Goal: Information Seeking & Learning: Find contact information

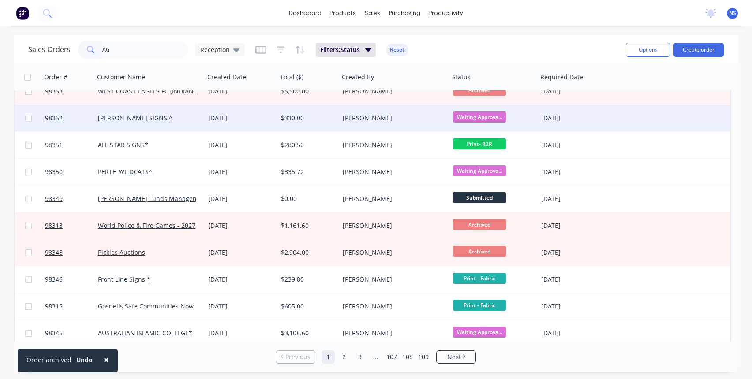
scroll to position [421, 0]
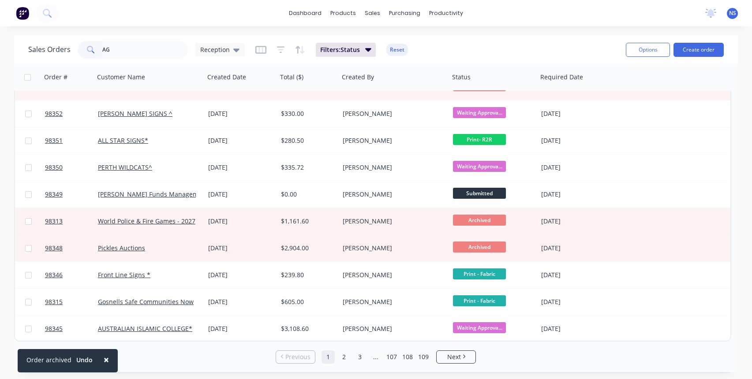
click at [105, 50] on input "AG" at bounding box center [145, 50] width 86 height 18
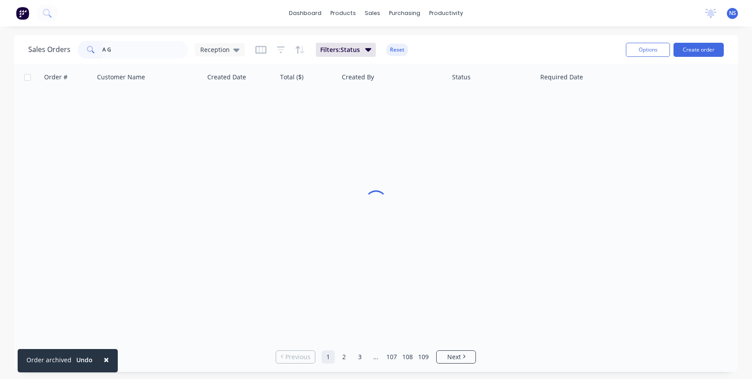
scroll to position [0, 0]
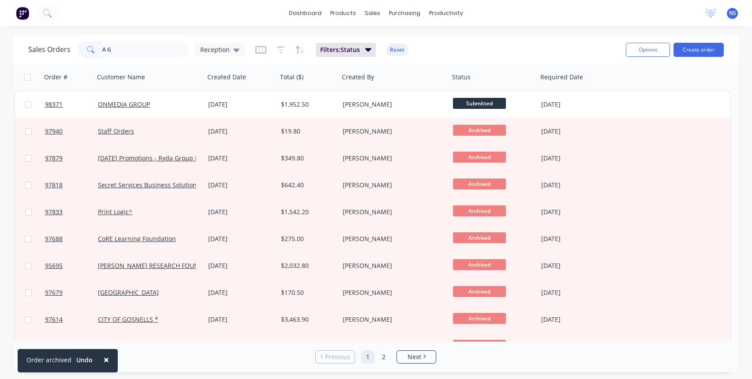
click at [128, 50] on input "A G" at bounding box center [145, 50] width 86 height 18
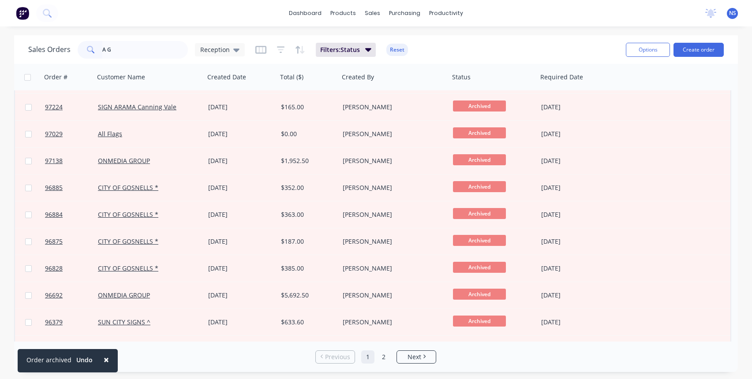
scroll to position [294, 0]
click at [107, 50] on input "A G" at bounding box center [145, 50] width 86 height 18
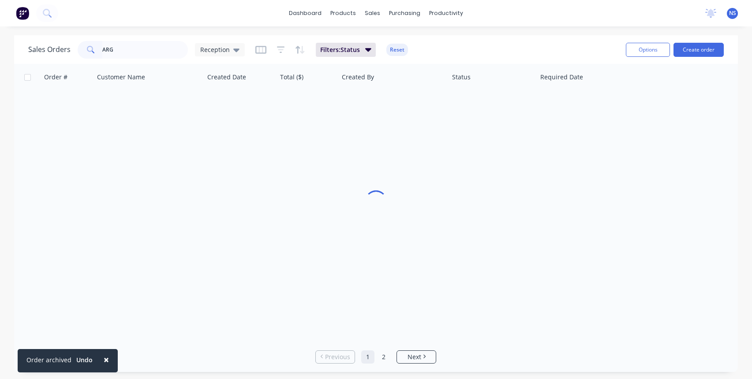
scroll to position [0, 0]
type input "AGRM"
drag, startPoint x: 125, startPoint y: 52, endPoint x: 97, endPoint y: 48, distance: 27.6
click at [97, 48] on div "AGRM" at bounding box center [133, 50] width 110 height 18
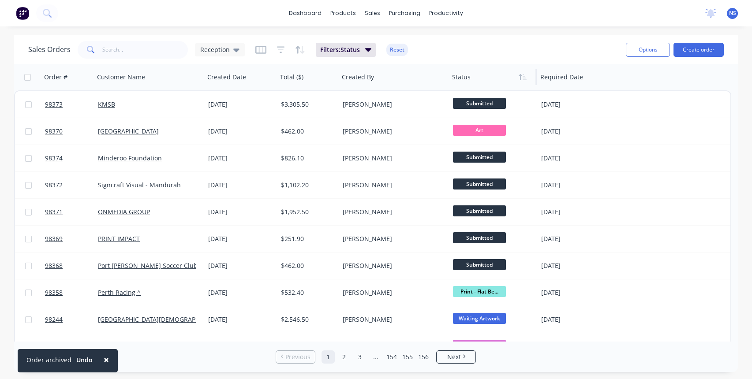
click at [484, 82] on div at bounding box center [490, 77] width 77 height 18
click at [359, 49] on button "Filters: Status" at bounding box center [346, 50] width 60 height 14
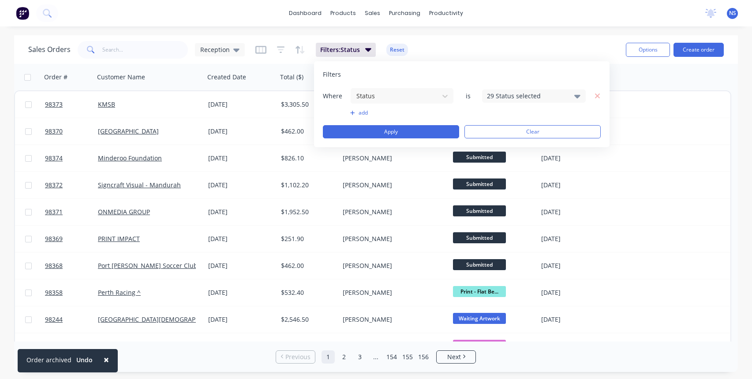
click at [538, 94] on div "29 Status selected" at bounding box center [527, 95] width 80 height 9
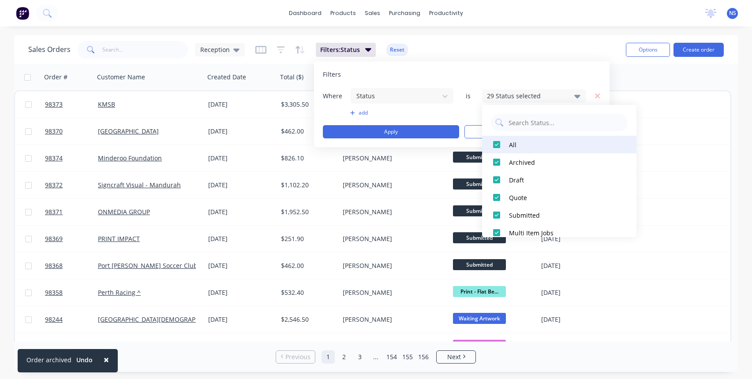
click at [497, 144] on div at bounding box center [497, 145] width 18 height 18
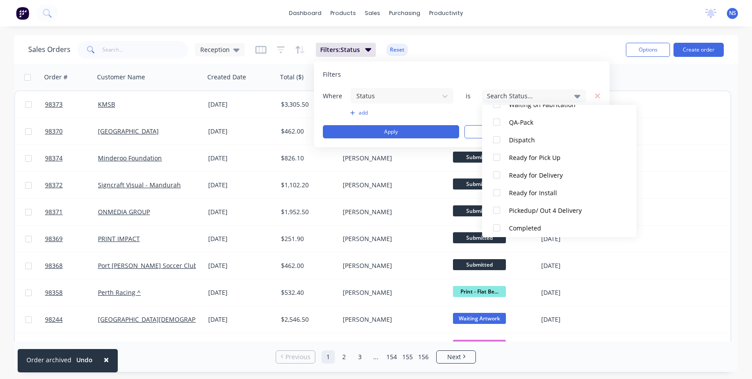
scroll to position [432, 0]
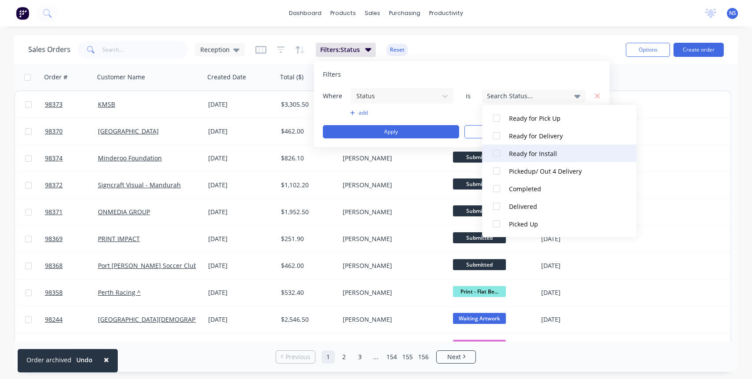
click at [545, 153] on div "Ready for Install" at bounding box center [562, 153] width 106 height 9
click at [567, 55] on div "Sales Orders Reception Filters: Status Reset" at bounding box center [323, 50] width 590 height 22
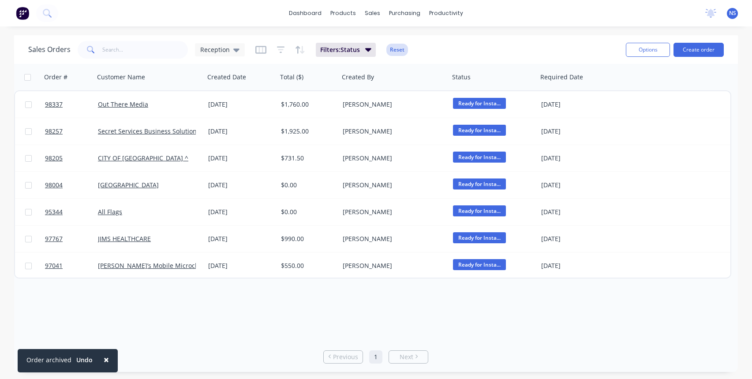
click at [399, 48] on button "Reset" at bounding box center [397, 50] width 22 height 12
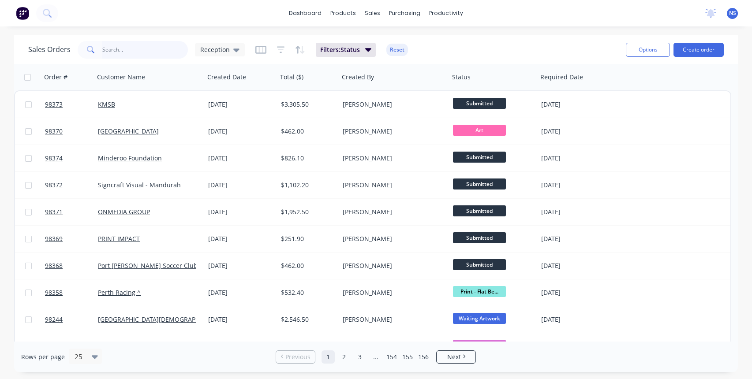
click at [137, 54] on input "text" at bounding box center [145, 50] width 86 height 18
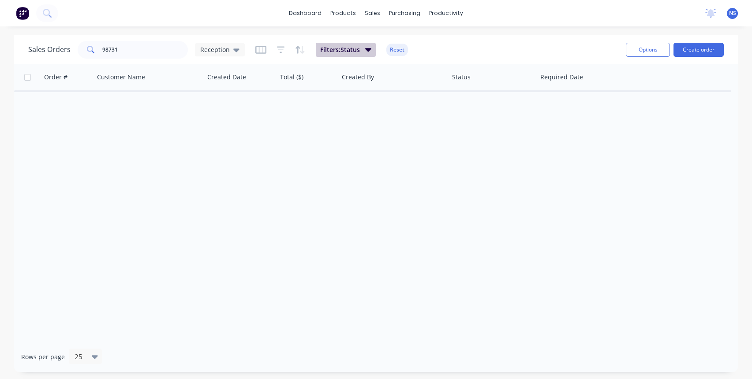
click at [325, 53] on span "Filters: Status" at bounding box center [340, 49] width 40 height 9
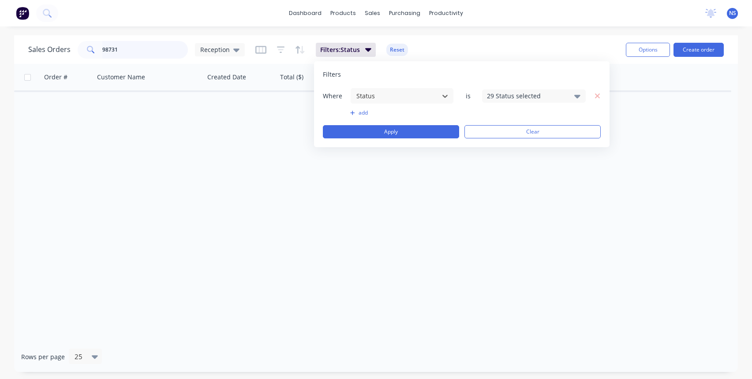
click at [151, 51] on input "98731" at bounding box center [145, 50] width 86 height 18
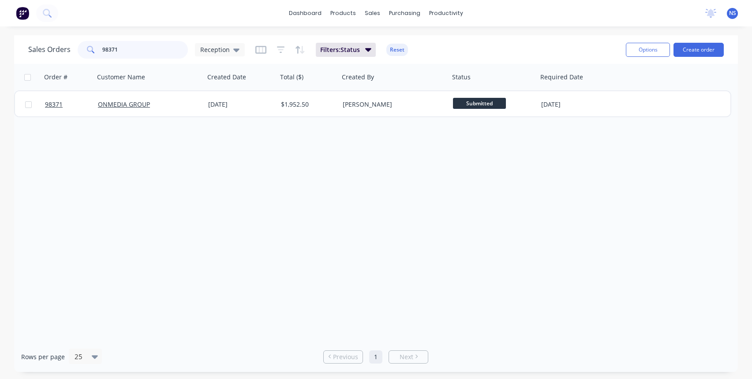
type input "98371"
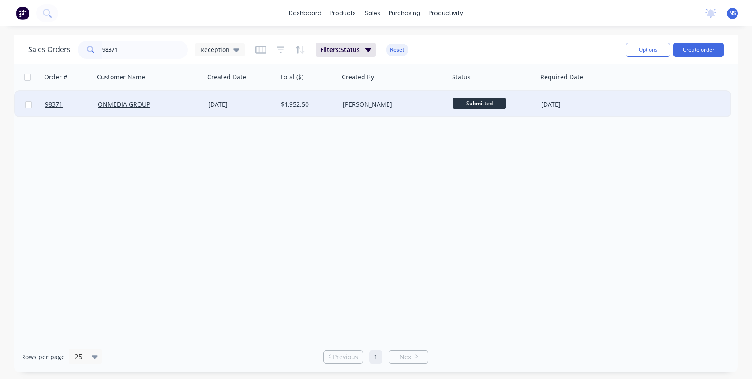
click at [195, 102] on div "ONMEDIA GROUP" at bounding box center [147, 104] width 98 height 9
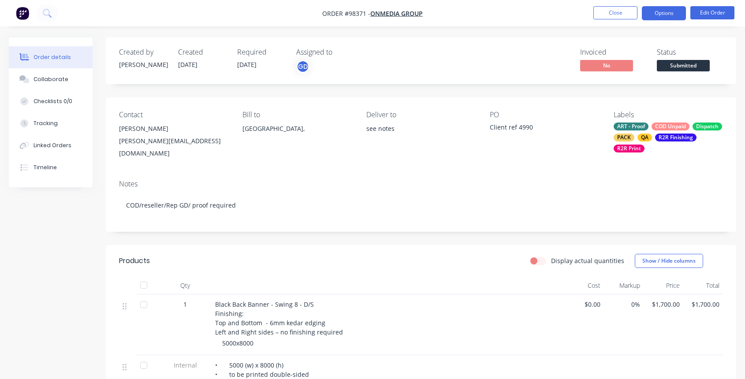
click at [660, 13] on button "Options" at bounding box center [664, 13] width 44 height 14
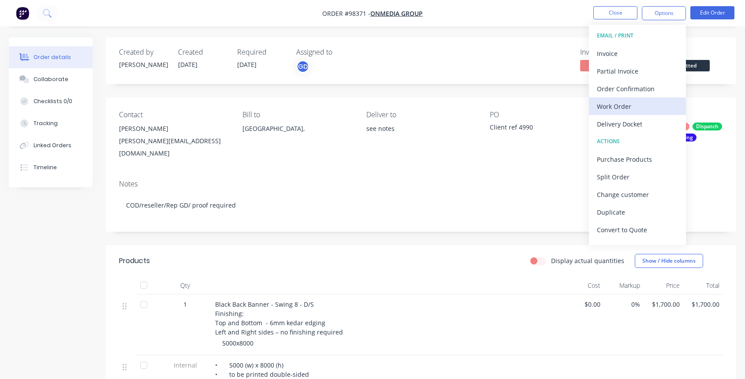
click at [631, 102] on div "Work Order" at bounding box center [637, 106] width 81 height 13
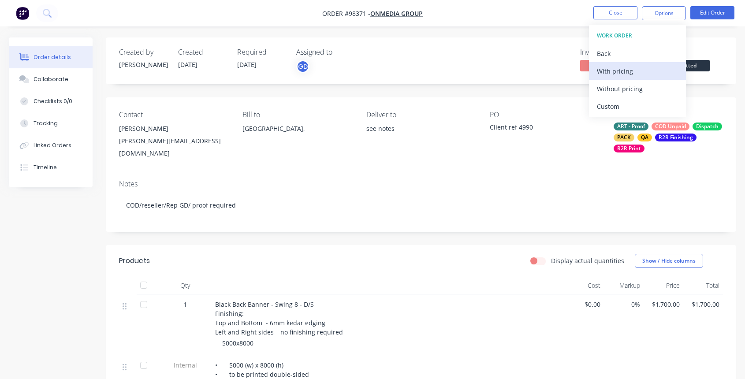
drag, startPoint x: 631, startPoint y: 102, endPoint x: 625, endPoint y: 70, distance: 32.2
click at [625, 70] on div "With pricing" at bounding box center [637, 71] width 81 height 13
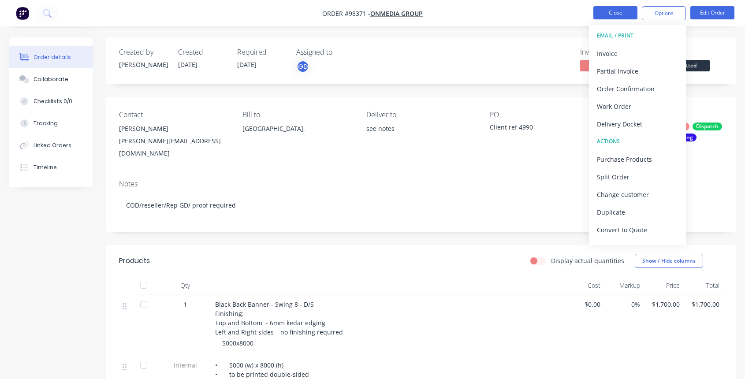
click at [624, 12] on button "Close" at bounding box center [616, 12] width 44 height 13
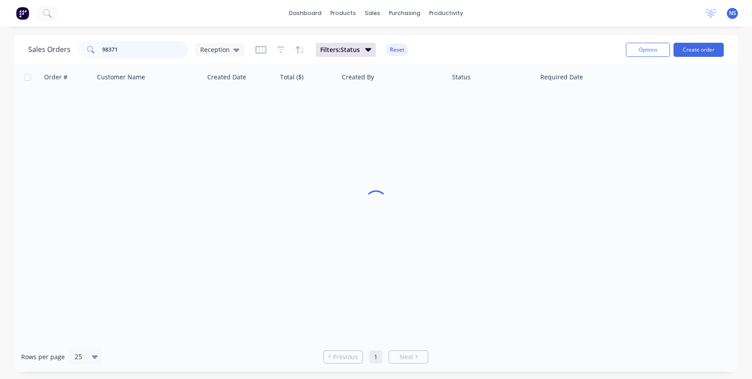
click at [151, 48] on input "98371" at bounding box center [145, 50] width 86 height 18
click at [141, 47] on input "98371" at bounding box center [145, 50] width 86 height 18
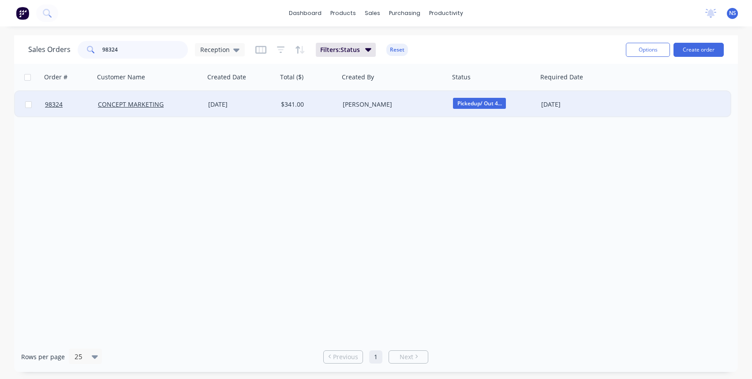
type input "98324"
click at [263, 106] on div "[DATE]" at bounding box center [241, 104] width 66 height 9
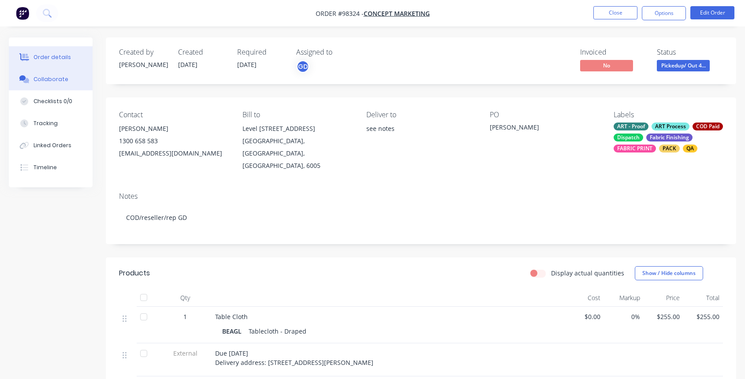
click at [56, 82] on div "Collaborate" at bounding box center [51, 79] width 35 height 8
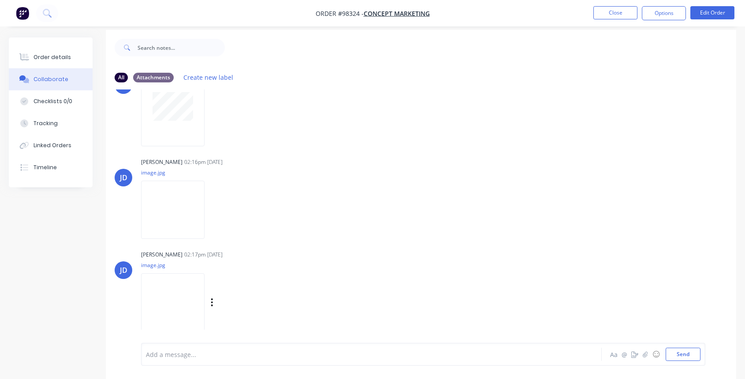
scroll to position [13, 0]
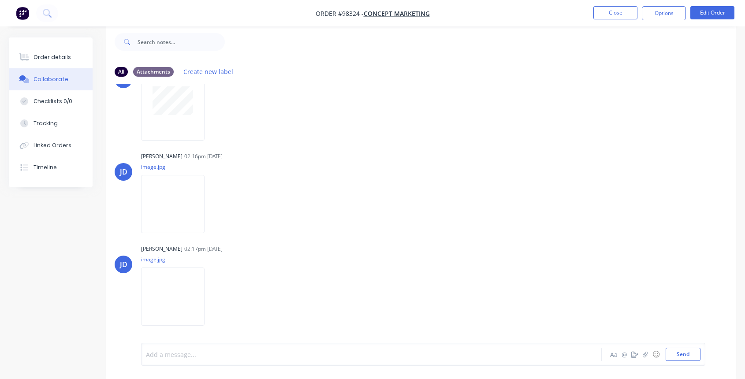
click at [257, 351] on div at bounding box center [354, 354] width 416 height 9
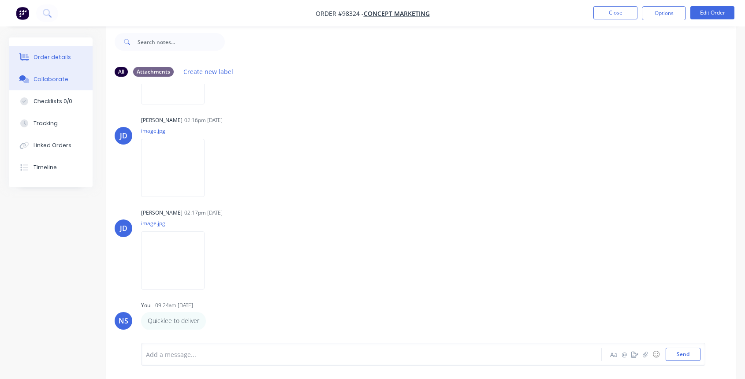
click at [65, 52] on button "Order details" at bounding box center [51, 57] width 84 height 22
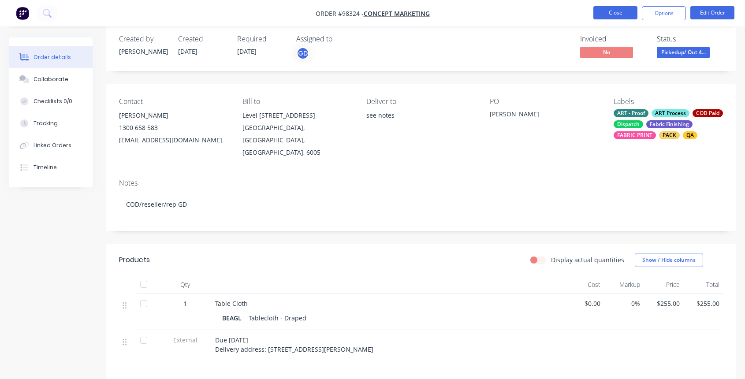
click at [612, 14] on button "Close" at bounding box center [616, 12] width 44 height 13
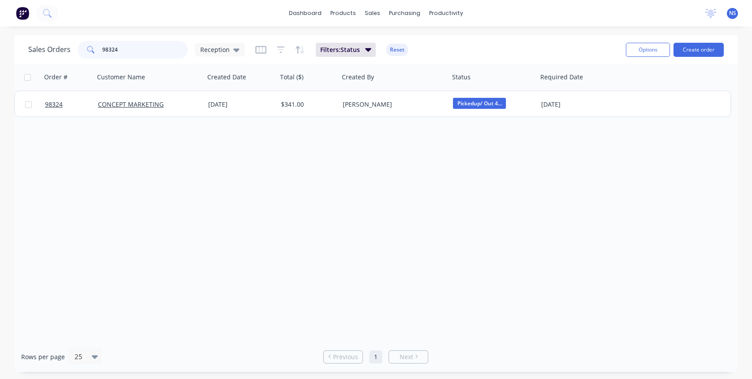
click at [135, 49] on input "98324" at bounding box center [145, 50] width 86 height 18
type input "98336"
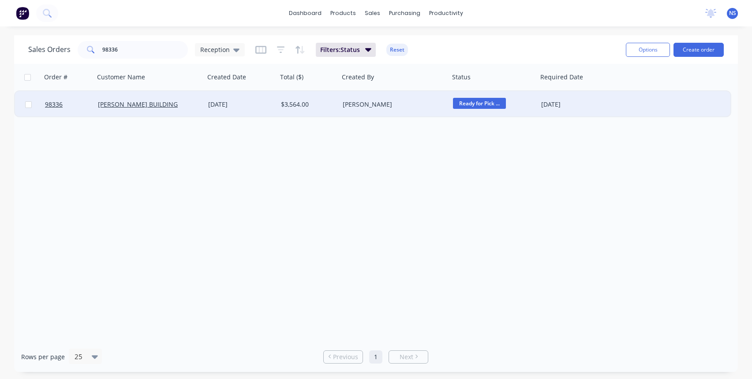
click at [166, 106] on div "[PERSON_NAME] BUILDING" at bounding box center [147, 104] width 98 height 9
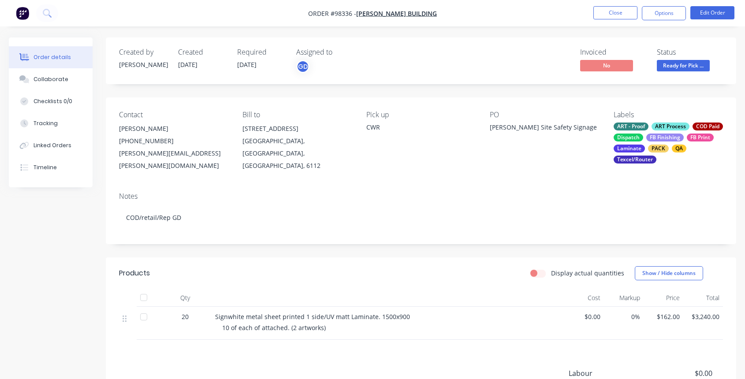
drag, startPoint x: 63, startPoint y: 79, endPoint x: 164, endPoint y: 112, distance: 106.5
click at [62, 79] on div "Collaborate" at bounding box center [51, 79] width 35 height 8
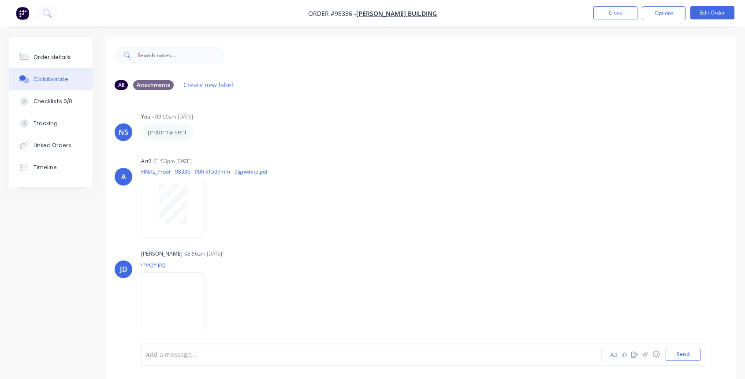
click at [228, 352] on div at bounding box center [354, 354] width 416 height 9
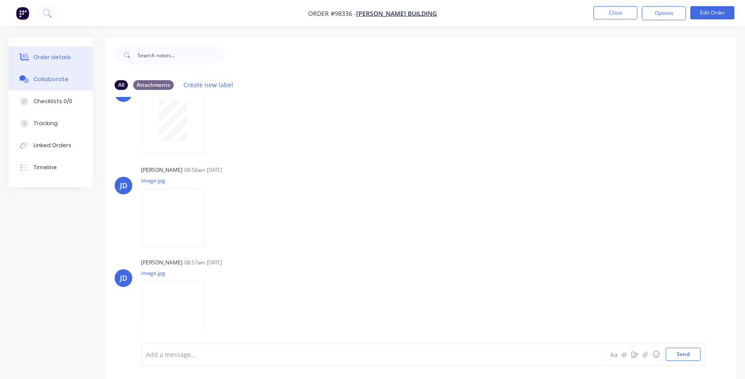
click at [62, 56] on div "Order details" at bounding box center [52, 57] width 37 height 8
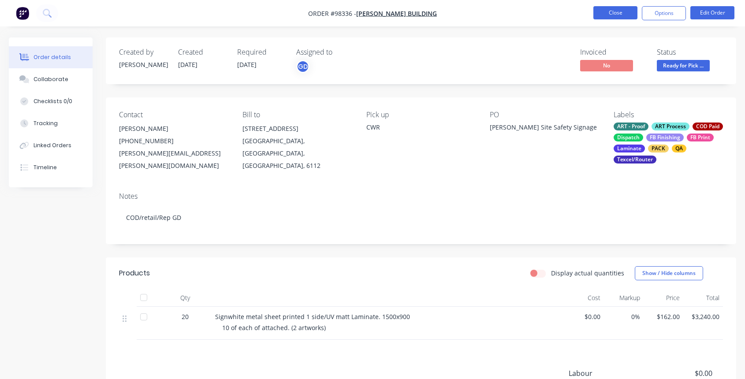
click at [616, 11] on button "Close" at bounding box center [616, 12] width 44 height 13
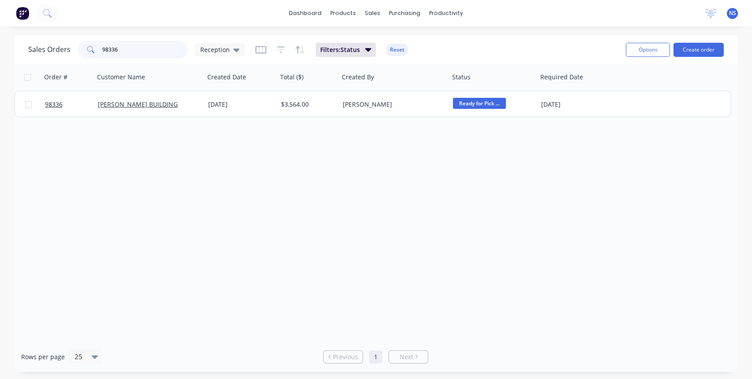
click at [140, 52] on input "98336" at bounding box center [145, 50] width 86 height 18
type input "kenlow"
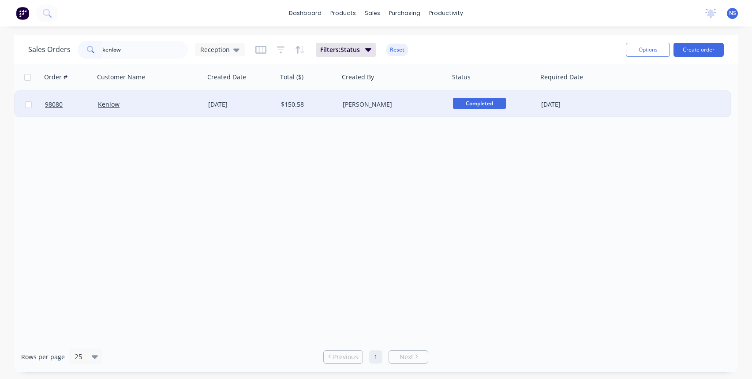
click at [136, 103] on div "Kenlow" at bounding box center [147, 104] width 98 height 9
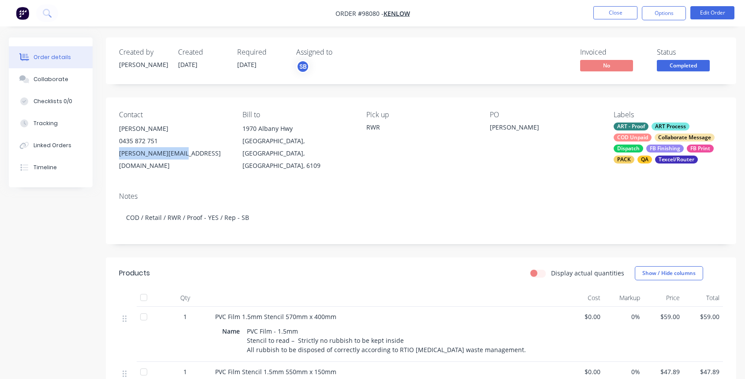
drag, startPoint x: 118, startPoint y: 150, endPoint x: 184, endPoint y: 154, distance: 66.2
click at [184, 154] on div "Contact [PERSON_NAME] [PHONE_NUMBER] [PERSON_NAME][EMAIL_ADDRESS][DOMAIN_NAME] …" at bounding box center [421, 141] width 631 height 88
copy div "[PERSON_NAME][EMAIL_ADDRESS][DOMAIN_NAME]"
click at [624, 15] on button "Close" at bounding box center [616, 12] width 44 height 13
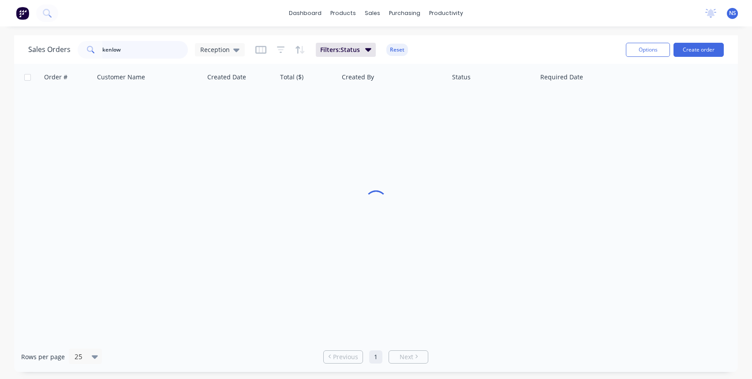
click at [129, 52] on input "kenlow" at bounding box center [145, 50] width 86 height 18
drag, startPoint x: 133, startPoint y: 50, endPoint x: 100, endPoint y: 49, distance: 33.1
click at [100, 49] on div "kenlow" at bounding box center [133, 50] width 110 height 18
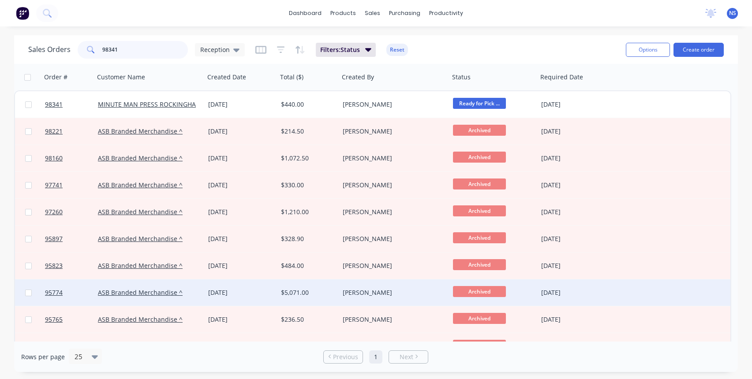
type input "98341"
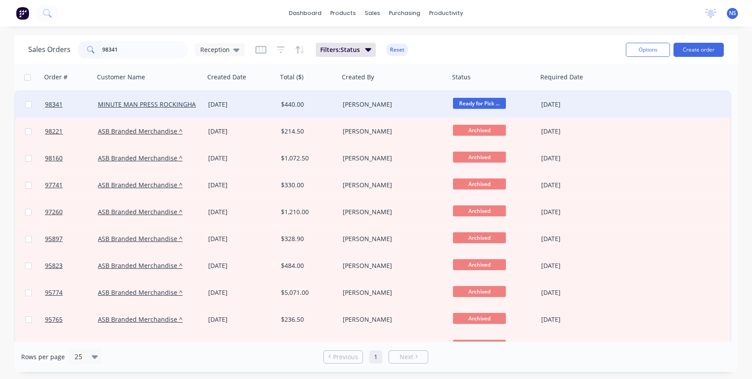
click at [414, 106] on div "[PERSON_NAME]" at bounding box center [392, 104] width 98 height 9
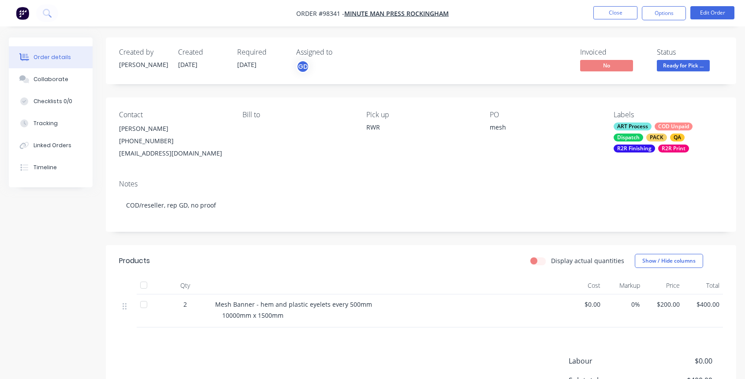
click at [642, 136] on div "ART Process COD Unpaid Dispatch PACK QA R2R Finishing R2R Print" at bounding box center [668, 138] width 109 height 30
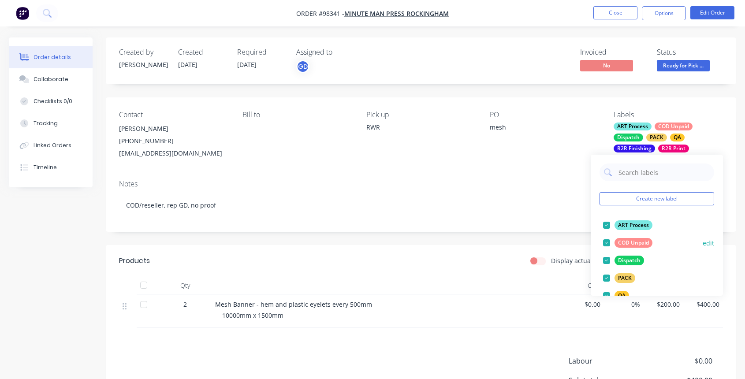
click at [608, 243] on div at bounding box center [607, 243] width 18 height 18
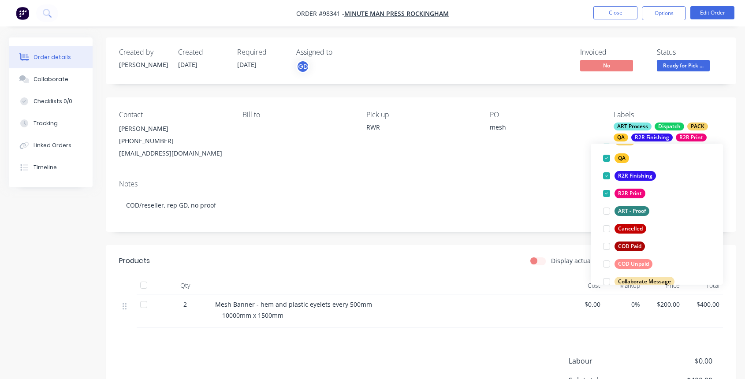
scroll to position [133, 0]
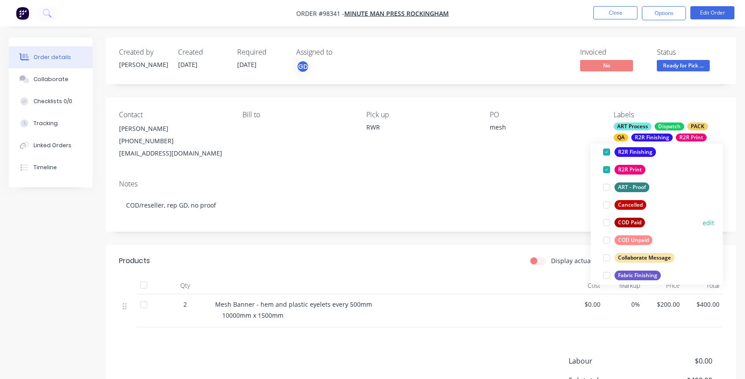
click at [607, 223] on div at bounding box center [607, 223] width 18 height 18
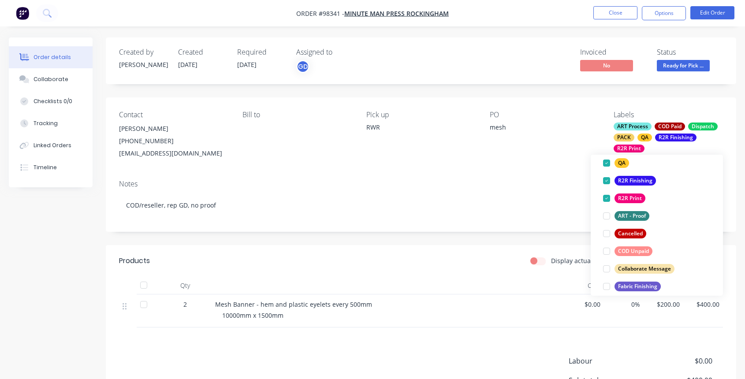
scroll to position [9, 0]
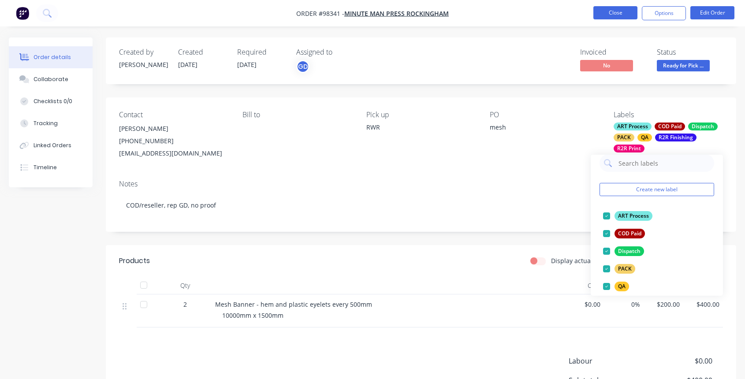
click at [620, 15] on button "Close" at bounding box center [616, 12] width 44 height 13
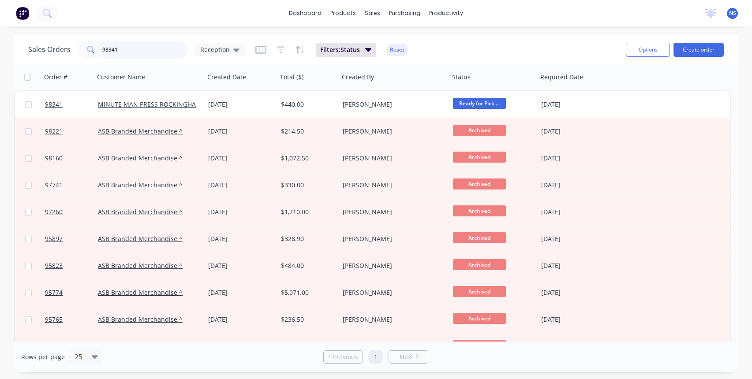
click at [144, 50] on input "98341" at bounding box center [145, 50] width 86 height 18
click at [144, 49] on input "98341" at bounding box center [145, 50] width 86 height 18
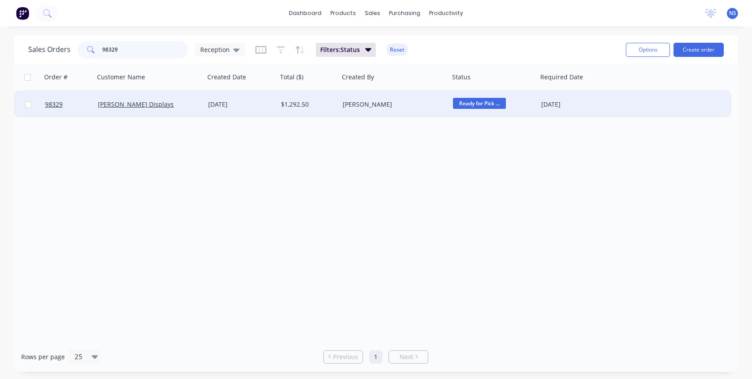
type input "98329"
click at [402, 107] on div "[PERSON_NAME]" at bounding box center [392, 104] width 98 height 9
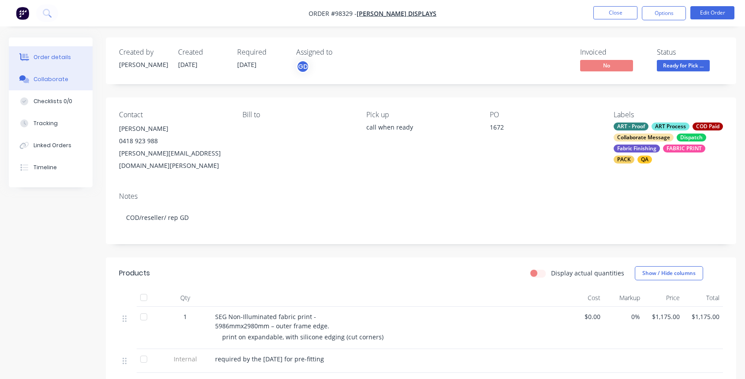
click at [53, 78] on div "Collaborate" at bounding box center [51, 79] width 35 height 8
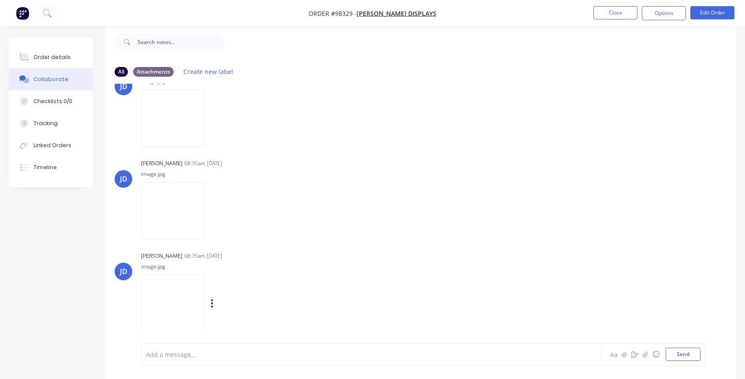
scroll to position [406, 0]
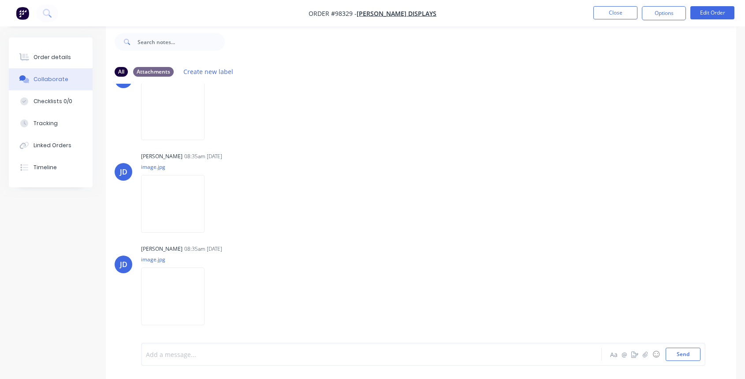
click at [266, 358] on div at bounding box center [354, 354] width 416 height 9
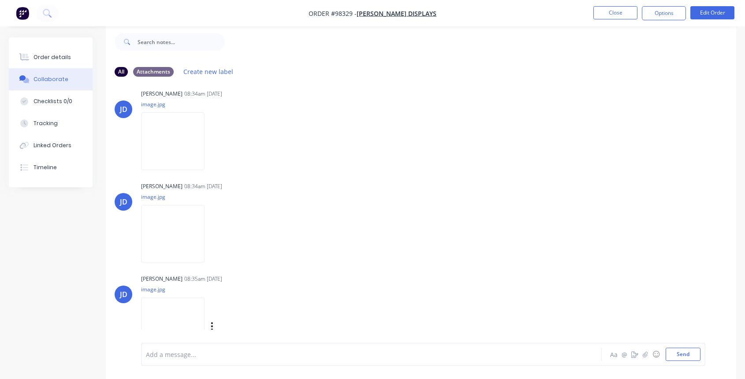
scroll to position [442, 0]
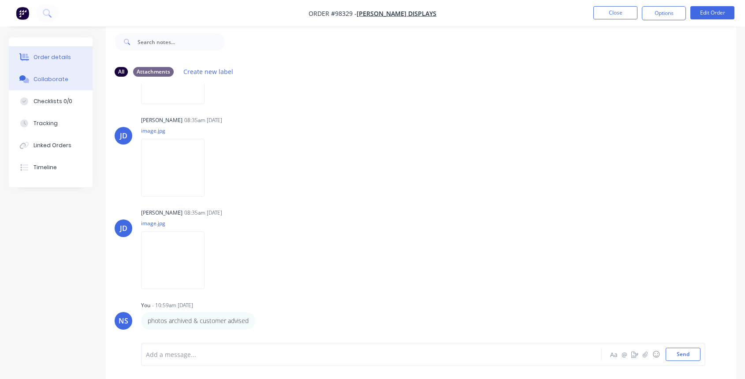
click at [58, 51] on button "Order details" at bounding box center [51, 57] width 84 height 22
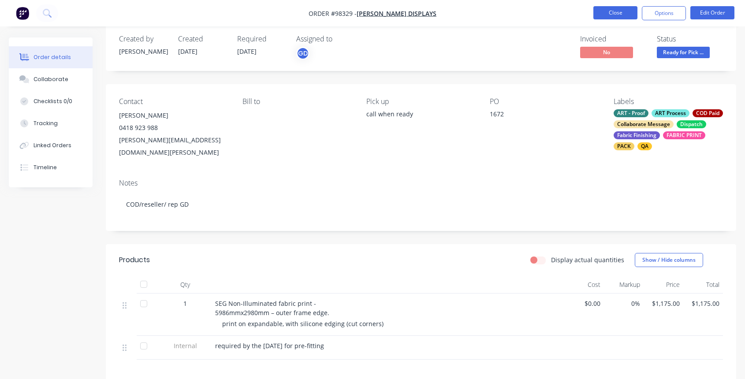
click at [611, 12] on button "Close" at bounding box center [616, 12] width 44 height 13
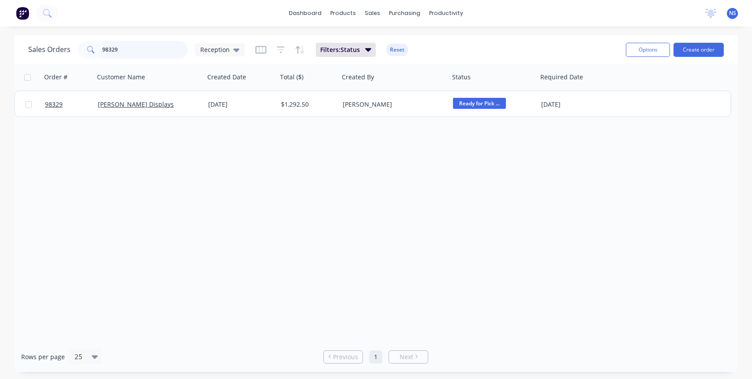
click at [141, 48] on input "98329" at bounding box center [145, 50] width 86 height 18
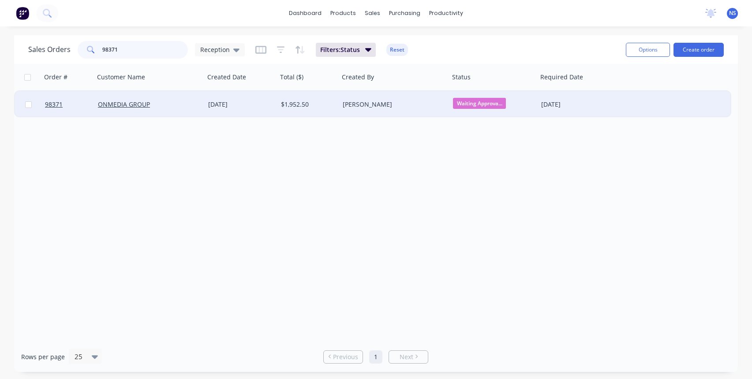
type input "98371"
click at [399, 107] on div "[PERSON_NAME]" at bounding box center [392, 104] width 98 height 9
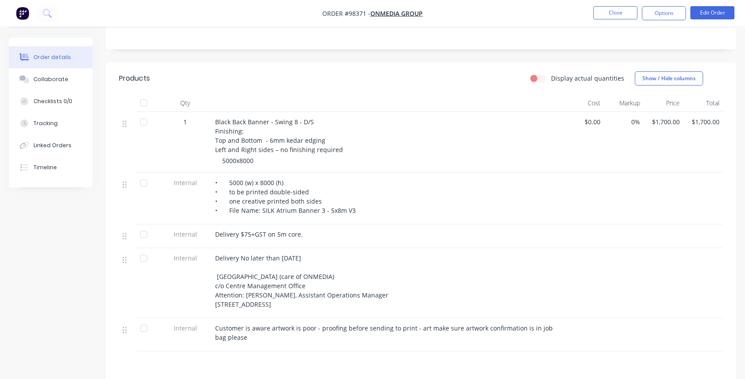
scroll to position [282, 0]
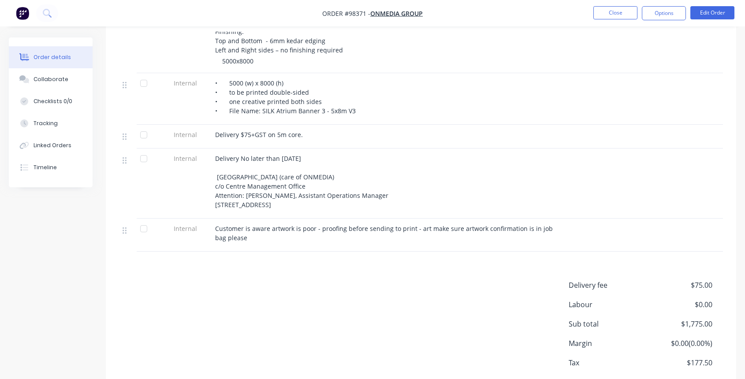
drag, startPoint x: 217, startPoint y: 170, endPoint x: 381, endPoint y: 203, distance: 168.2
click at [381, 203] on div "Delivery No later than [DATE] [GEOGRAPHIC_DATA] (care of ONMEDIA) c/o Centre Ma…" at bounding box center [388, 182] width 346 height 56
copy span "[GEOGRAPHIC_DATA] (care of ONMEDIA) c/o Centre Management Office Attention: [PE…"
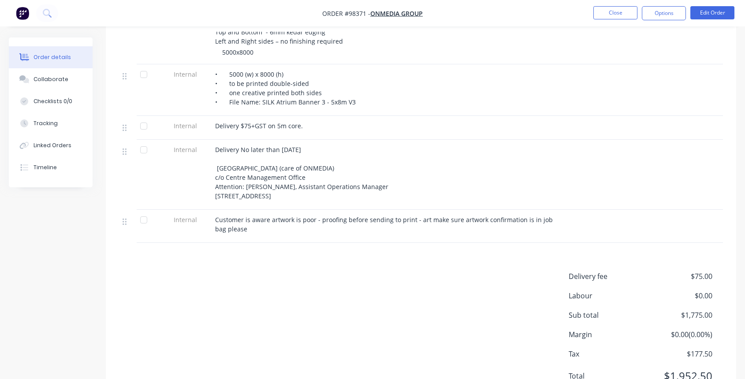
scroll to position [75, 0]
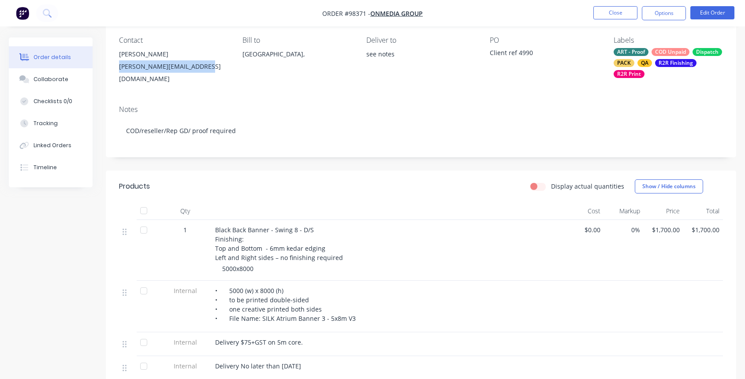
drag, startPoint x: 117, startPoint y: 64, endPoint x: 193, endPoint y: 66, distance: 75.9
click at [212, 67] on div "Contact [PERSON_NAME] [PERSON_NAME][EMAIL_ADDRESS][DOMAIN_NAME] Bill to [GEOGRA…" at bounding box center [421, 60] width 631 height 75
copy div "[PERSON_NAME][EMAIL_ADDRESS][DOMAIN_NAME]"
click at [45, 79] on div "Collaborate" at bounding box center [51, 79] width 35 height 8
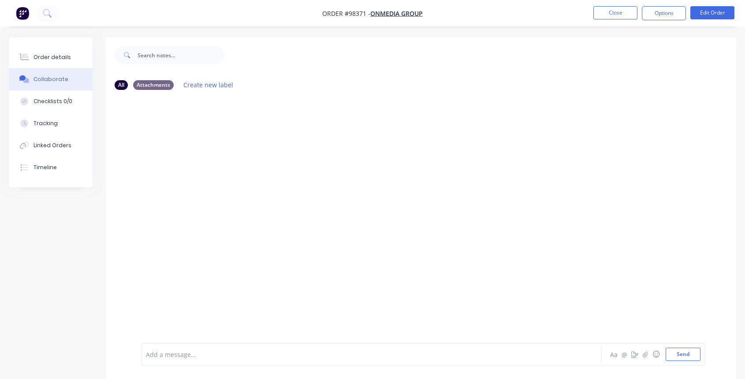
click at [223, 354] on div at bounding box center [354, 354] width 416 height 9
click at [150, 355] on span "pproforma sent to [PERSON_NAME]" at bounding box center [198, 355] width 105 height 8
click at [674, 354] on button "Send" at bounding box center [683, 354] width 35 height 13
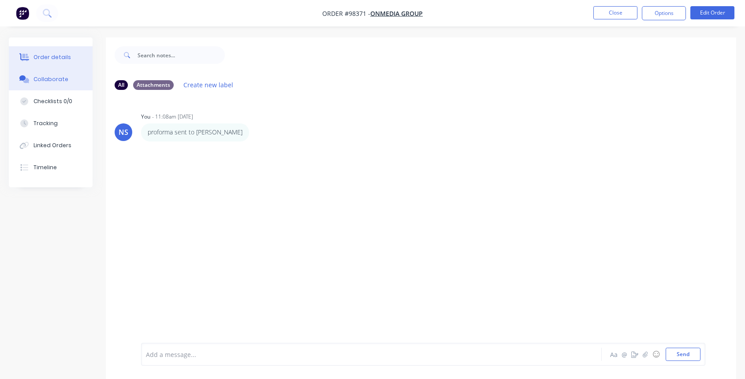
click at [37, 56] on div "Order details" at bounding box center [52, 57] width 37 height 8
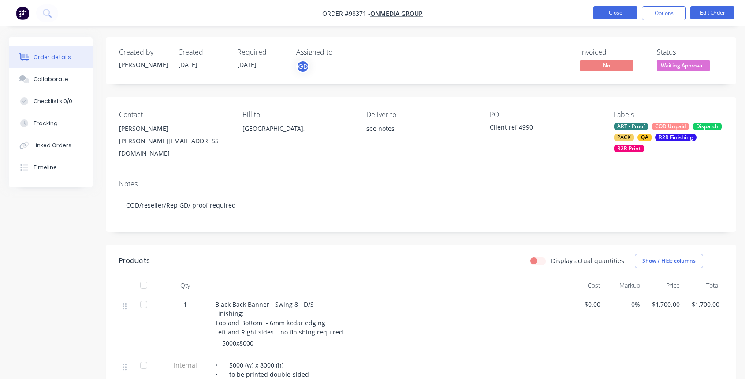
click at [613, 14] on button "Close" at bounding box center [616, 12] width 44 height 13
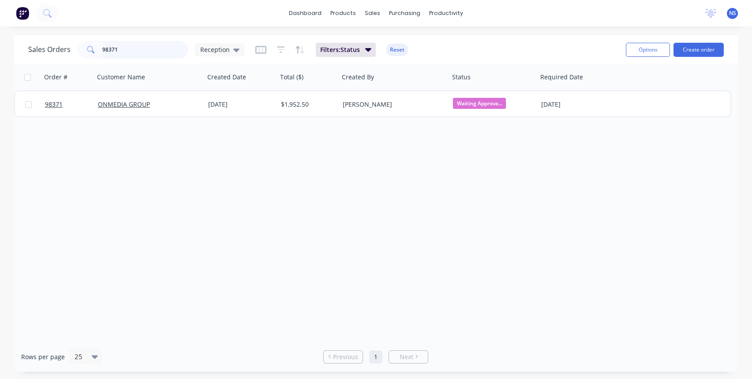
click at [136, 48] on input "98371" at bounding box center [145, 50] width 86 height 18
drag, startPoint x: 135, startPoint y: 48, endPoint x: 98, endPoint y: 44, distance: 37.3
click at [98, 44] on div "98371" at bounding box center [133, 50] width 110 height 18
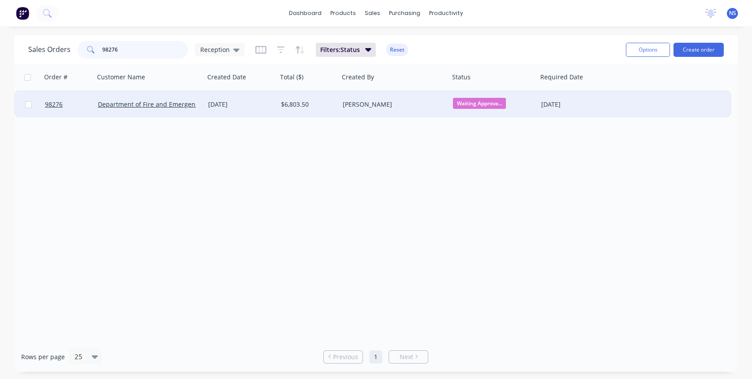
type input "98276"
click at [262, 111] on div "[DATE]" at bounding box center [241, 104] width 73 height 26
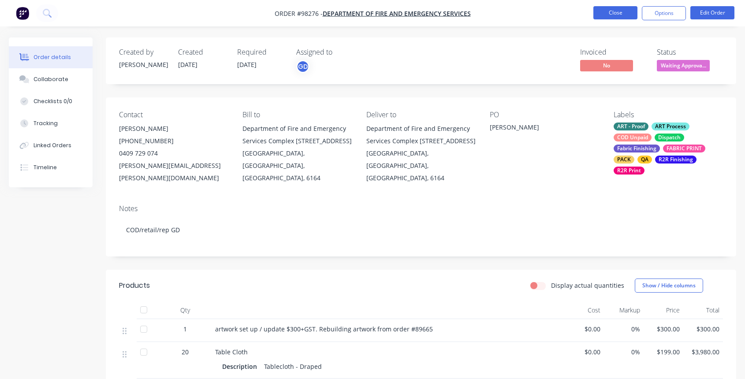
click at [610, 12] on button "Close" at bounding box center [616, 12] width 44 height 13
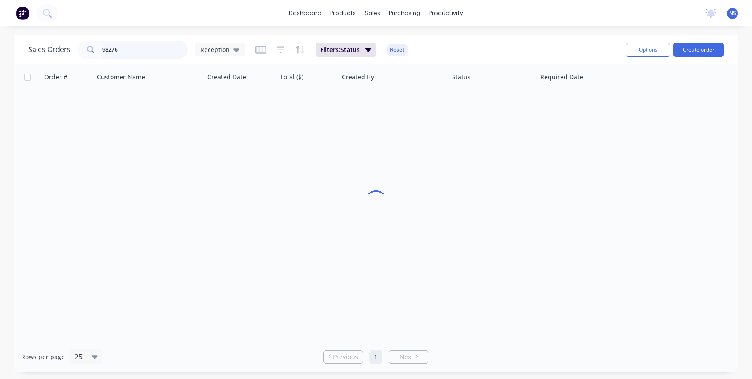
click at [152, 52] on input "98276" at bounding box center [145, 50] width 86 height 18
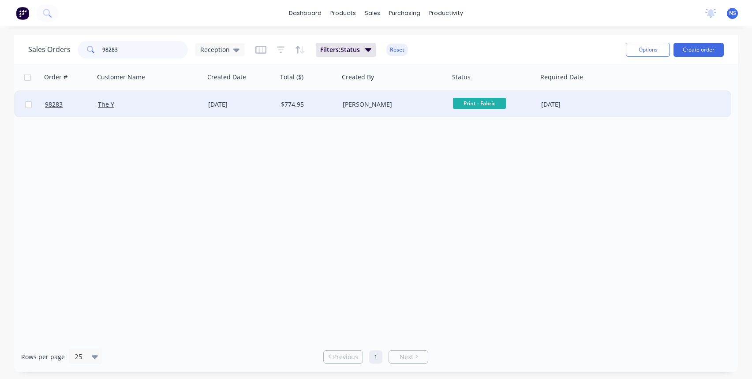
type input "98283"
click at [321, 105] on div "$774.95" at bounding box center [307, 104] width 52 height 9
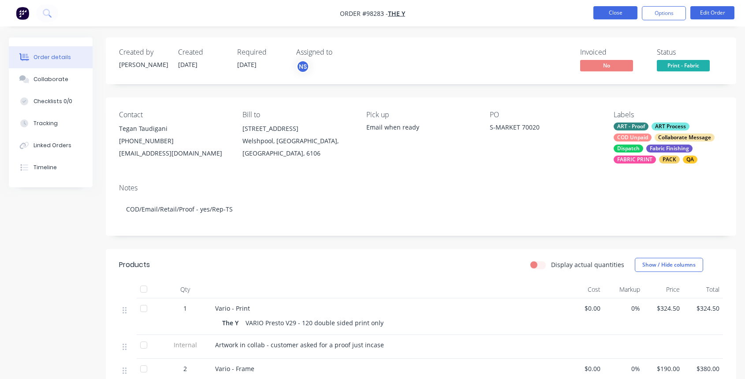
click at [619, 13] on button "Close" at bounding box center [616, 12] width 44 height 13
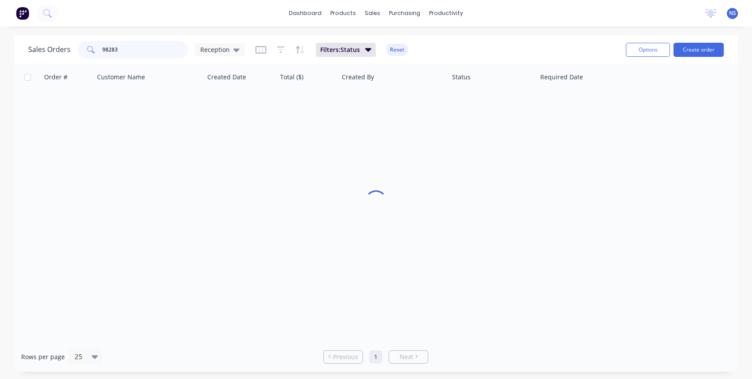
click at [139, 52] on input "98283" at bounding box center [145, 50] width 86 height 18
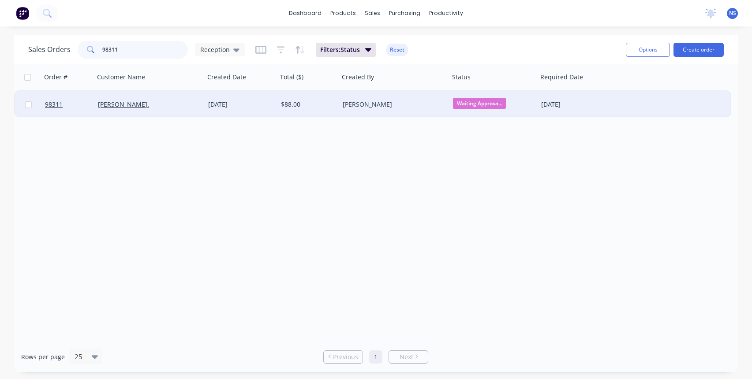
type input "98311"
click at [318, 106] on div "$88.00" at bounding box center [307, 104] width 52 height 9
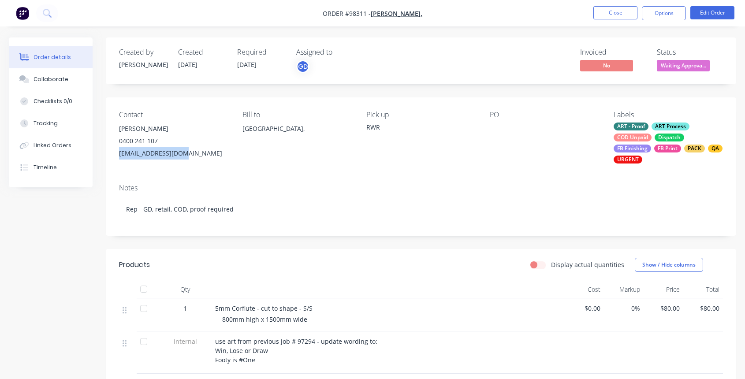
drag, startPoint x: 117, startPoint y: 153, endPoint x: 175, endPoint y: 156, distance: 57.4
click at [180, 155] on div "Contact [PERSON_NAME] [PHONE_NUMBER] [EMAIL_ADDRESS][DOMAIN_NAME] Bill to [GEOG…" at bounding box center [421, 136] width 631 height 79
copy div "[EMAIL_ADDRESS][DOMAIN_NAME]"
click at [47, 78] on div "Collaborate" at bounding box center [51, 79] width 35 height 8
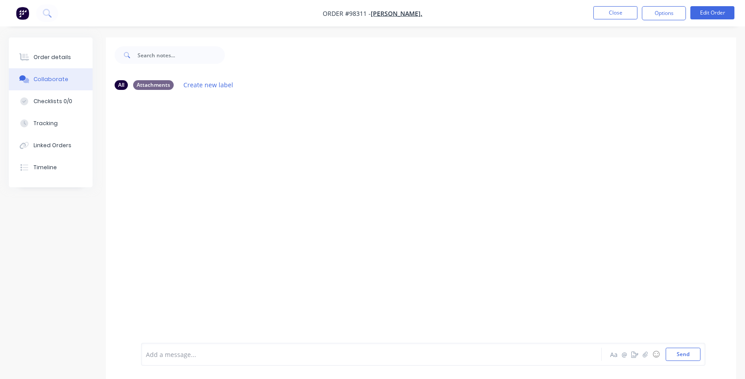
click at [201, 352] on div at bounding box center [354, 354] width 416 height 9
click at [610, 9] on button "Close" at bounding box center [616, 12] width 44 height 13
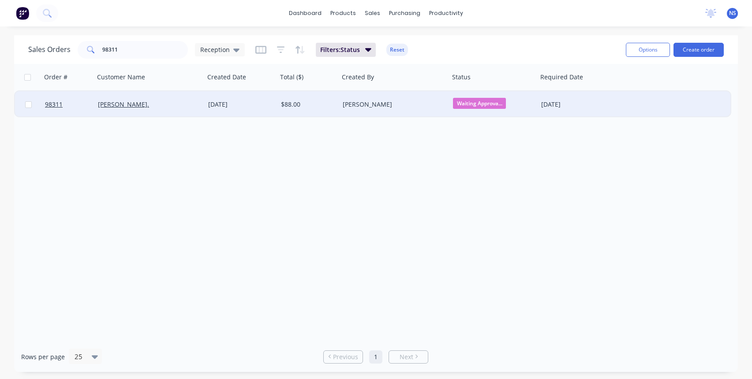
click at [165, 104] on div "[PERSON_NAME]." at bounding box center [147, 104] width 98 height 9
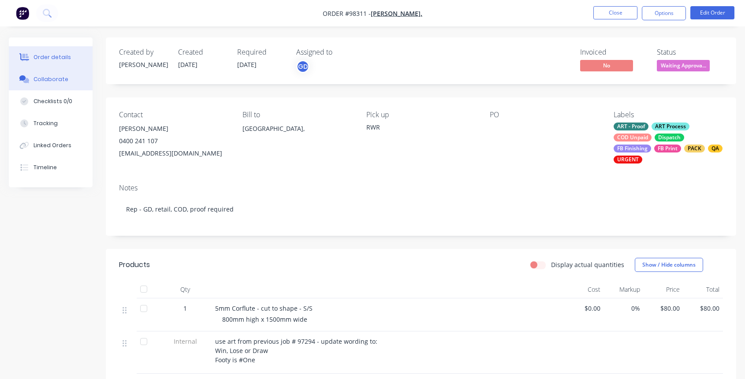
click at [40, 79] on div "Collaborate" at bounding box center [51, 79] width 35 height 8
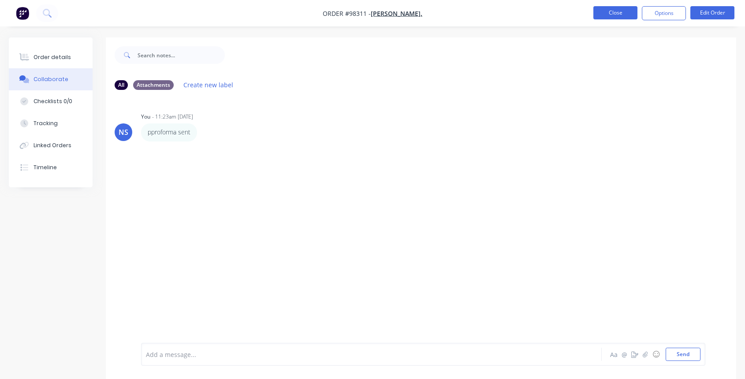
click at [611, 15] on button "Close" at bounding box center [616, 12] width 44 height 13
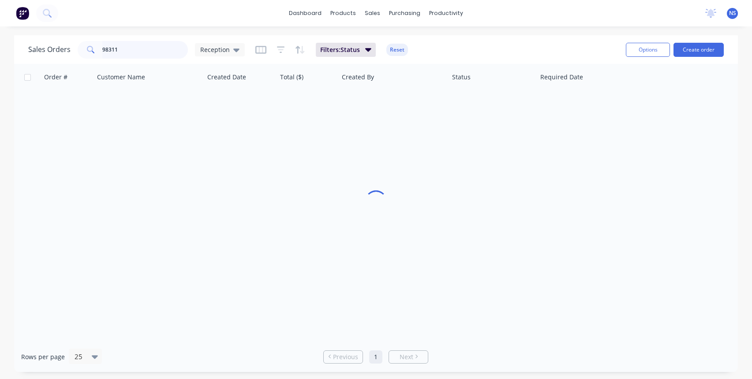
click at [127, 47] on input "98311" at bounding box center [145, 50] width 86 height 18
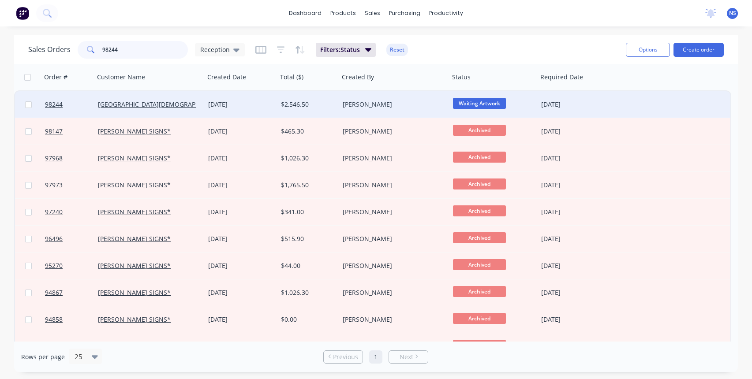
type input "98244"
click at [265, 106] on div "[DATE]" at bounding box center [241, 104] width 66 height 9
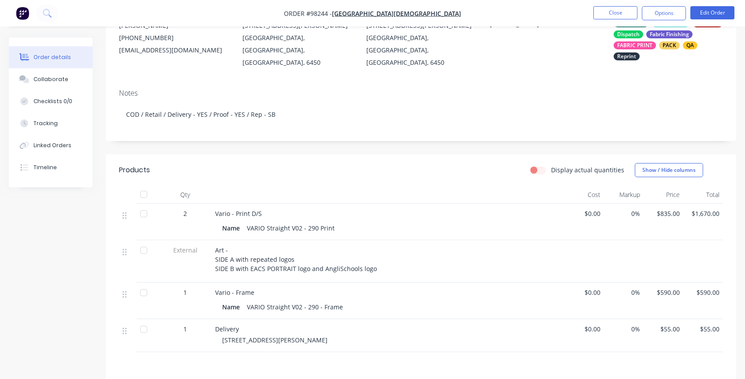
scroll to position [209, 0]
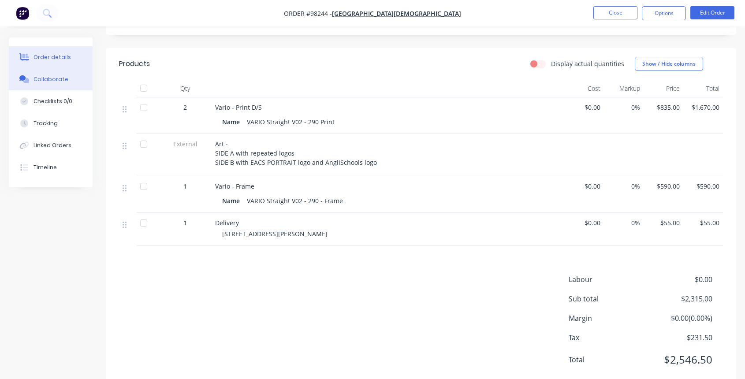
click at [49, 82] on div "Collaborate" at bounding box center [51, 79] width 35 height 8
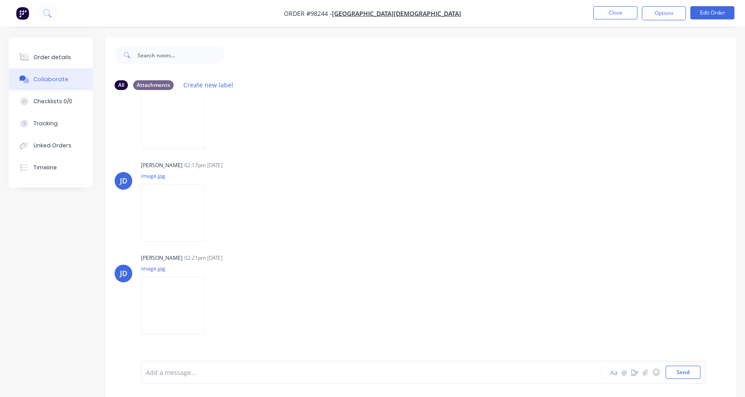
scroll to position [341, 0]
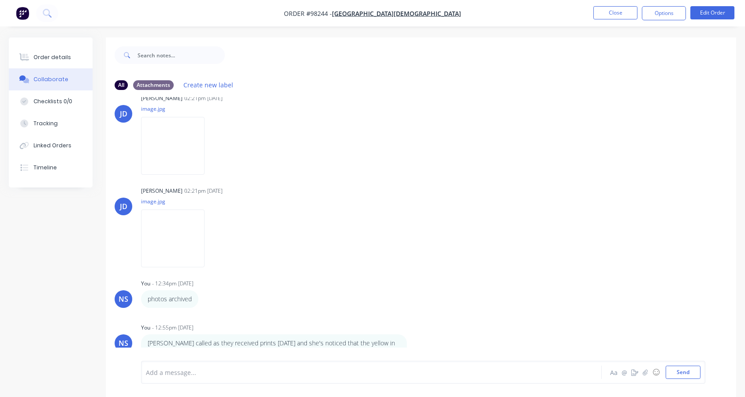
click at [734, 352] on div "Add a message... Aa @ ☺ Send" at bounding box center [421, 371] width 631 height 49
click at [347, 343] on p "[PERSON_NAME] called as they received prints [DATE] and she's noticed that the …" at bounding box center [274, 348] width 253 height 18
click at [288, 311] on div "NS You - 10:20am [DATE] proforma sent Labels Edit Delete [PERSON_NAME] 12:45pm …" at bounding box center [421, 229] width 631 height 264
drag, startPoint x: 294, startPoint y: 82, endPoint x: 308, endPoint y: 51, distance: 33.8
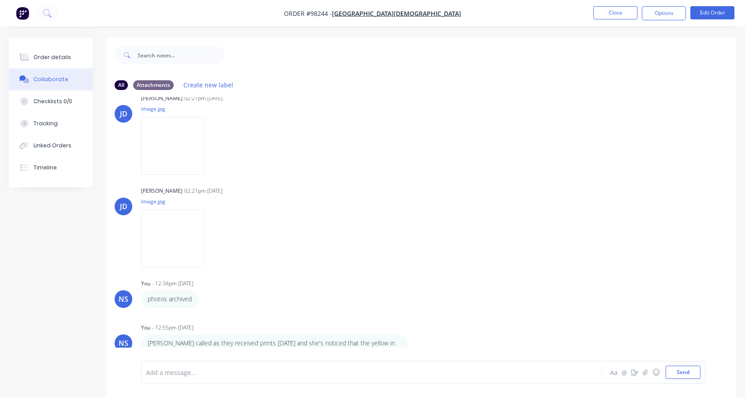
click at [294, 82] on div "All Attachments Create new label" at bounding box center [421, 85] width 613 height 12
drag, startPoint x: 486, startPoint y: 68, endPoint x: 485, endPoint y: 54, distance: 14.2
click at [485, 54] on div at bounding box center [481, 54] width 512 height 35
click at [43, 53] on div "Order details" at bounding box center [52, 57] width 37 height 8
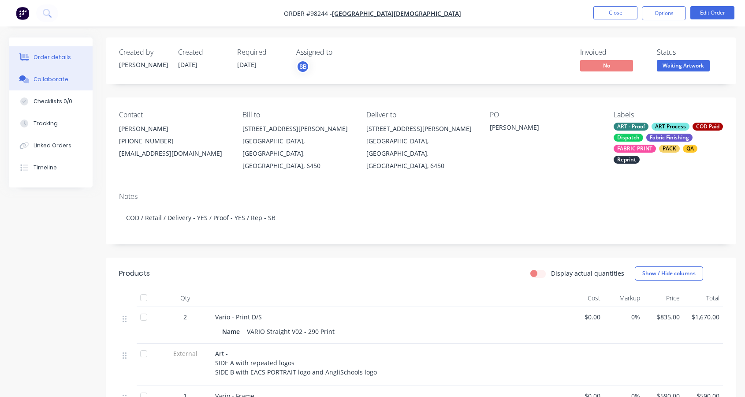
click at [42, 80] on div "Collaborate" at bounding box center [51, 79] width 35 height 8
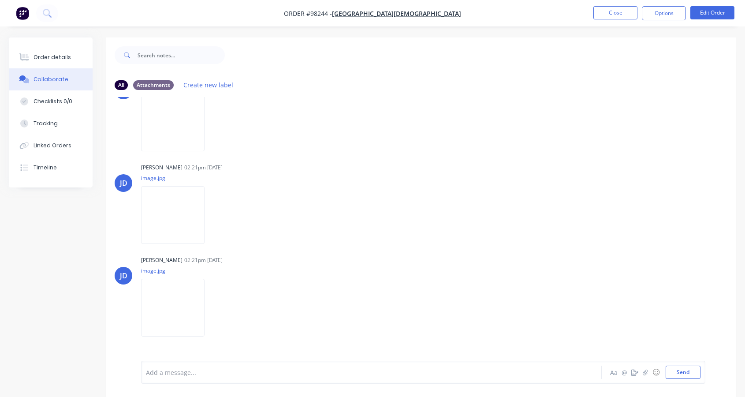
scroll to position [341, 0]
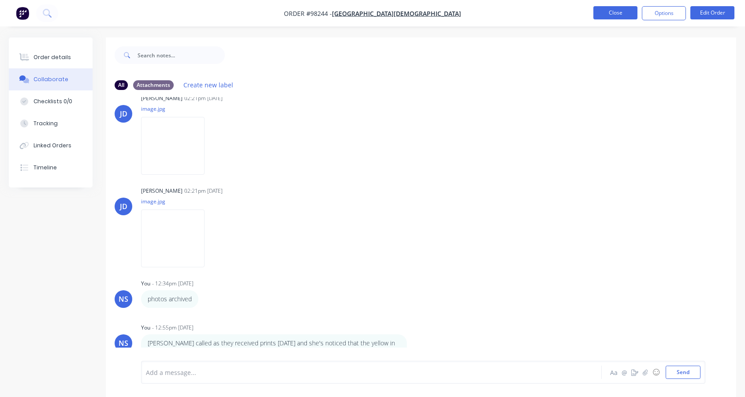
click at [618, 14] on button "Close" at bounding box center [616, 12] width 44 height 13
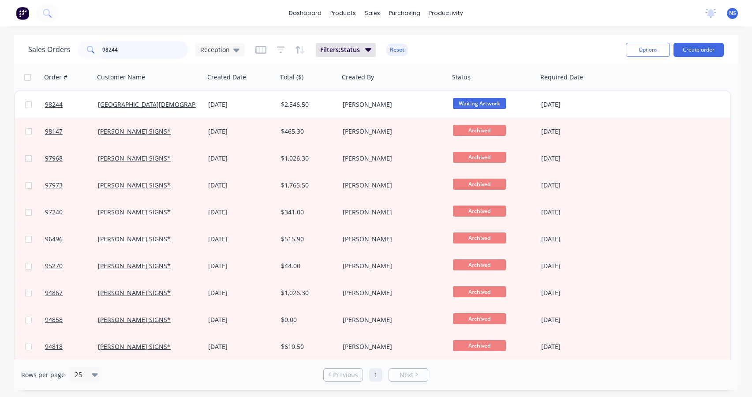
click at [137, 50] on input "98244" at bounding box center [145, 50] width 86 height 18
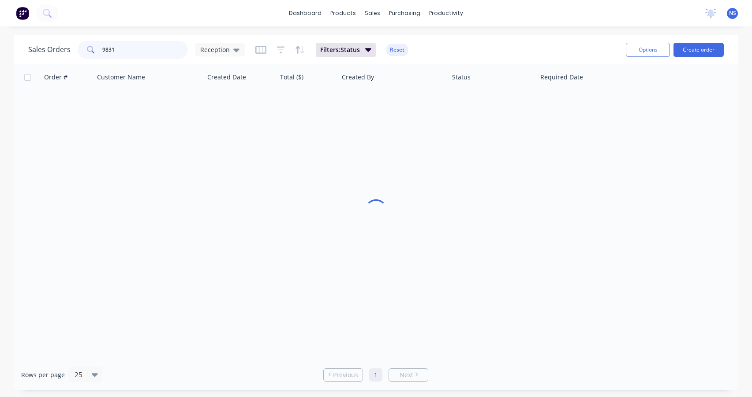
type input "98315"
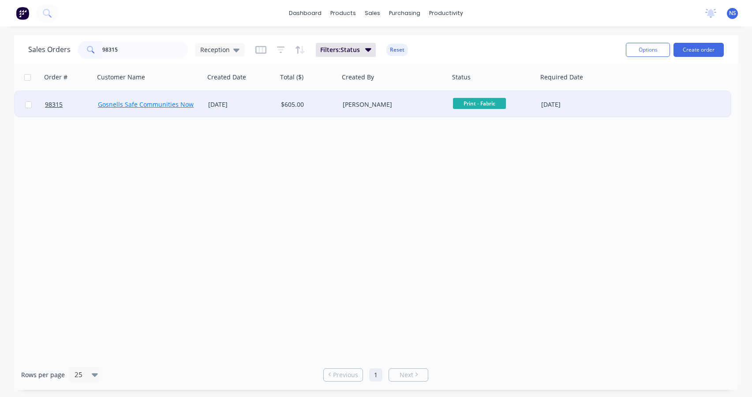
click at [183, 101] on link "Gosnells Safe Communities Now" at bounding box center [146, 104] width 96 height 8
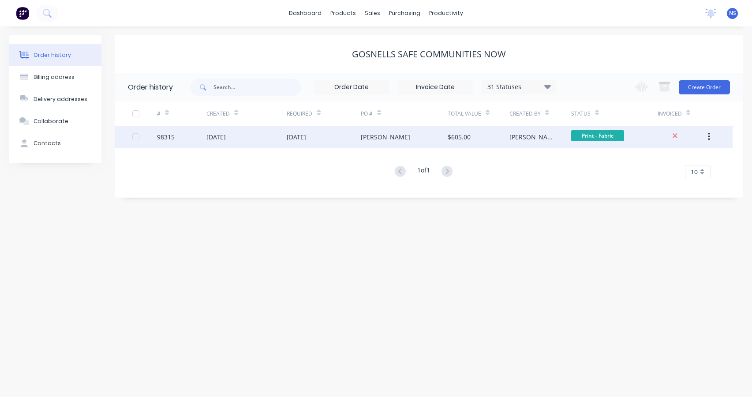
click at [347, 137] on div "[DATE]" at bounding box center [324, 137] width 74 height 22
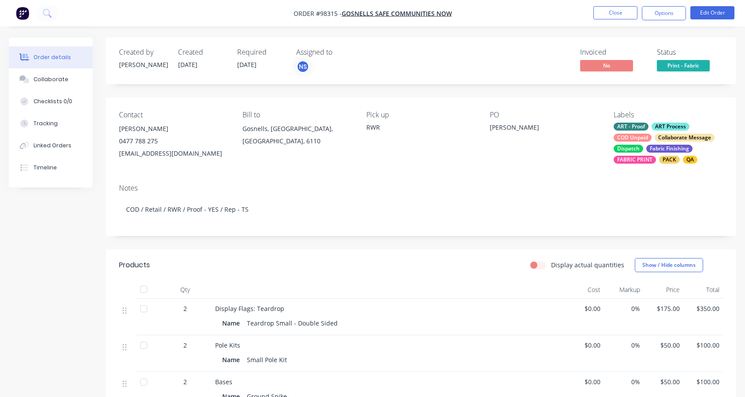
drag, startPoint x: 241, startPoint y: 153, endPoint x: 119, endPoint y: 155, distance: 122.2
click at [119, 155] on div "Contact [PERSON_NAME] [PHONE_NUMBER] [EMAIL_ADDRESS][DOMAIN_NAME] Bill to [GEOG…" at bounding box center [421, 136] width 631 height 79
copy div "[EMAIL_ADDRESS][DOMAIN_NAME]"
click at [49, 76] on div "Collaborate" at bounding box center [51, 79] width 35 height 8
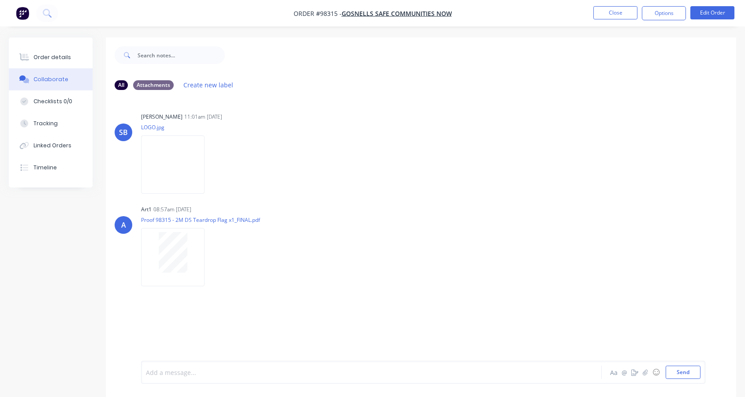
click at [187, 370] on div at bounding box center [354, 372] width 416 height 9
click at [676, 373] on button "Send" at bounding box center [683, 372] width 35 height 13
click at [621, 13] on button "Close" at bounding box center [616, 12] width 44 height 13
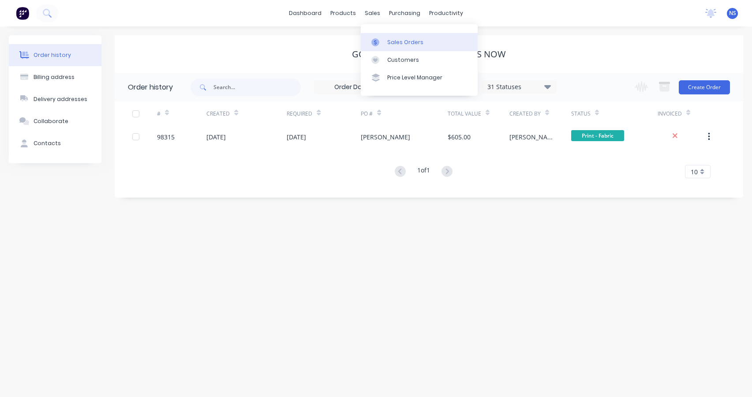
click at [400, 40] on div "Sales Orders" at bounding box center [405, 42] width 36 height 8
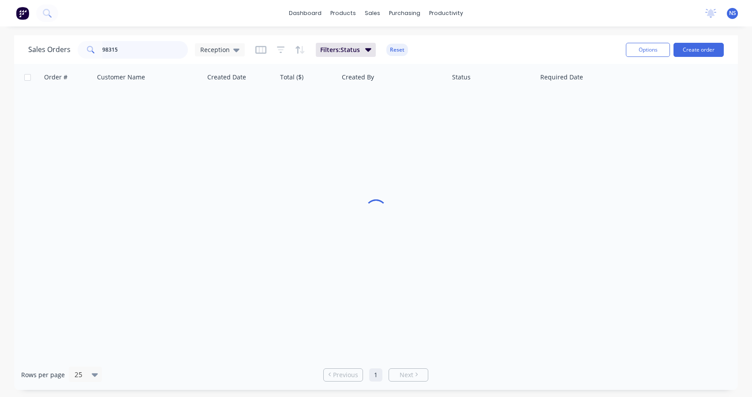
click at [126, 45] on input "98315" at bounding box center [145, 50] width 86 height 18
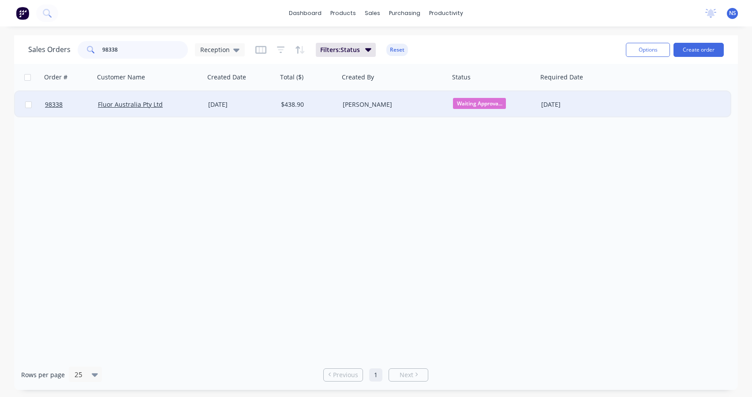
type input "98338"
click at [325, 106] on div "$438.90" at bounding box center [307, 104] width 52 height 9
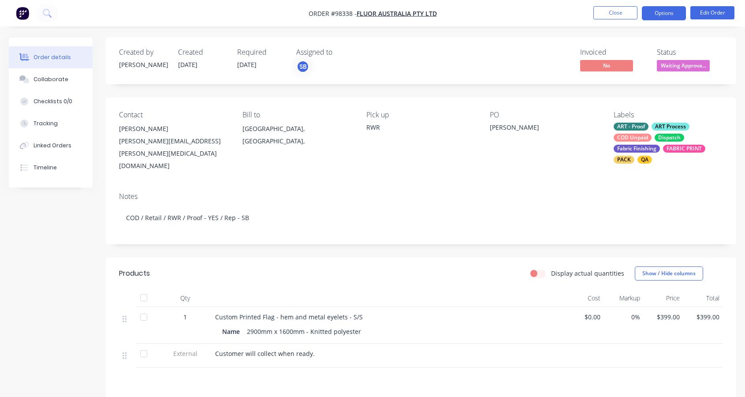
click at [656, 8] on button "Options" at bounding box center [664, 13] width 44 height 14
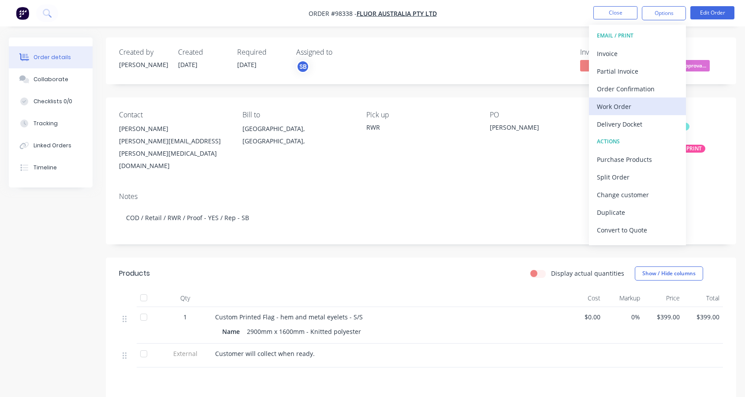
click at [612, 102] on div "Work Order" at bounding box center [637, 106] width 81 height 13
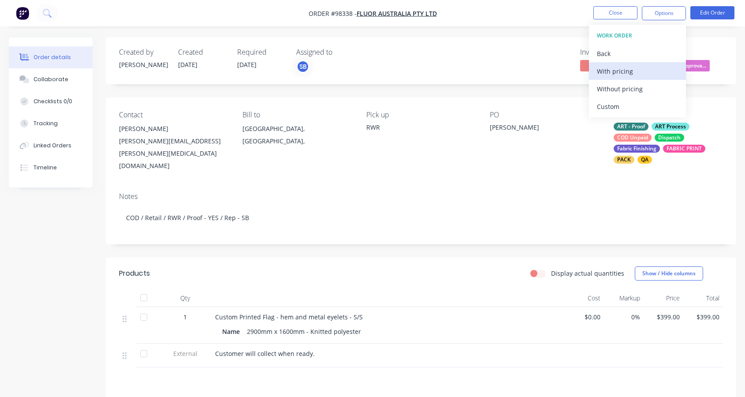
click at [606, 71] on div "With pricing" at bounding box center [637, 71] width 81 height 13
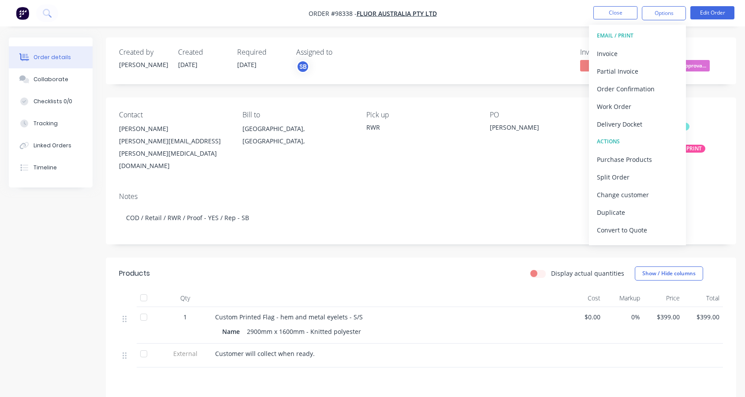
click at [431, 227] on div "Notes COD / Retail / RWR / Proof - YES / Rep - SB" at bounding box center [421, 214] width 631 height 59
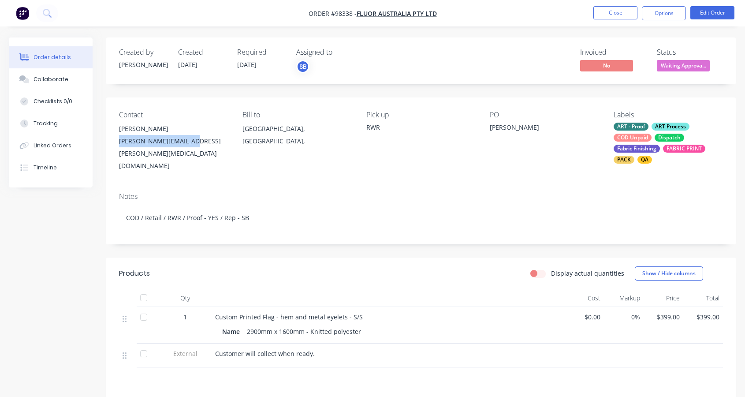
drag, startPoint x: 190, startPoint y: 138, endPoint x: 122, endPoint y: 139, distance: 68.8
click at [115, 141] on div "Contact [PERSON_NAME] [PERSON_NAME][EMAIL_ADDRESS][PERSON_NAME][MEDICAL_DATA][D…" at bounding box center [421, 141] width 631 height 88
copy div "[PERSON_NAME][EMAIL_ADDRESS][PERSON_NAME][MEDICAL_DATA][DOMAIN_NAME]"
click at [48, 77] on div "Collaborate" at bounding box center [51, 79] width 35 height 8
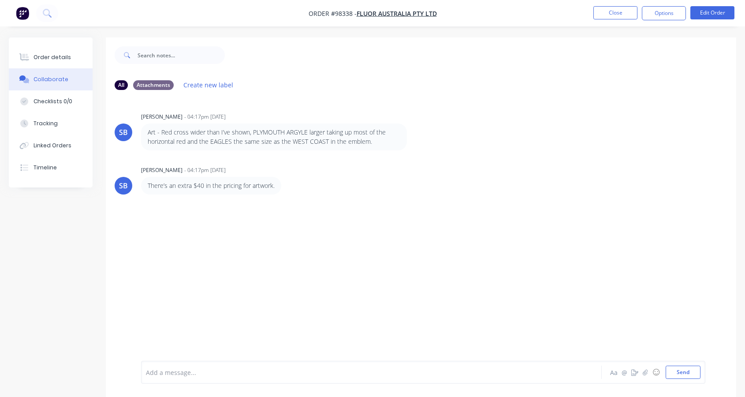
click at [191, 369] on div at bounding box center [354, 372] width 416 height 9
click at [619, 10] on button "Close" at bounding box center [616, 12] width 44 height 13
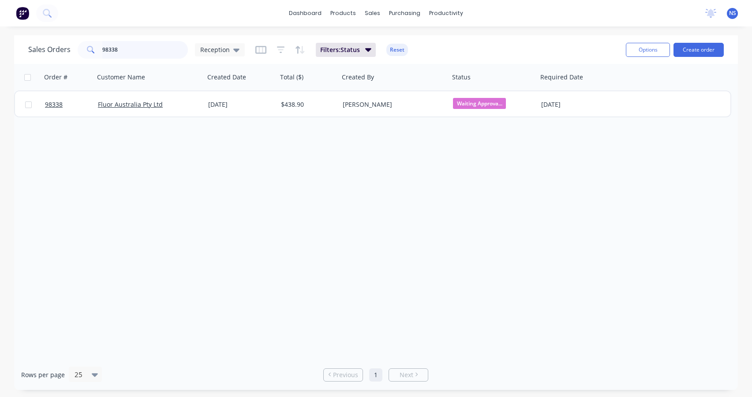
click at [157, 48] on input "98338" at bounding box center [145, 50] width 86 height 18
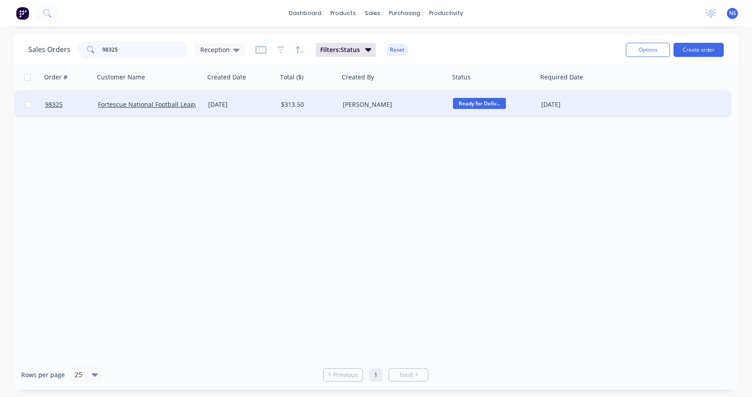
type input "98325"
click at [267, 107] on div "[DATE]" at bounding box center [241, 104] width 66 height 9
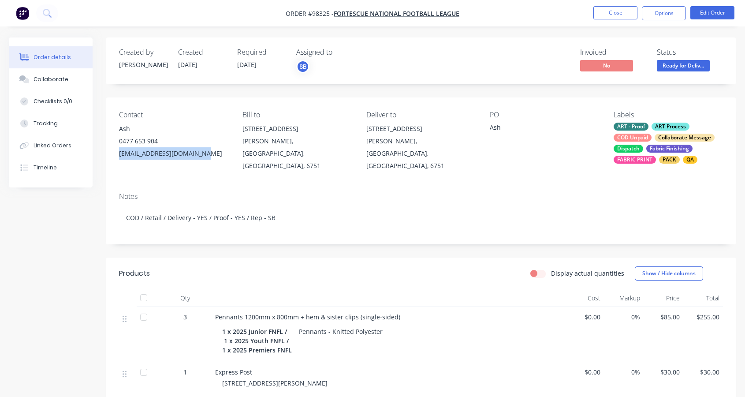
drag, startPoint x: 117, startPoint y: 154, endPoint x: 195, endPoint y: 153, distance: 78.1
click at [195, 153] on div "Contact [PERSON_NAME] [PHONE_NUMBER] [EMAIL_ADDRESS][DOMAIN_NAME] Bill to [GEOG…" at bounding box center [421, 141] width 631 height 88
copy div "[EMAIL_ADDRESS][DOMAIN_NAME]"
click at [47, 82] on div "Collaborate" at bounding box center [51, 79] width 35 height 8
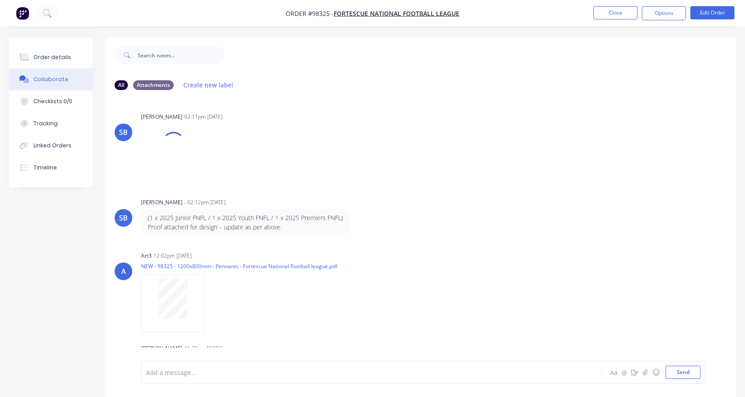
click at [218, 366] on div "Add a message..." at bounding box center [354, 372] width 416 height 13
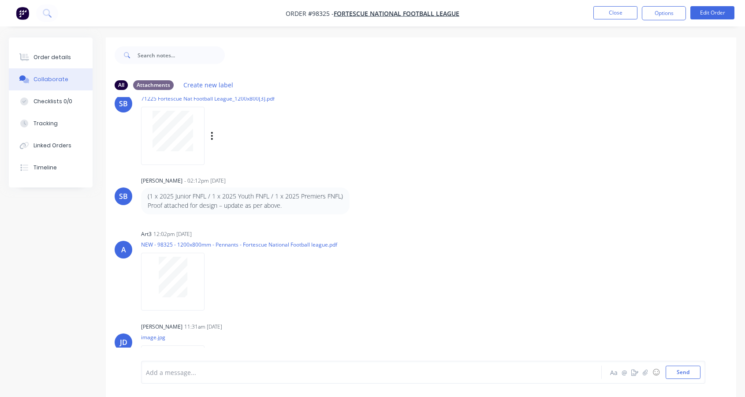
scroll to position [112, 0]
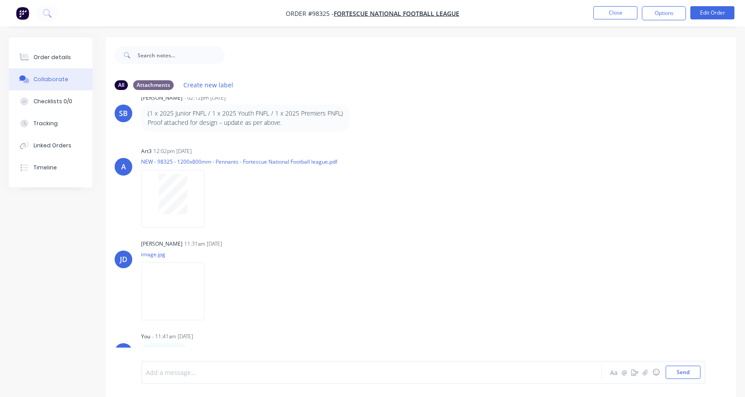
click at [256, 368] on div at bounding box center [354, 372] width 416 height 9
click at [681, 371] on button "Send" at bounding box center [683, 372] width 35 height 13
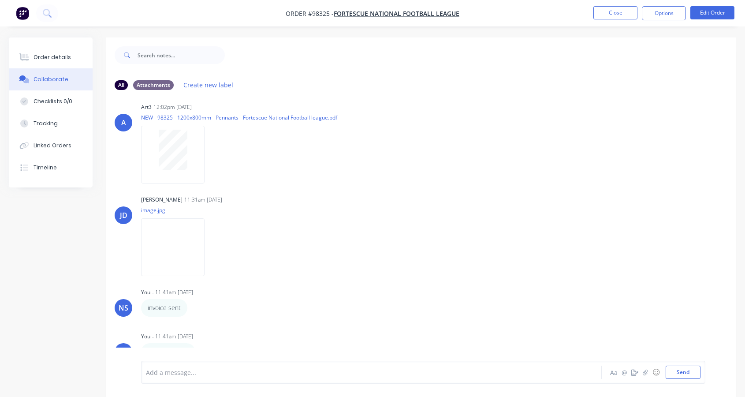
click at [427, 371] on div at bounding box center [354, 372] width 416 height 9
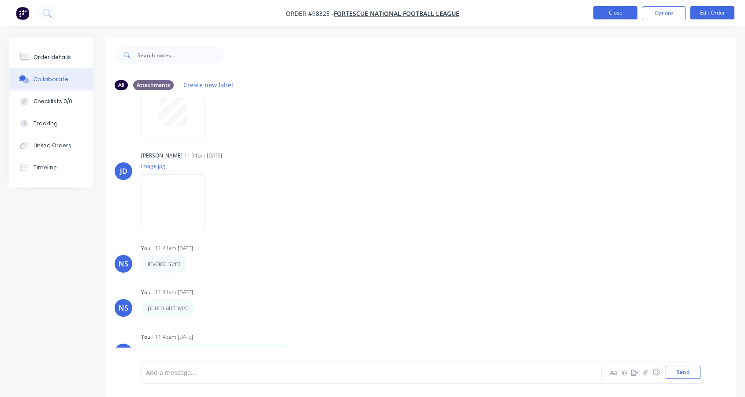
click at [603, 13] on button "Close" at bounding box center [616, 12] width 44 height 13
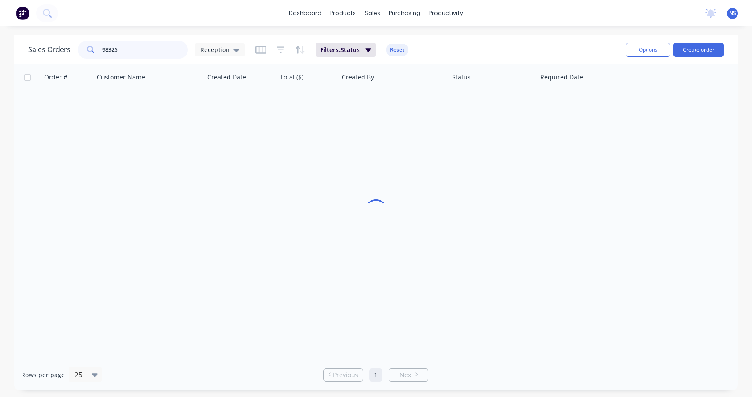
click at [130, 49] on input "98325" at bounding box center [145, 50] width 86 height 18
drag, startPoint x: 123, startPoint y: 51, endPoint x: 98, endPoint y: 49, distance: 24.8
click at [98, 49] on div "98325" at bounding box center [133, 50] width 110 height 18
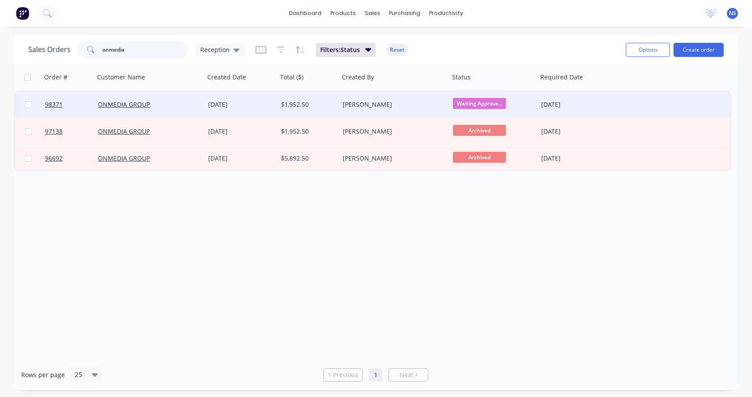
type input "onmedia"
click at [186, 105] on div "ONMEDIA GROUP" at bounding box center [147, 104] width 98 height 9
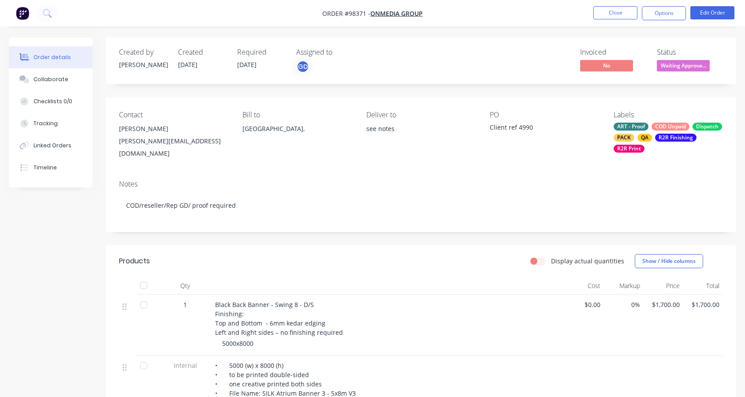
click at [649, 127] on div "ART - Proof COD Unpaid Dispatch PACK QA R2R Finishing R2R Print" at bounding box center [668, 138] width 109 height 30
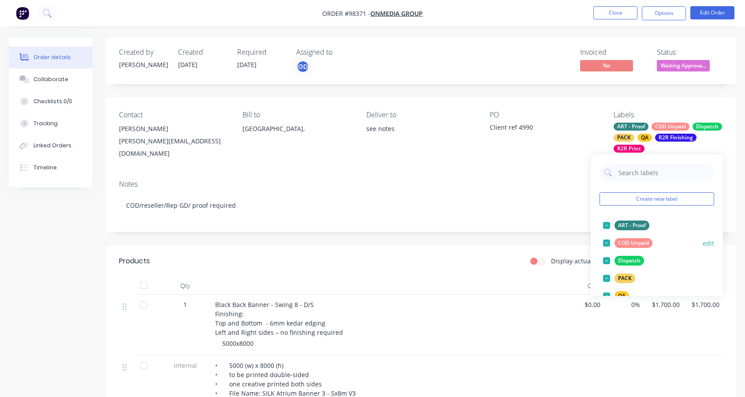
click at [606, 242] on div at bounding box center [607, 243] width 18 height 18
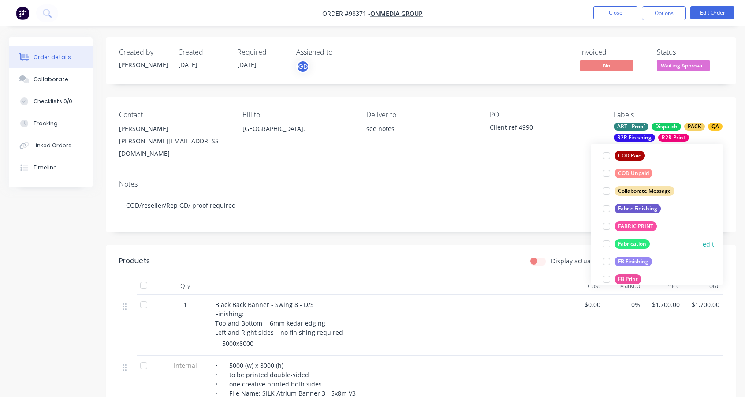
scroll to position [198, 0]
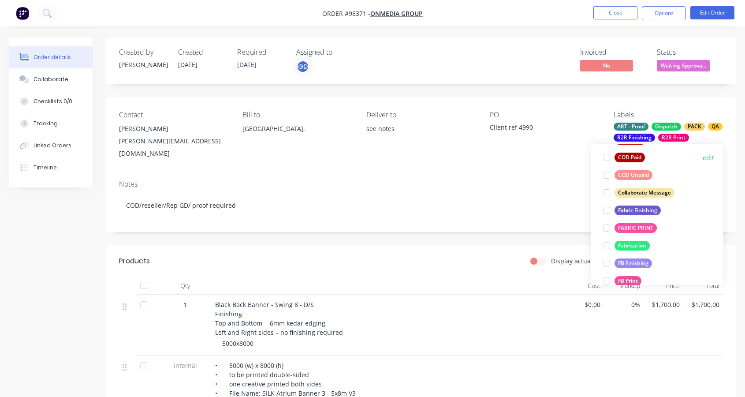
click at [608, 158] on div at bounding box center [607, 158] width 18 height 18
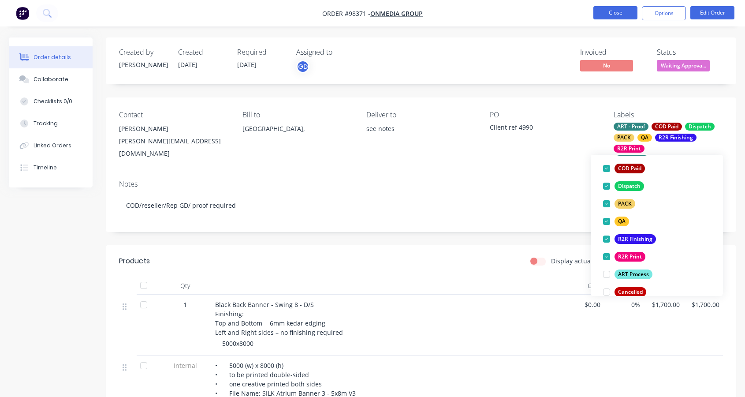
click at [613, 13] on button "Close" at bounding box center [616, 12] width 44 height 13
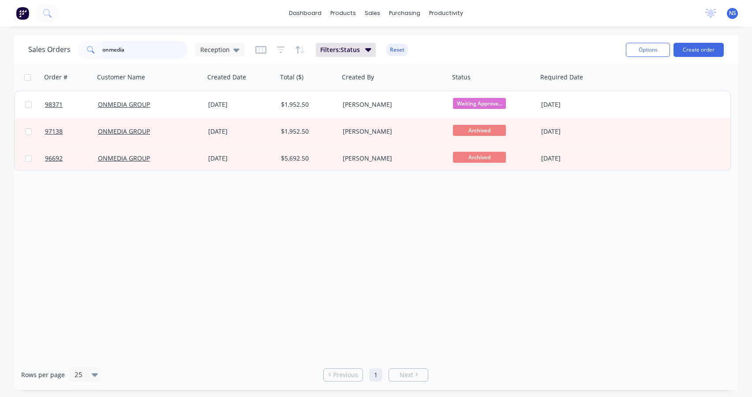
click at [140, 51] on input "onmedia" at bounding box center [145, 50] width 86 height 18
drag, startPoint x: 140, startPoint y: 51, endPoint x: 95, endPoint y: 52, distance: 45.0
click at [95, 52] on div "onmedia" at bounding box center [133, 50] width 110 height 18
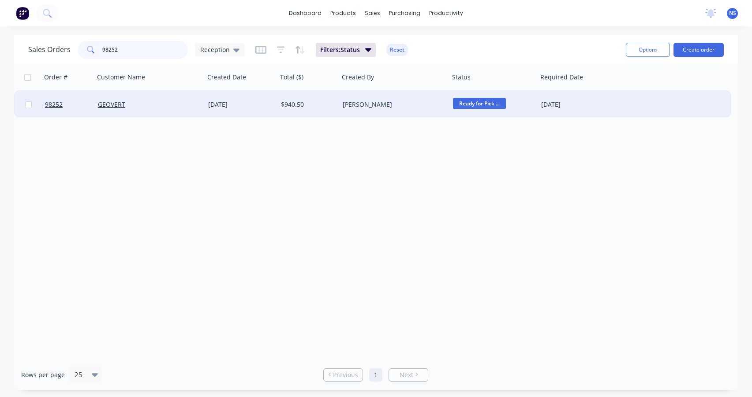
type input "98252"
click at [159, 105] on div "GEOVERT" at bounding box center [147, 104] width 98 height 9
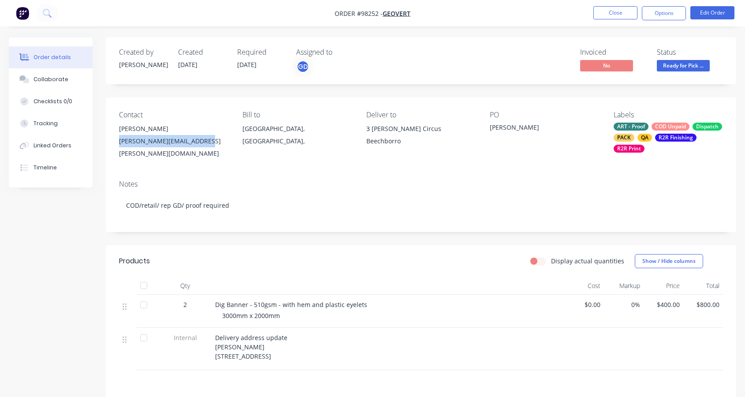
drag, startPoint x: 199, startPoint y: 142, endPoint x: 116, endPoint y: 139, distance: 82.9
click at [116, 139] on div "Contact [PERSON_NAME] [PERSON_NAME][EMAIL_ADDRESS][PERSON_NAME][DOMAIN_NAME] [P…" at bounding box center [421, 134] width 631 height 75
copy div "[PERSON_NAME][EMAIL_ADDRESS][PERSON_NAME][DOMAIN_NAME]"
click at [610, 11] on button "Close" at bounding box center [616, 12] width 44 height 13
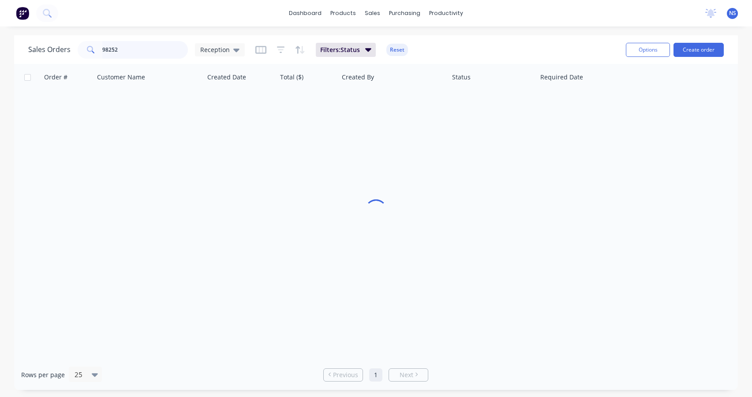
click at [130, 49] on input "98252" at bounding box center [145, 50] width 86 height 18
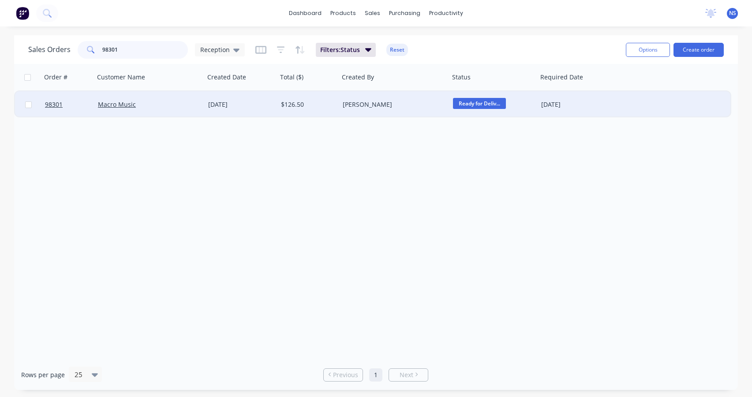
type input "98301"
click at [176, 108] on div "Macro Music" at bounding box center [147, 104] width 98 height 9
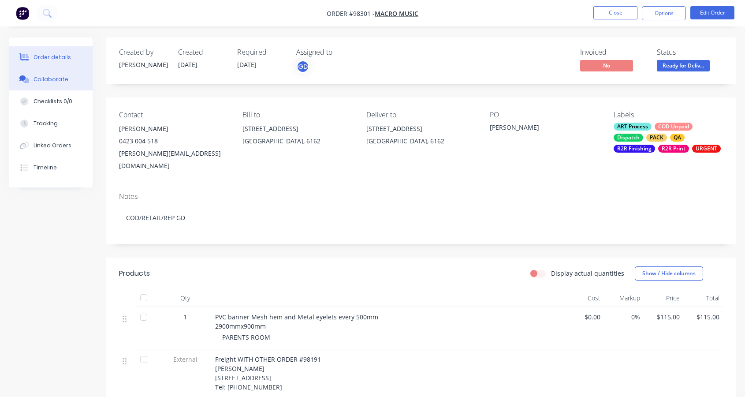
click at [60, 79] on div "Collaborate" at bounding box center [51, 79] width 35 height 8
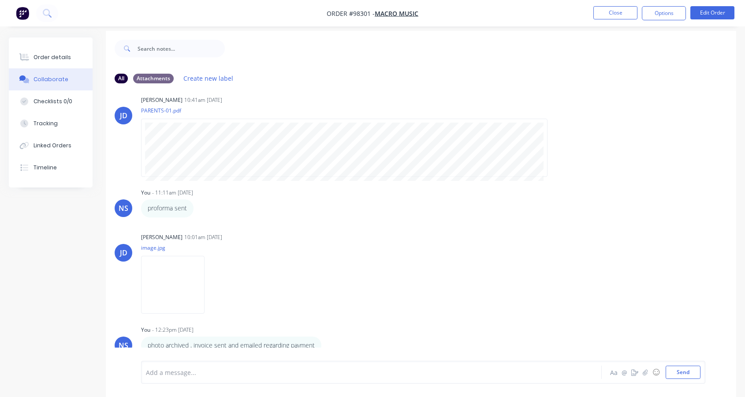
scroll to position [13, 0]
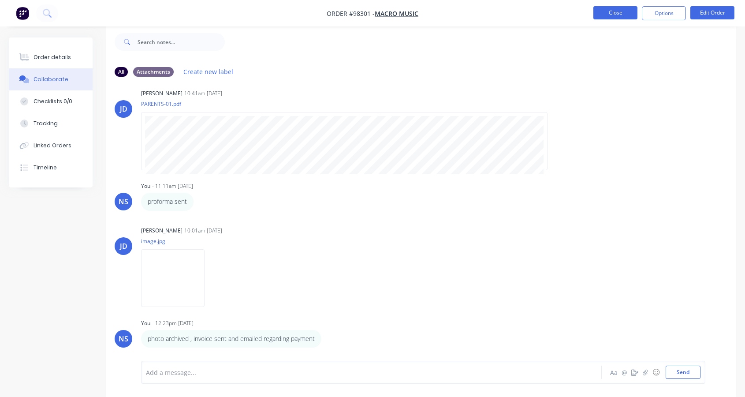
click at [616, 12] on button "Close" at bounding box center [616, 12] width 44 height 13
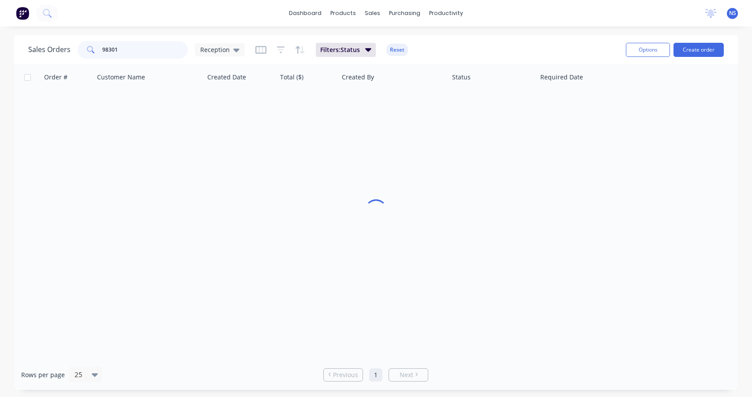
click at [135, 50] on input "98301" at bounding box center [145, 50] width 86 height 18
type input "98328"
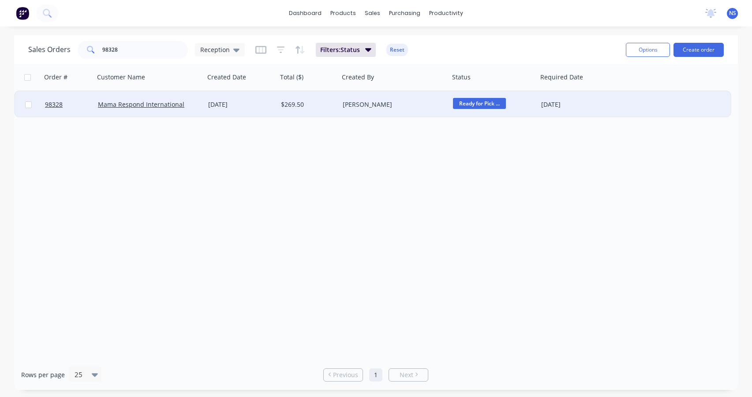
click at [258, 111] on div "[DATE]" at bounding box center [241, 104] width 73 height 26
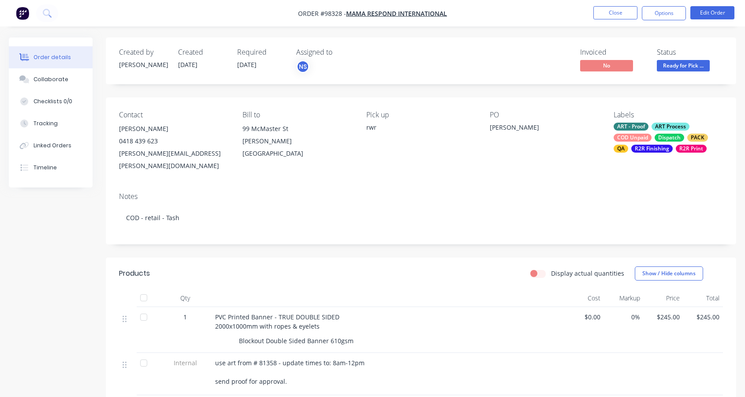
click at [651, 132] on div "ART - Proof ART Process COD Unpaid Dispatch PACK QA R2R Finishing R2R Print" at bounding box center [668, 138] width 109 height 30
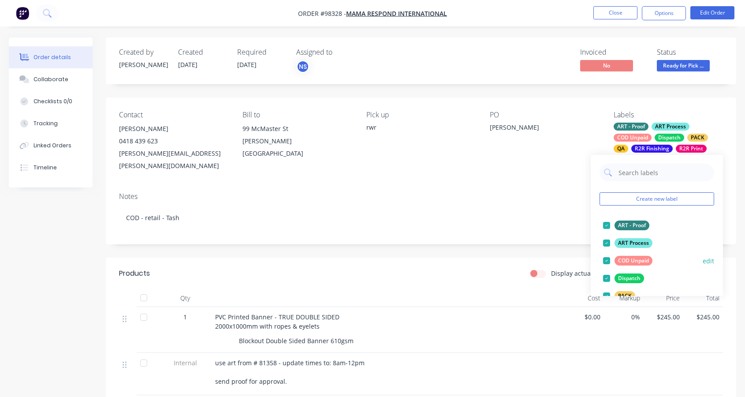
click at [604, 257] on div at bounding box center [607, 261] width 18 height 18
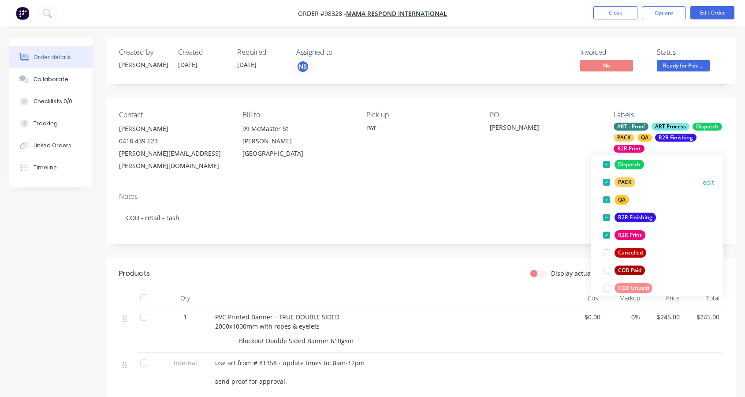
scroll to position [118, 0]
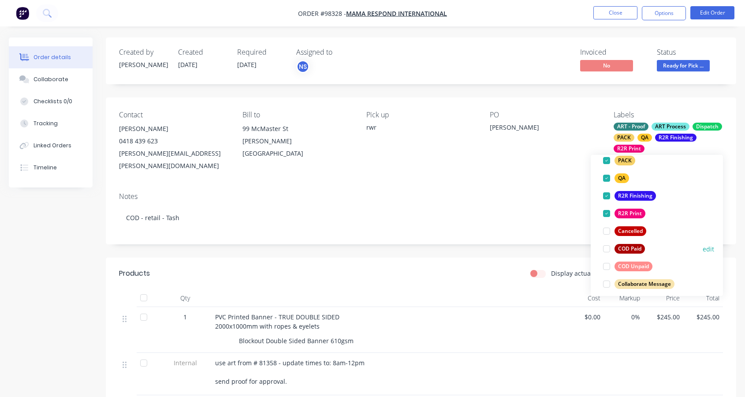
click at [607, 248] on div at bounding box center [607, 249] width 18 height 18
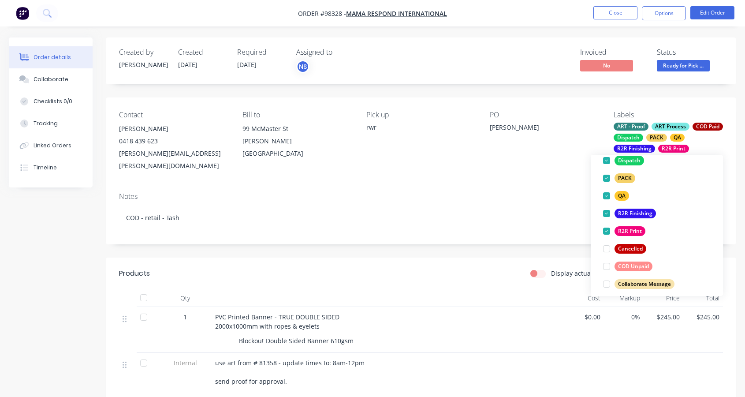
scroll to position [12, 0]
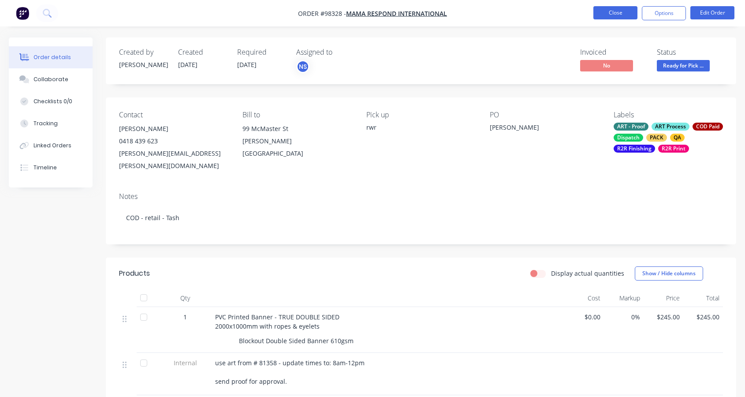
click at [611, 12] on button "Close" at bounding box center [616, 12] width 44 height 13
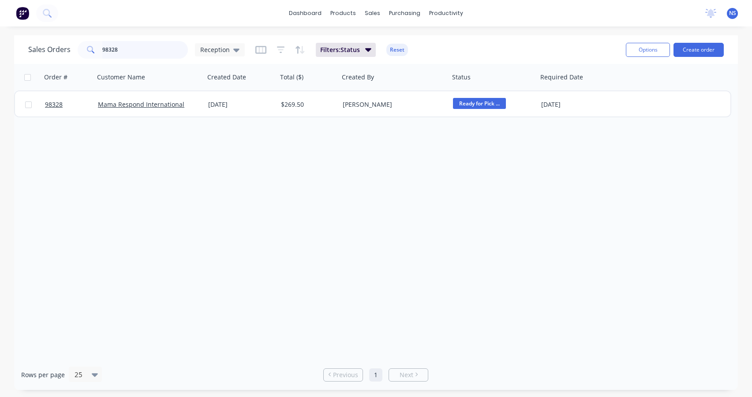
click at [131, 53] on input "98328" at bounding box center [145, 50] width 86 height 18
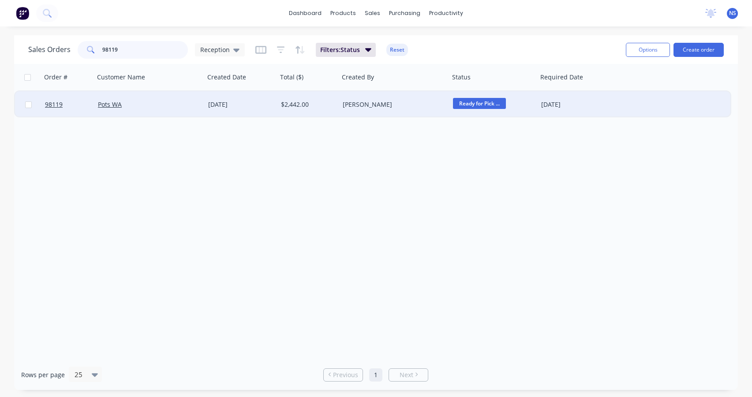
type input "98119"
click at [176, 105] on div "Pots WA" at bounding box center [147, 104] width 98 height 9
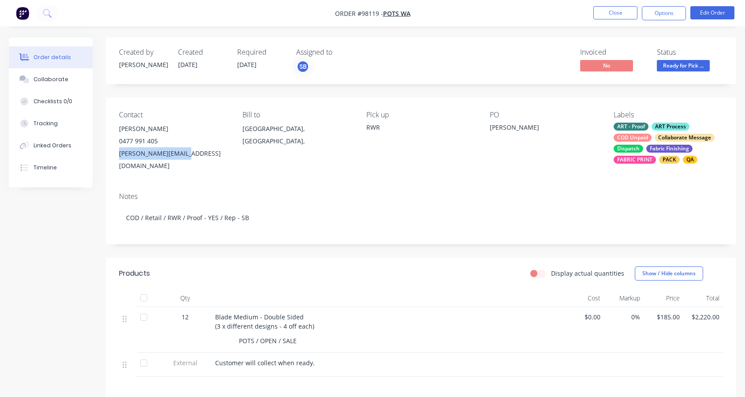
drag, startPoint x: 116, startPoint y: 152, endPoint x: 187, endPoint y: 153, distance: 71.0
click at [187, 153] on div "Contact [PERSON_NAME] [PHONE_NUMBER] [PERSON_NAME][EMAIL_ADDRESS][DOMAIN_NAME] …" at bounding box center [421, 141] width 631 height 88
copy div "[PERSON_NAME][EMAIL_ADDRESS][DOMAIN_NAME]"
click at [47, 82] on div "Collaborate" at bounding box center [51, 79] width 35 height 8
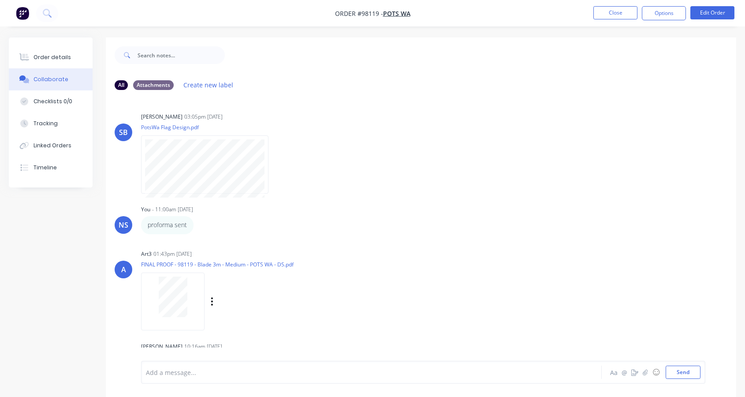
scroll to position [13, 0]
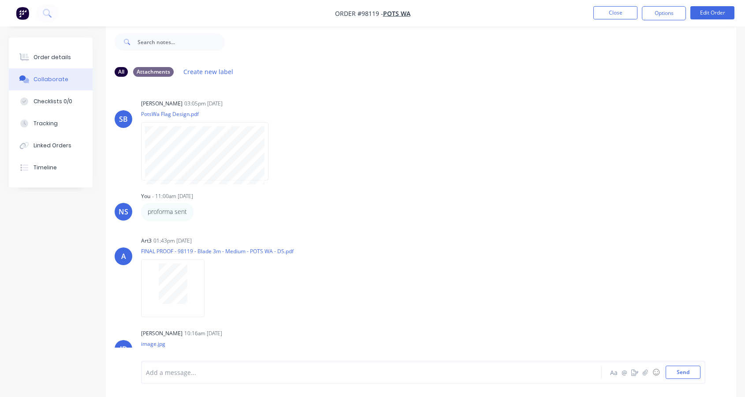
click at [220, 372] on div at bounding box center [354, 372] width 416 height 9
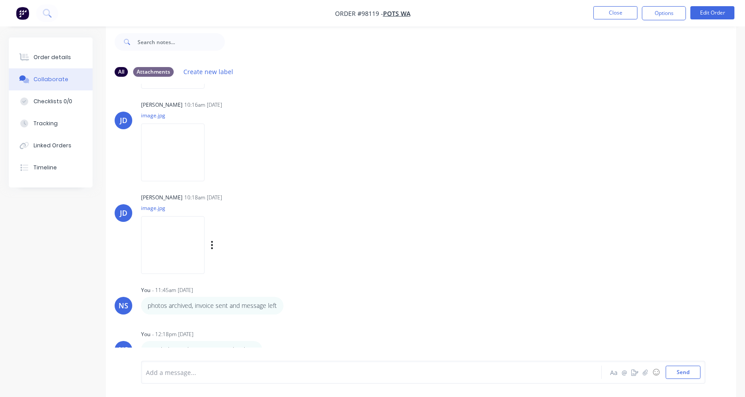
scroll to position [239, 0]
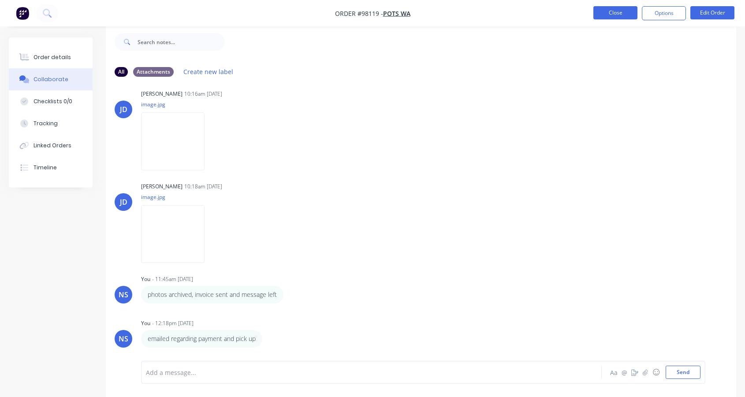
click at [604, 15] on button "Close" at bounding box center [616, 12] width 44 height 13
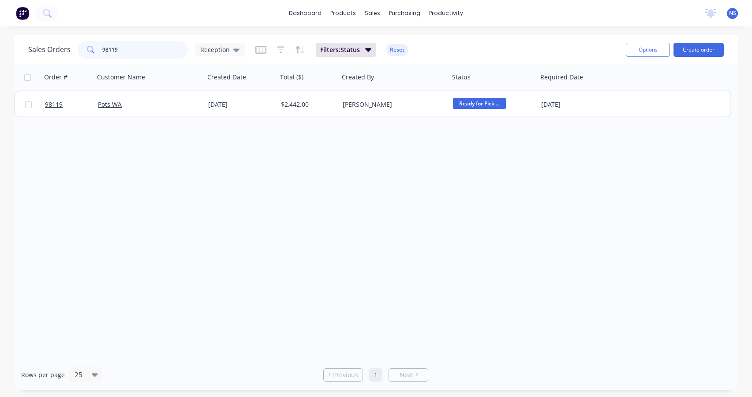
click at [129, 52] on input "98119" at bounding box center [145, 50] width 86 height 18
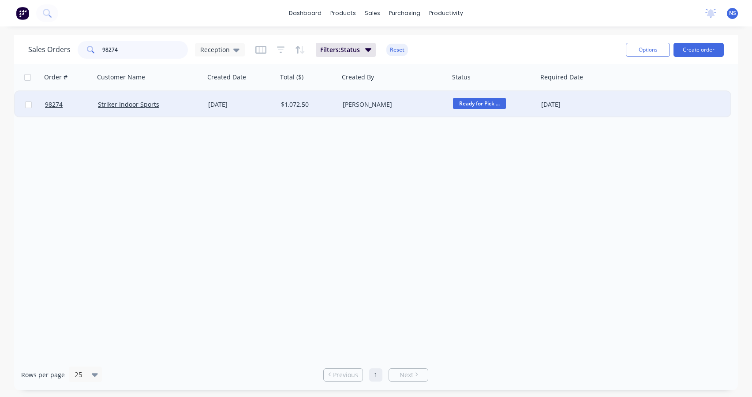
type input "98274"
click at [192, 111] on div "Striker Indoor Sports" at bounding box center [149, 104] width 110 height 26
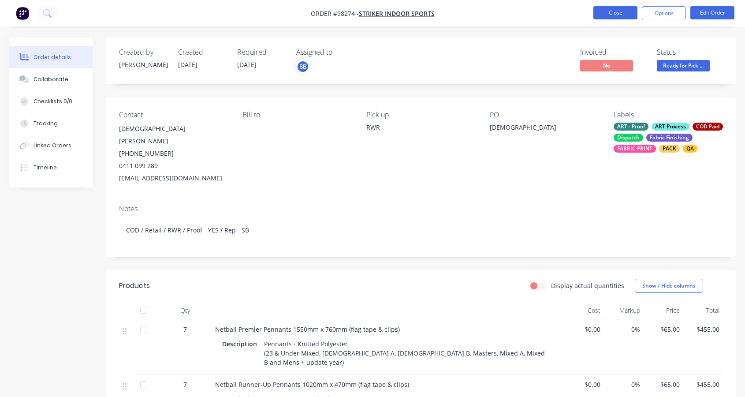
click at [618, 14] on button "Close" at bounding box center [616, 12] width 44 height 13
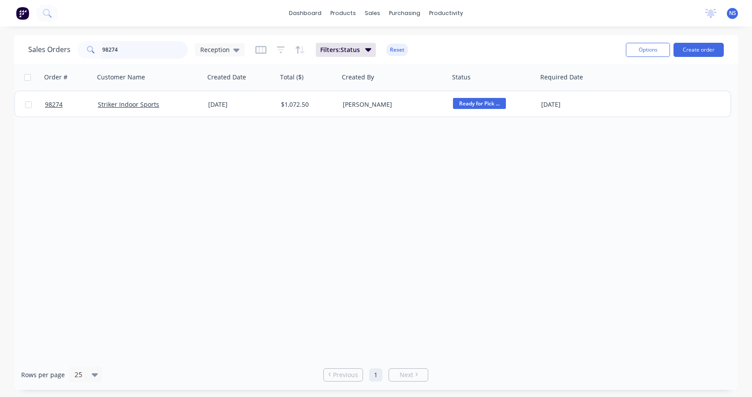
click at [157, 51] on input "98274" at bounding box center [145, 50] width 86 height 18
click at [131, 48] on input "98279" at bounding box center [145, 50] width 86 height 18
click at [140, 49] on input "98089" at bounding box center [145, 50] width 86 height 18
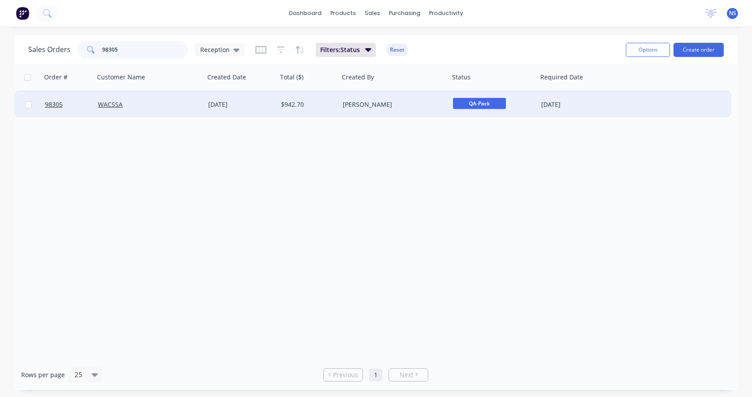
type input "98305"
click at [169, 109] on div "WACSSA" at bounding box center [149, 104] width 110 height 26
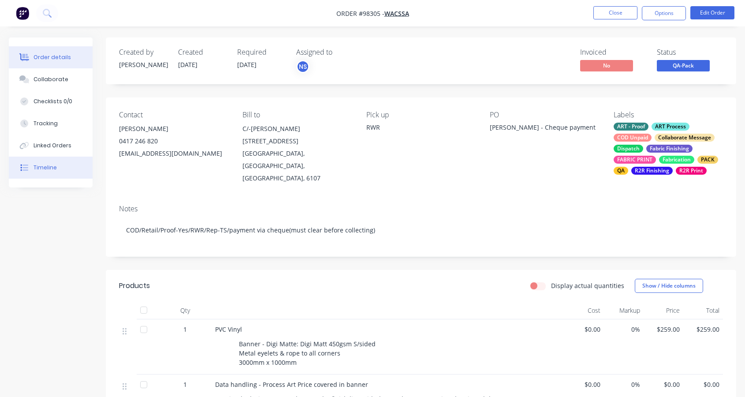
click at [47, 165] on div "Timeline" at bounding box center [45, 168] width 23 height 8
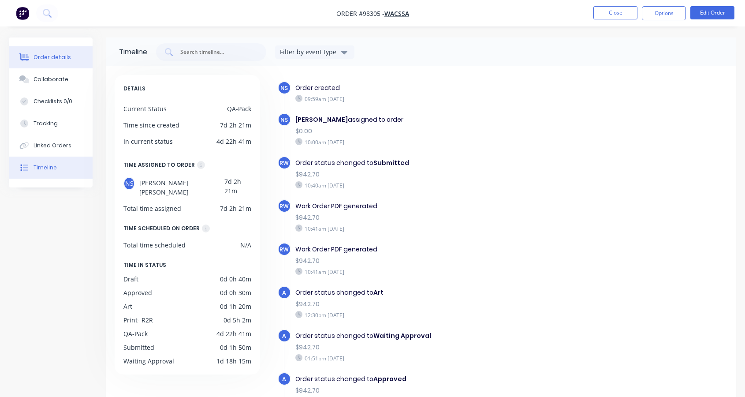
click at [41, 58] on div "Order details" at bounding box center [52, 57] width 37 height 8
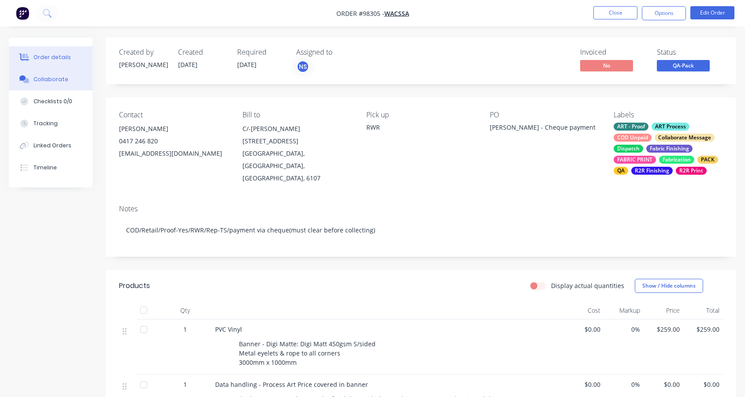
click at [49, 81] on div "Collaborate" at bounding box center [51, 79] width 35 height 8
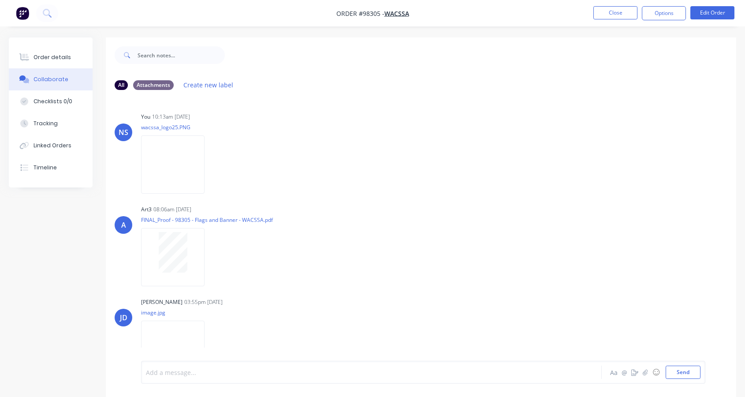
click at [190, 373] on div at bounding box center [354, 372] width 416 height 9
click at [216, 372] on div at bounding box center [354, 372] width 416 height 9
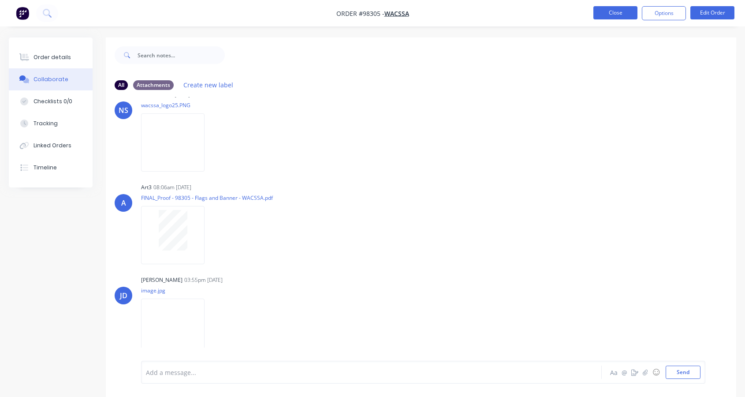
click at [612, 14] on button "Close" at bounding box center [616, 12] width 44 height 13
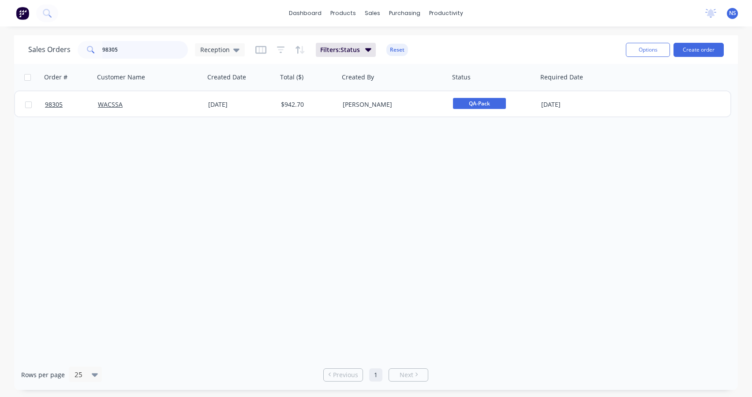
click at [141, 51] on input "98305" at bounding box center [145, 50] width 86 height 18
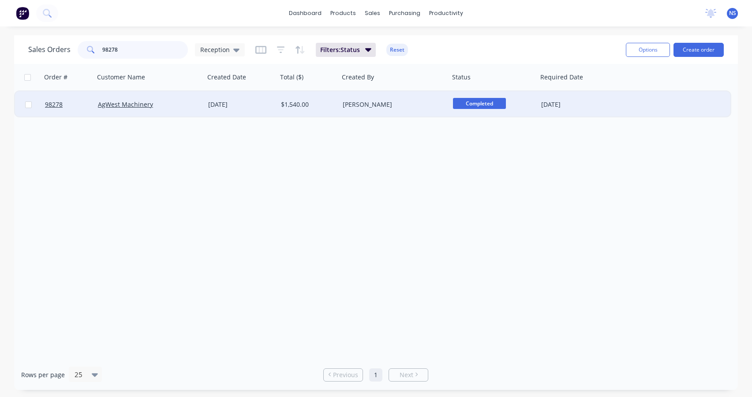
type input "98278"
click at [415, 98] on div "[PERSON_NAME]" at bounding box center [394, 104] width 110 height 26
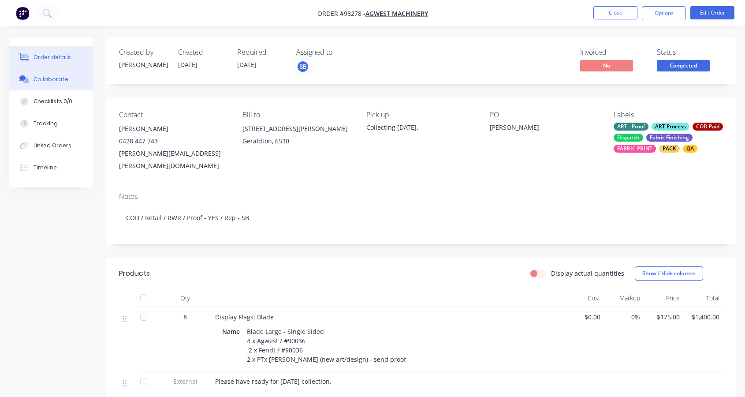
click at [45, 82] on div "Collaborate" at bounding box center [51, 79] width 35 height 8
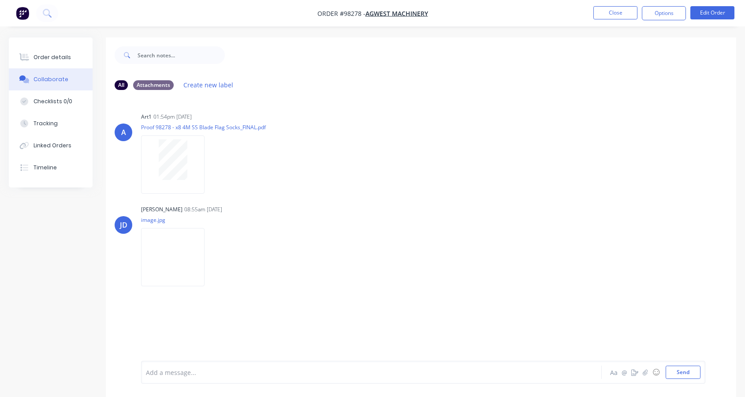
click at [310, 375] on div at bounding box center [354, 372] width 416 height 9
click at [50, 56] on div "Order details" at bounding box center [52, 57] width 37 height 8
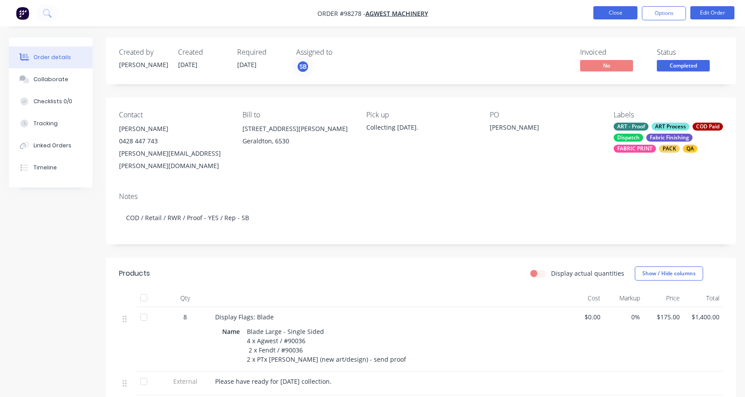
click at [611, 11] on button "Close" at bounding box center [616, 12] width 44 height 13
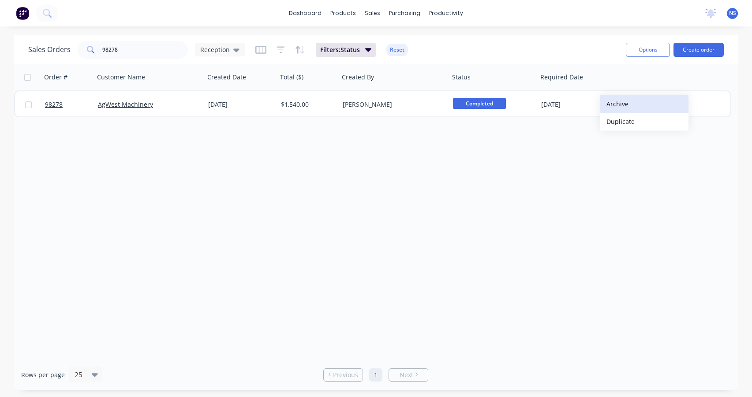
click at [617, 103] on button "Archive" at bounding box center [644, 104] width 88 height 18
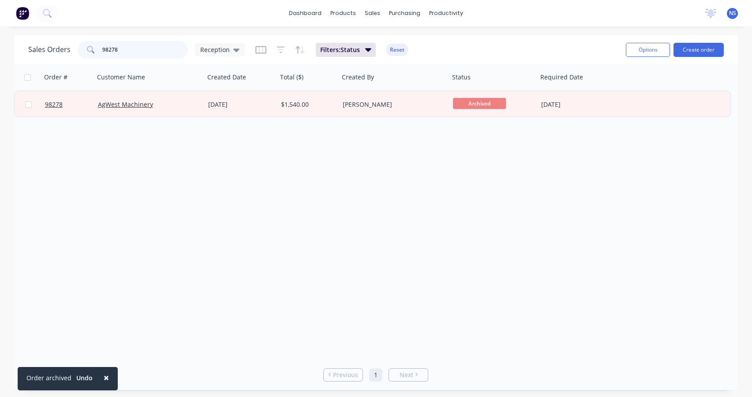
drag, startPoint x: 144, startPoint y: 49, endPoint x: 89, endPoint y: 47, distance: 55.1
click at [89, 47] on div "98278" at bounding box center [133, 50] width 110 height 18
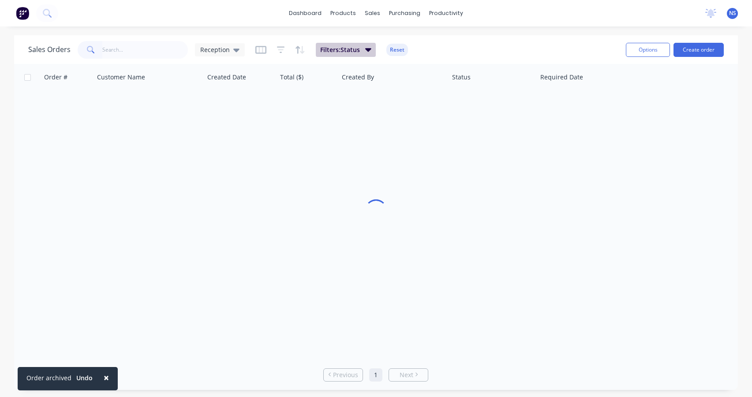
click at [366, 49] on icon "button" at bounding box center [368, 50] width 6 height 4
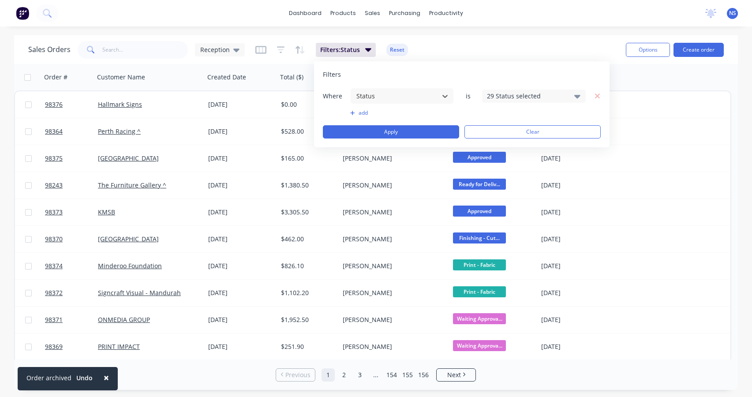
click at [505, 95] on div "29 Status selected" at bounding box center [527, 95] width 80 height 9
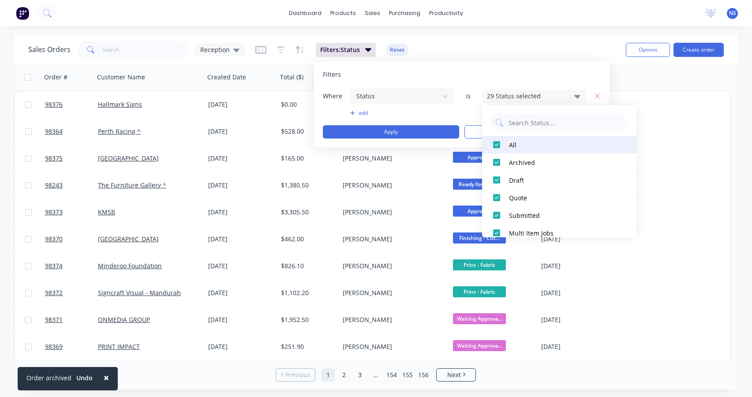
click at [496, 145] on div at bounding box center [497, 145] width 18 height 18
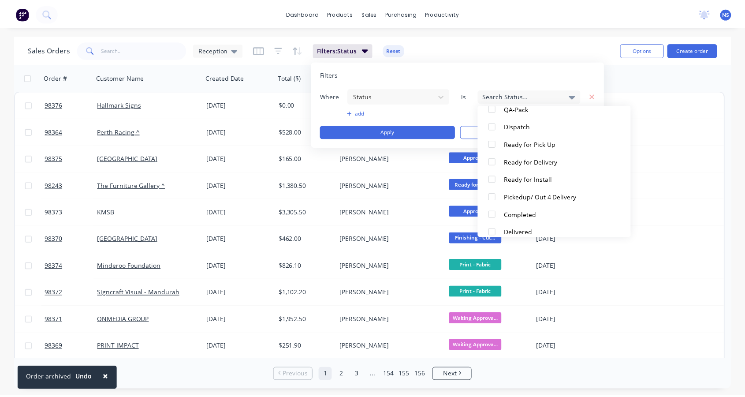
scroll to position [432, 0]
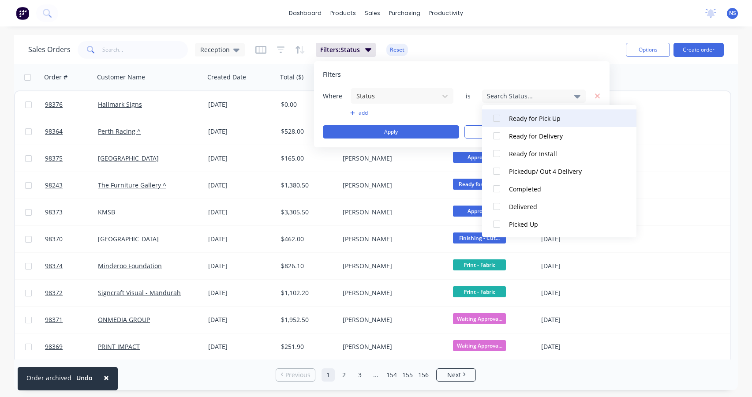
click at [498, 119] on div at bounding box center [497, 118] width 18 height 18
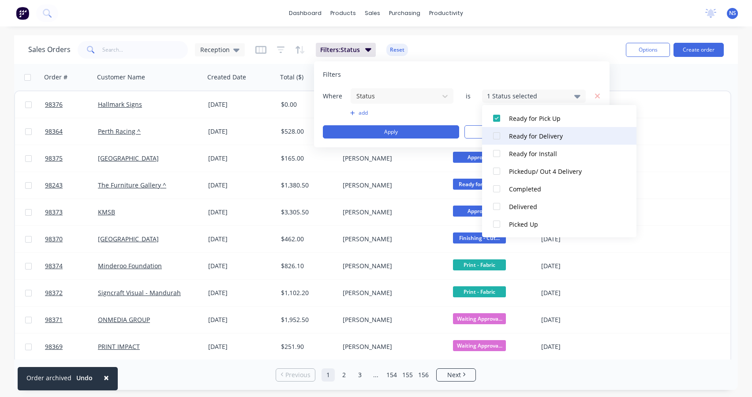
click at [496, 137] on div at bounding box center [497, 136] width 18 height 18
click at [512, 39] on div "Sales Orders Reception Filters: Status Reset" at bounding box center [323, 50] width 590 height 22
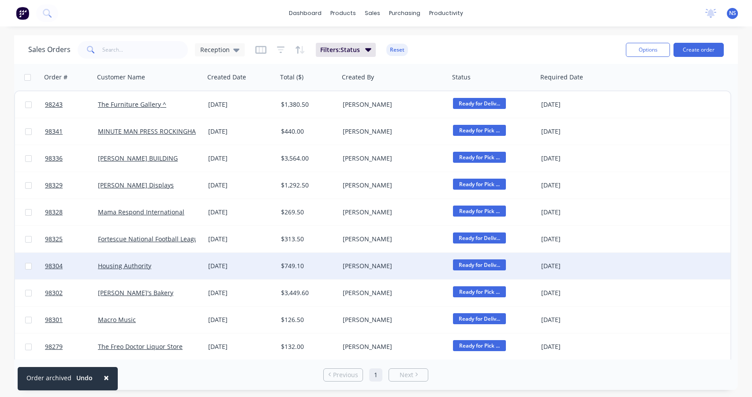
click at [411, 265] on div "[PERSON_NAME]" at bounding box center [392, 265] width 98 height 9
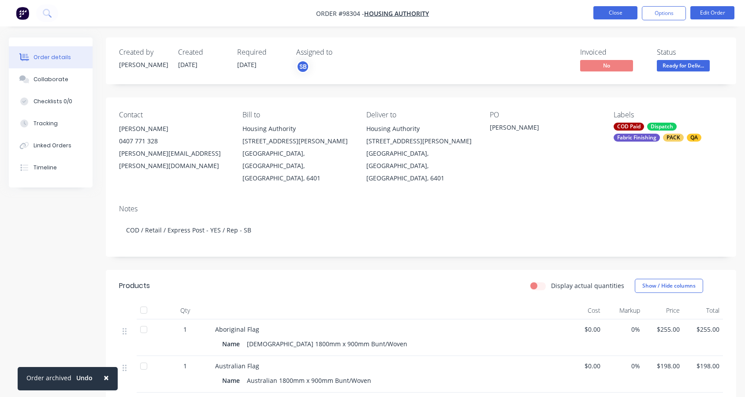
click at [612, 14] on button "Close" at bounding box center [616, 12] width 44 height 13
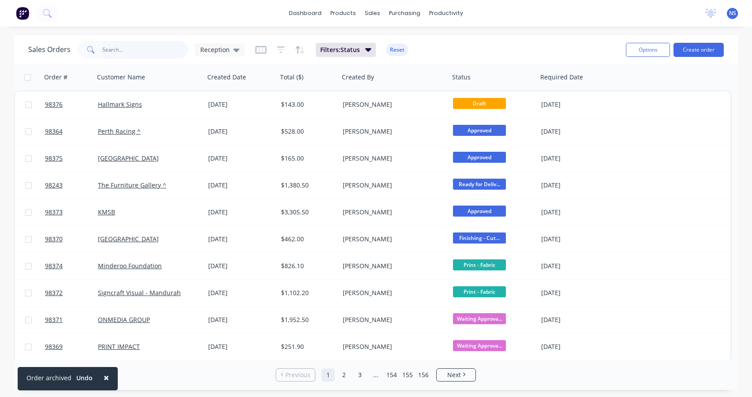
click at [108, 48] on input "text" at bounding box center [145, 50] width 86 height 18
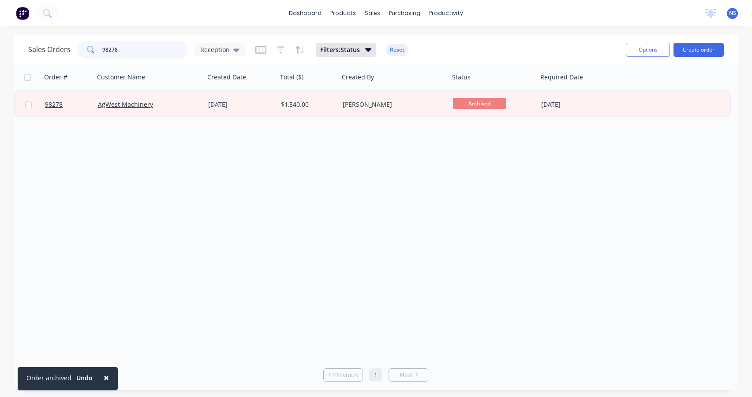
type input "98278"
click at [172, 103] on div "AgWest Machinery" at bounding box center [147, 104] width 98 height 9
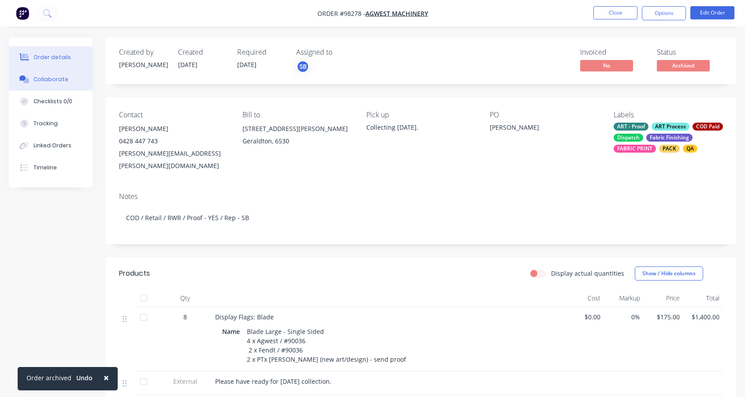
click at [52, 77] on div "Collaborate" at bounding box center [51, 79] width 35 height 8
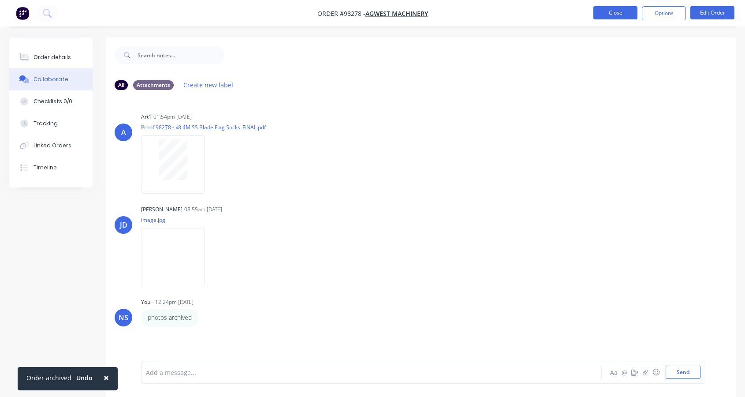
click at [616, 15] on button "Close" at bounding box center [616, 12] width 44 height 13
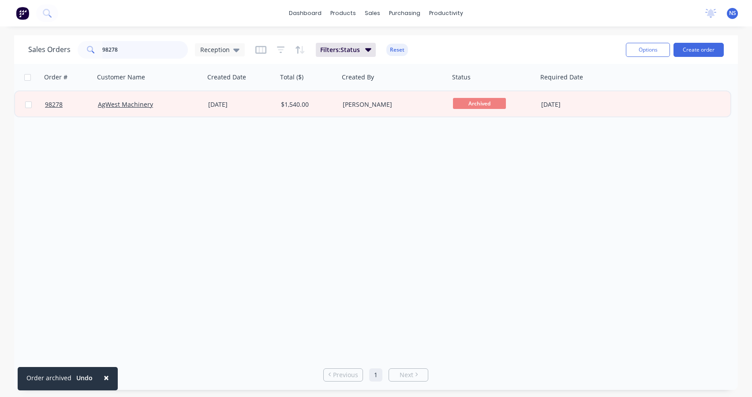
click at [133, 51] on input "98278" at bounding box center [145, 50] width 86 height 18
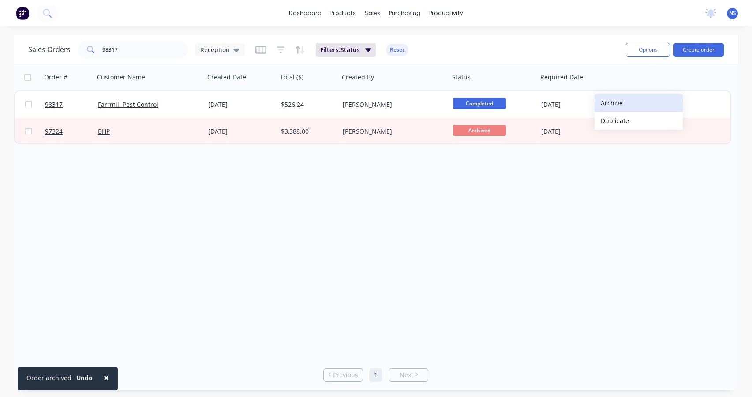
click at [618, 103] on button "Archive" at bounding box center [638, 103] width 88 height 18
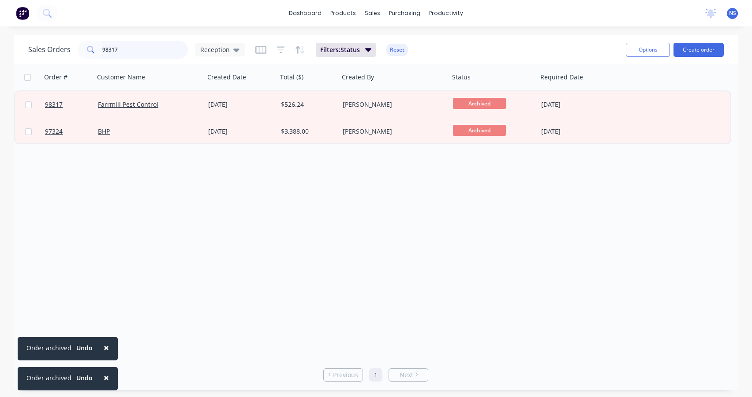
click at [130, 49] on input "98317" at bounding box center [145, 50] width 86 height 18
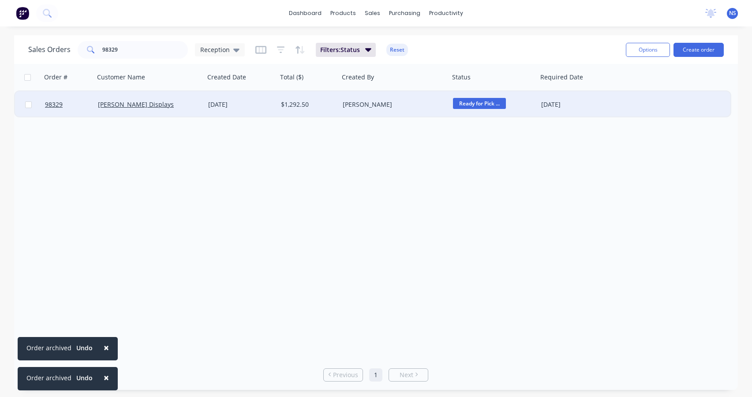
click at [483, 105] on span "Ready for Pick ..." at bounding box center [479, 103] width 53 height 11
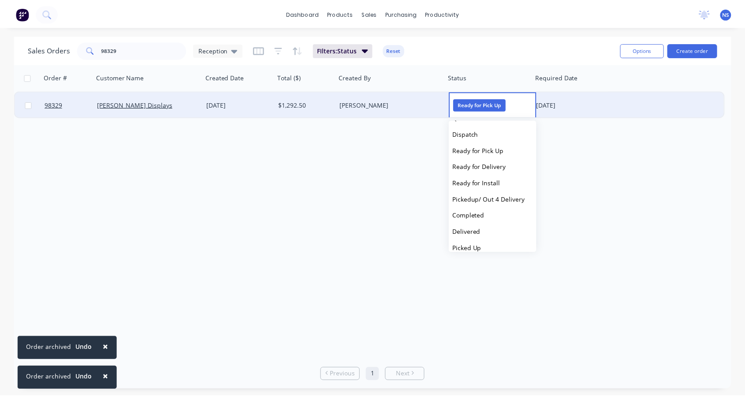
scroll to position [299, 0]
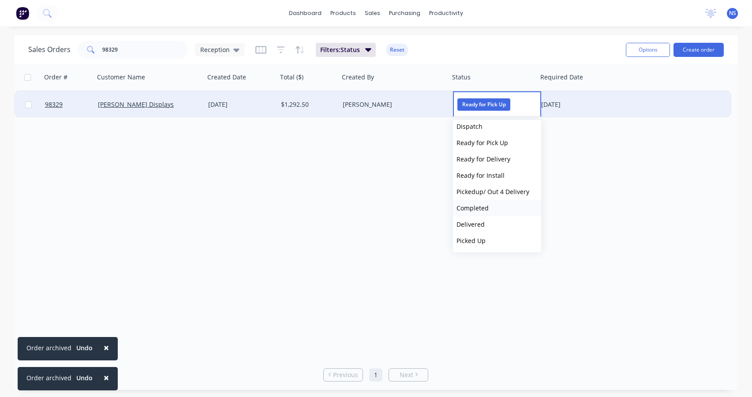
click at [490, 206] on button "Completed" at bounding box center [497, 208] width 88 height 16
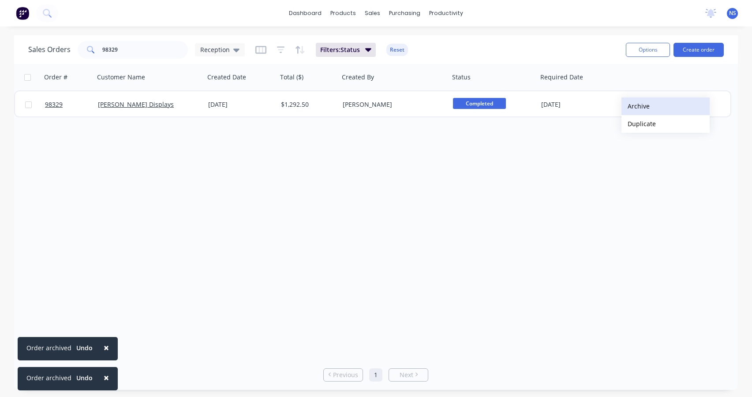
click at [637, 106] on button "Archive" at bounding box center [665, 106] width 88 height 18
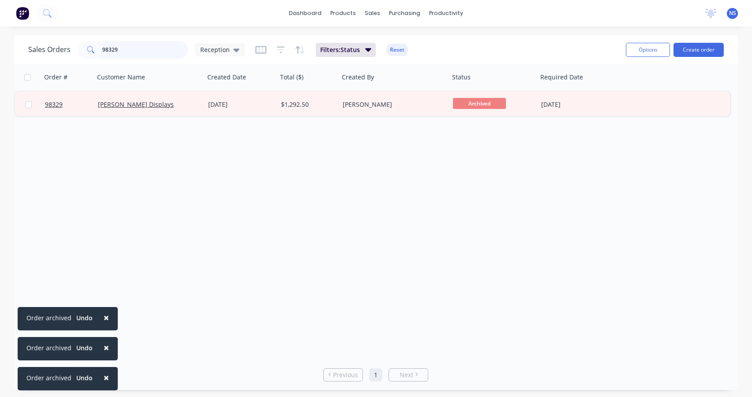
click at [134, 48] on input "98329" at bounding box center [145, 50] width 86 height 18
drag, startPoint x: 134, startPoint y: 48, endPoint x: 79, endPoint y: 40, distance: 54.8
click at [80, 40] on div "Sales Orders 98329 Reception Filters: Status Reset" at bounding box center [323, 50] width 590 height 22
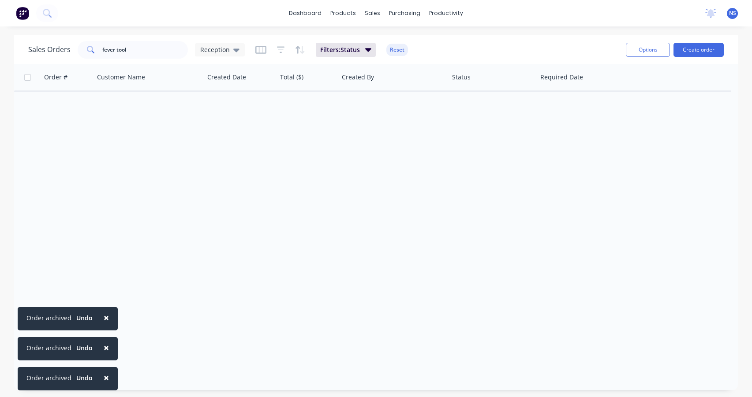
click at [104, 315] on span "×" at bounding box center [106, 317] width 5 height 12
click at [104, 348] on span "×" at bounding box center [106, 347] width 5 height 12
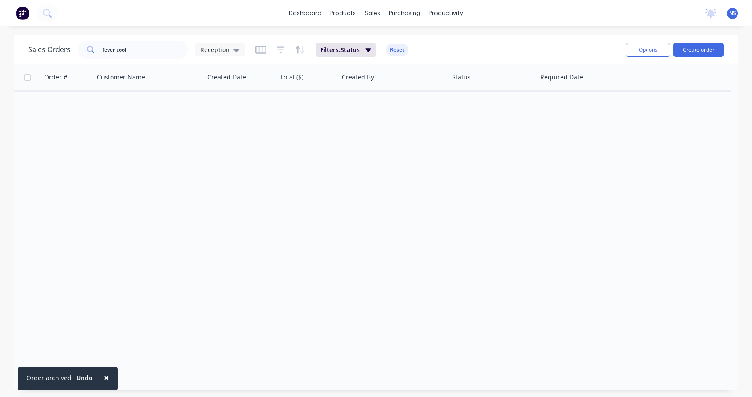
click at [105, 379] on span "×" at bounding box center [106, 377] width 5 height 12
click at [116, 49] on input "fever tool" at bounding box center [145, 50] width 86 height 18
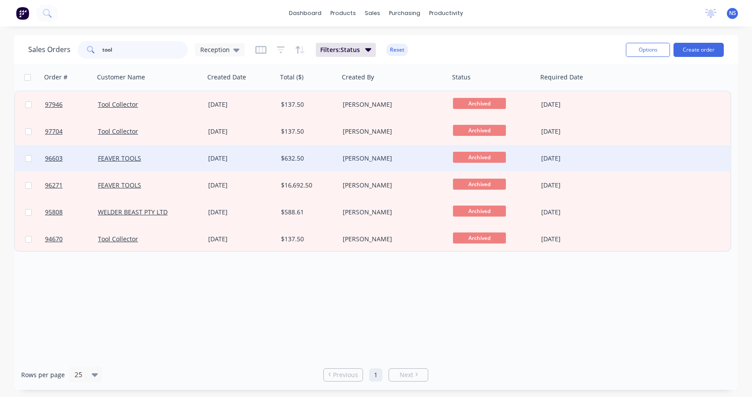
type input "tool"
click at [159, 157] on div "FEAVER TOOLS" at bounding box center [147, 158] width 98 height 9
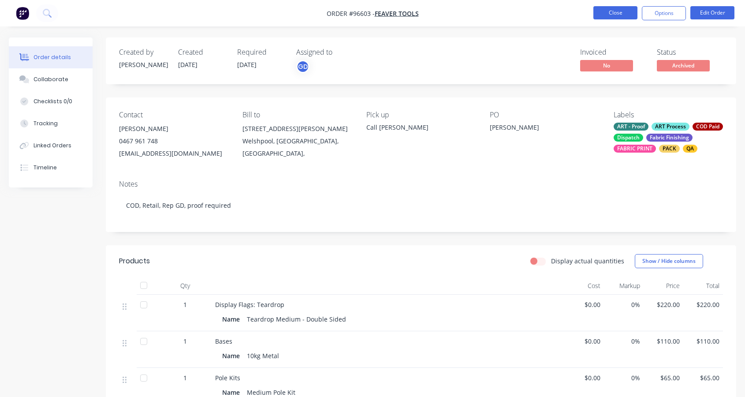
click at [611, 10] on button "Close" at bounding box center [616, 12] width 44 height 13
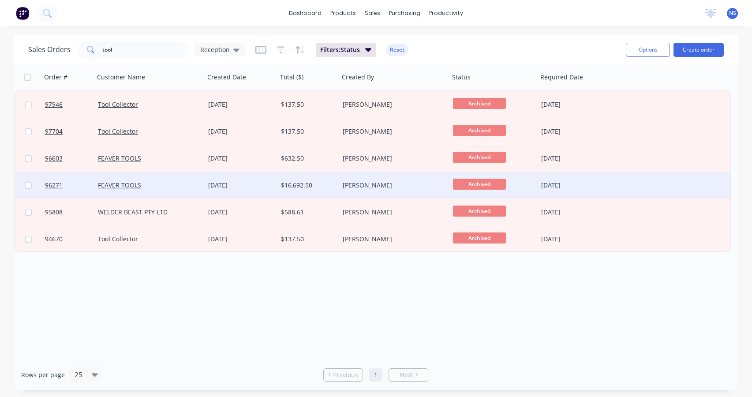
click at [179, 186] on div "FEAVER TOOLS" at bounding box center [147, 185] width 98 height 9
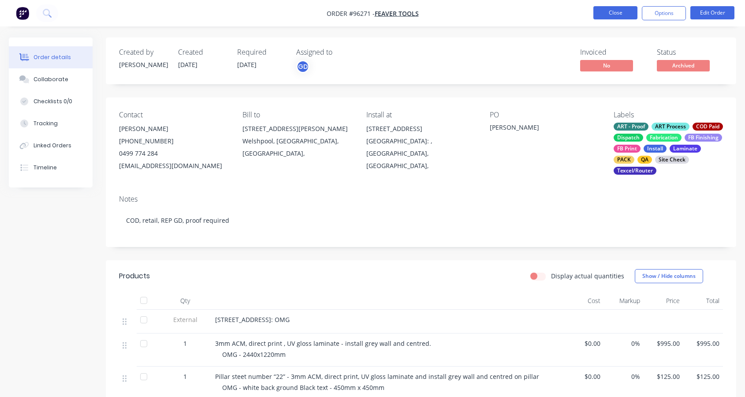
click at [609, 10] on button "Close" at bounding box center [616, 12] width 44 height 13
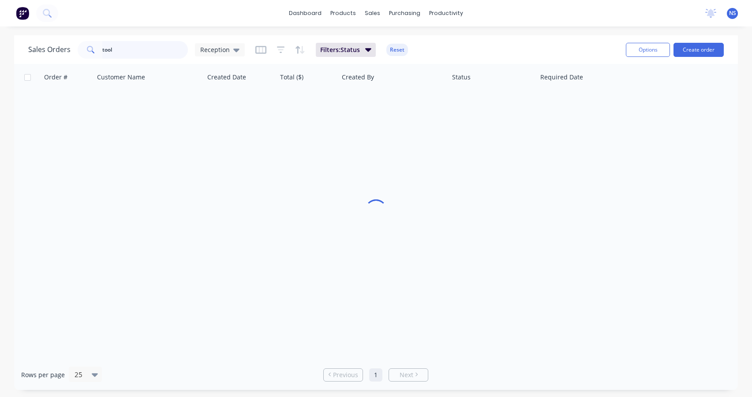
click at [148, 49] on input "tool" at bounding box center [145, 50] width 86 height 18
type input "t"
drag, startPoint x: 136, startPoint y: 51, endPoint x: 64, endPoint y: 53, distance: 71.9
click at [64, 53] on div "Sales Orders 98121 Reception" at bounding box center [136, 50] width 217 height 18
type input "fever"
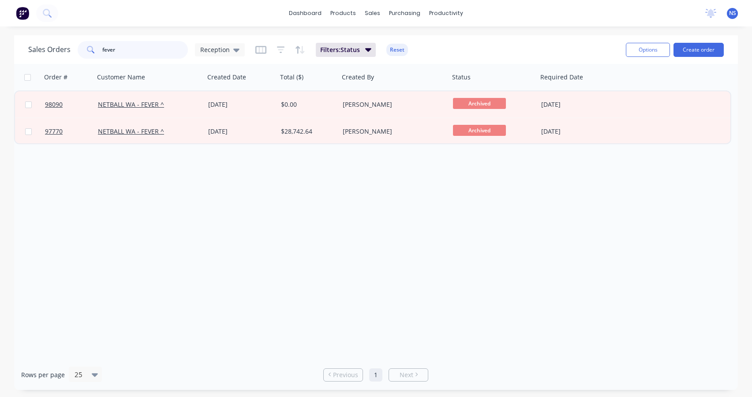
drag, startPoint x: 136, startPoint y: 50, endPoint x: 94, endPoint y: 45, distance: 42.6
click at [94, 45] on div "fever" at bounding box center [133, 50] width 110 height 18
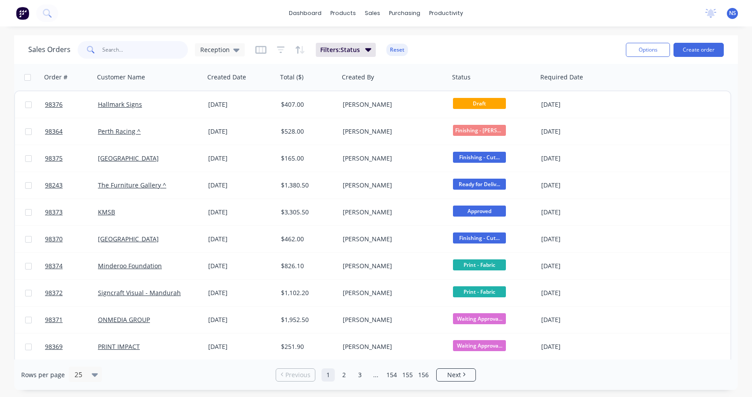
click at [142, 55] on input "text" at bounding box center [145, 50] width 86 height 18
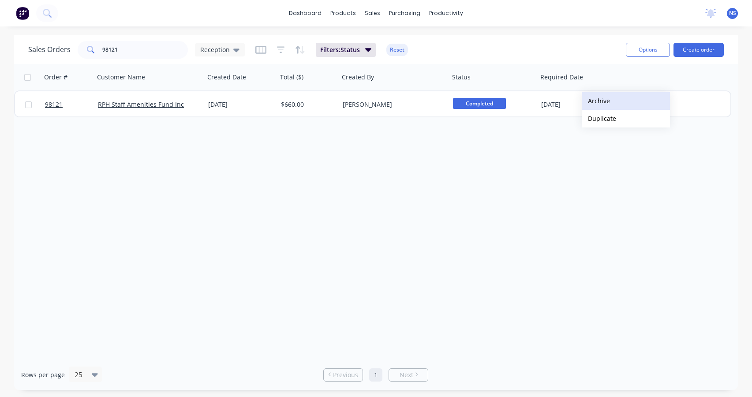
click at [596, 101] on button "Archive" at bounding box center [626, 101] width 88 height 18
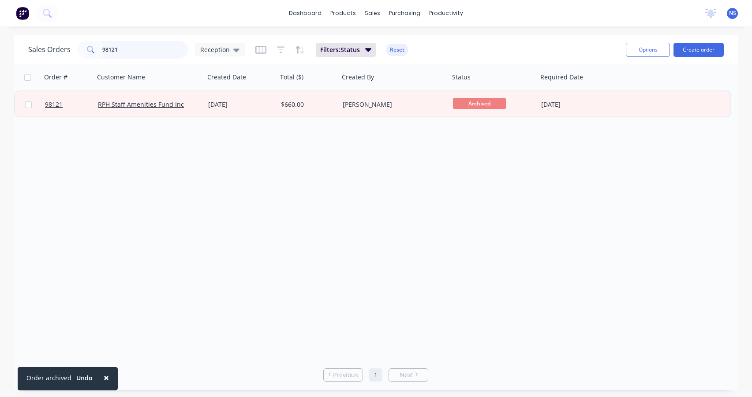
click at [146, 49] on input "98121" at bounding box center [145, 50] width 86 height 18
click at [157, 53] on input "97982" at bounding box center [145, 50] width 86 height 18
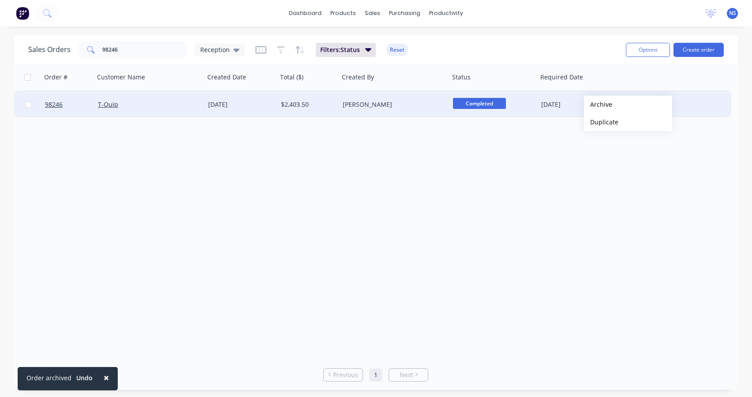
click at [598, 105] on button "Archive" at bounding box center [628, 105] width 88 height 18
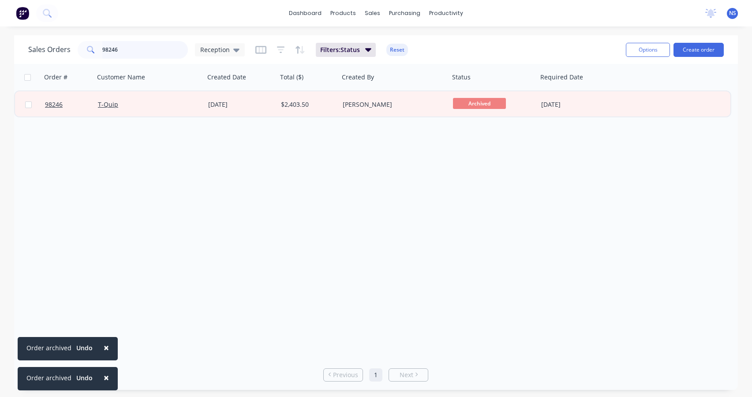
click at [131, 49] on input "98246" at bounding box center [145, 50] width 86 height 18
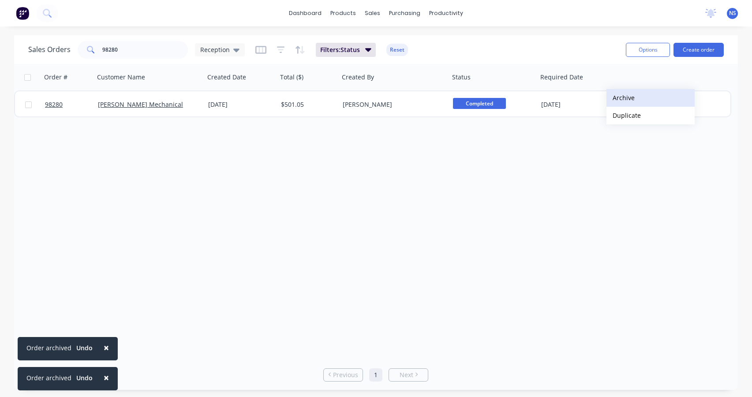
click at [623, 102] on button "Archive" at bounding box center [650, 98] width 88 height 18
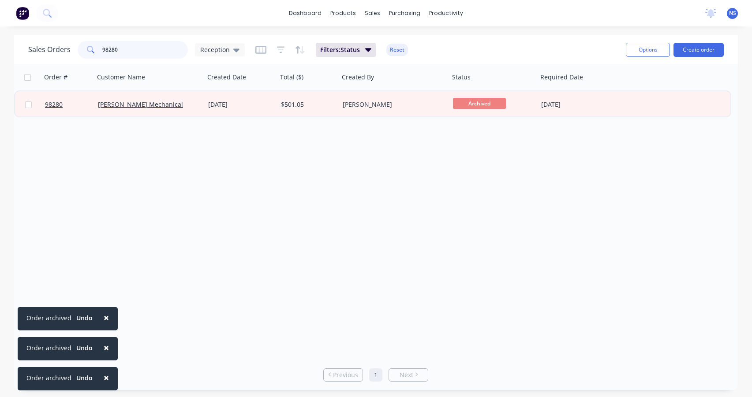
click at [144, 49] on input "98280" at bounding box center [145, 50] width 86 height 18
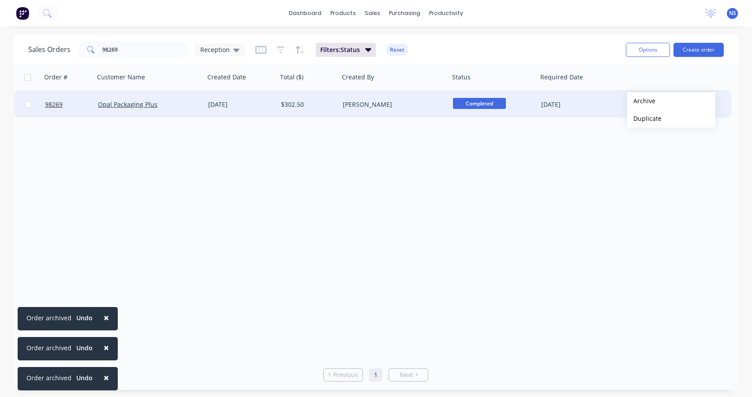
click at [641, 101] on button "Archive" at bounding box center [671, 101] width 88 height 18
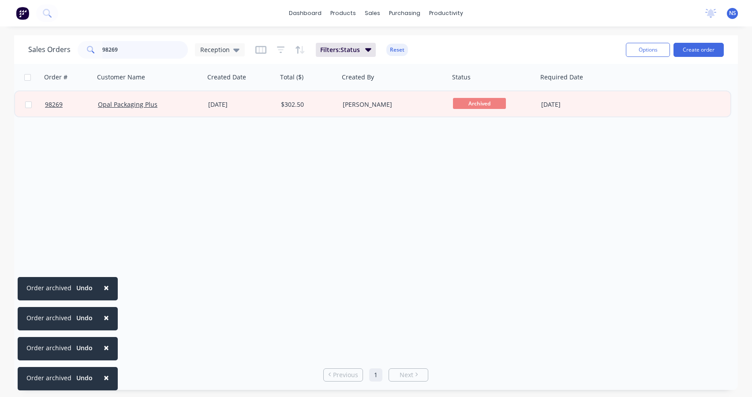
click at [148, 49] on input "98269" at bounding box center [145, 50] width 86 height 18
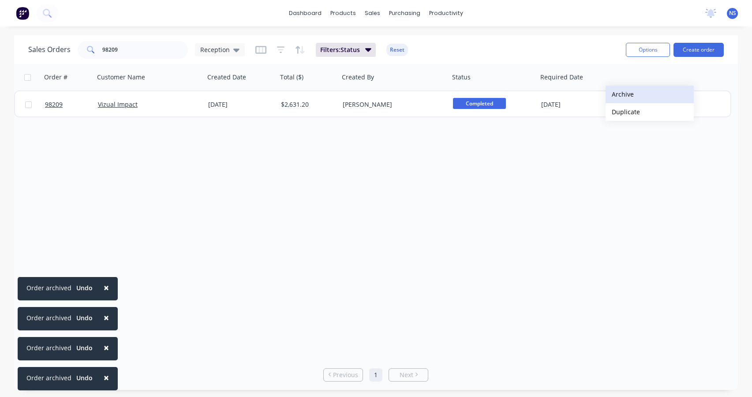
click at [620, 94] on button "Archive" at bounding box center [649, 95] width 88 height 18
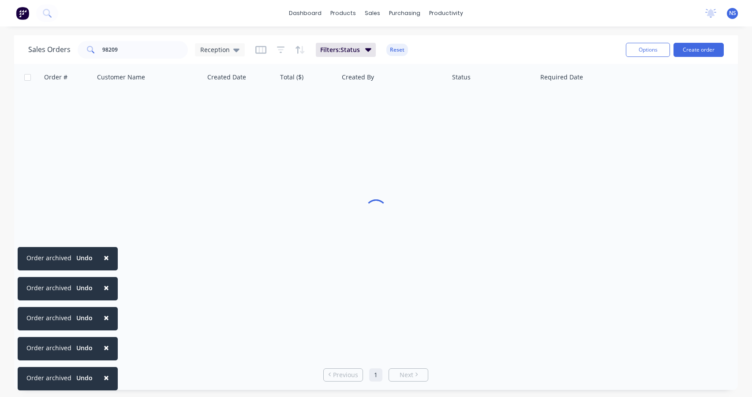
click at [104, 258] on span "×" at bounding box center [106, 257] width 5 height 12
click at [106, 287] on span "×" at bounding box center [106, 287] width 5 height 12
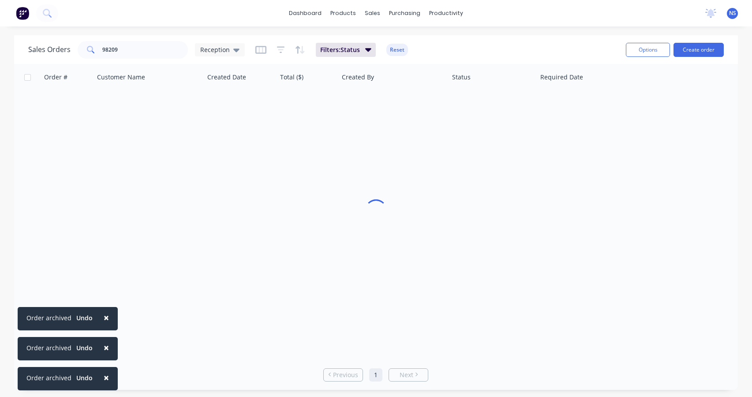
click at [104, 318] on span "×" at bounding box center [106, 317] width 5 height 12
click at [104, 346] on span "×" at bounding box center [106, 347] width 5 height 12
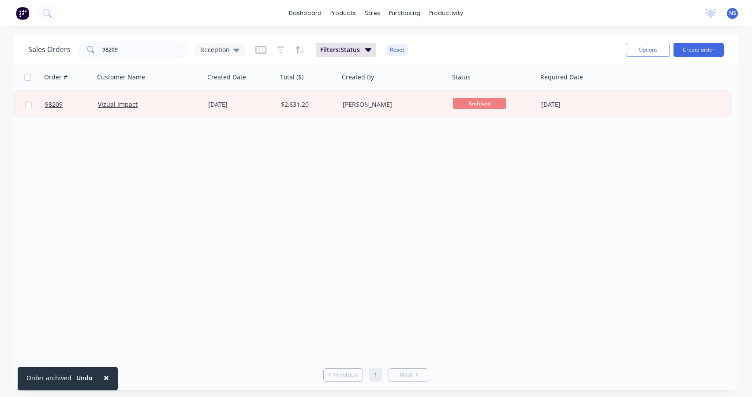
click at [101, 376] on button "×" at bounding box center [106, 377] width 23 height 21
click at [139, 48] on input "98209" at bounding box center [145, 50] width 86 height 18
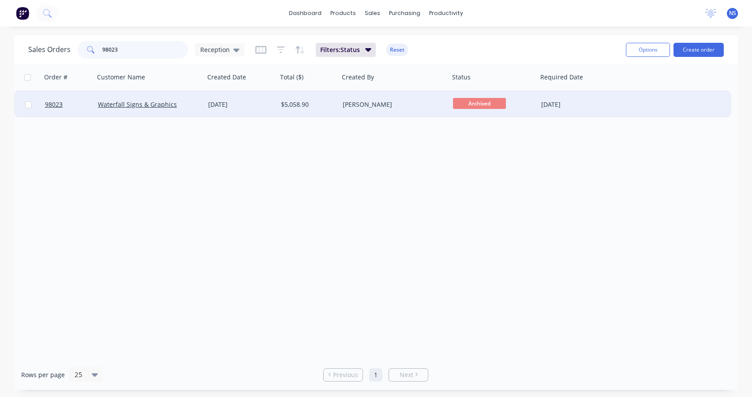
type input "98023"
click at [597, 104] on div "[DATE]" at bounding box center [576, 104] width 70 height 9
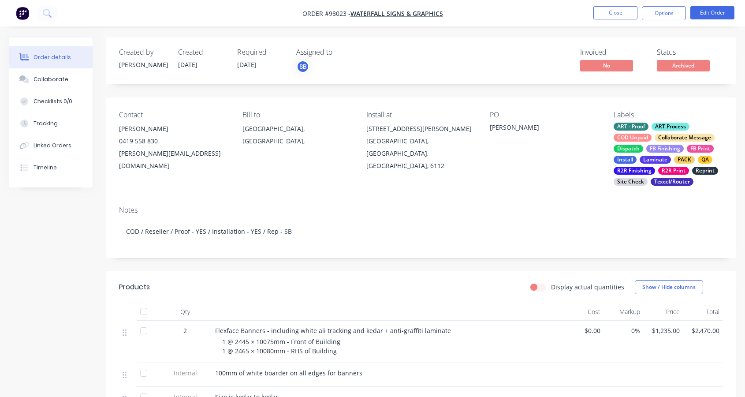
click at [653, 136] on div "ART - Proof ART Process COD Unpaid Collaborate Message Dispatch FB Finishing FB…" at bounding box center [668, 154] width 109 height 63
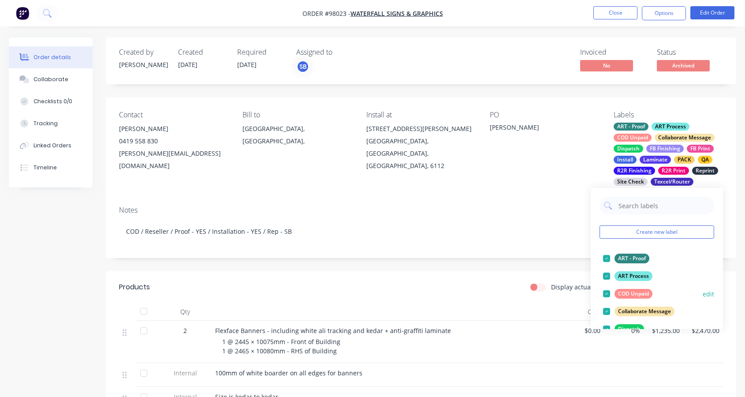
click at [607, 293] on div at bounding box center [607, 294] width 18 height 18
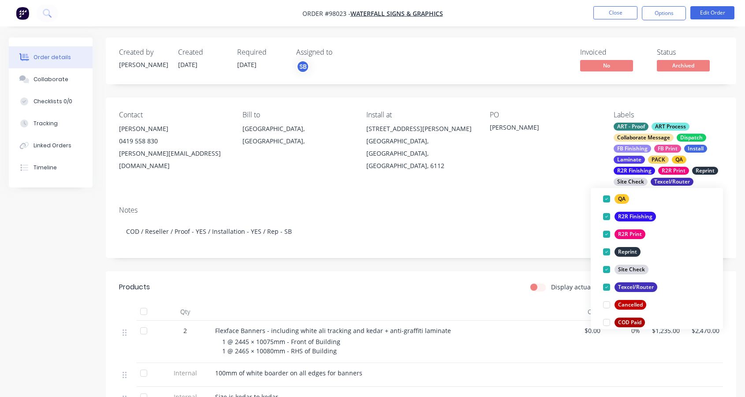
scroll to position [259, 0]
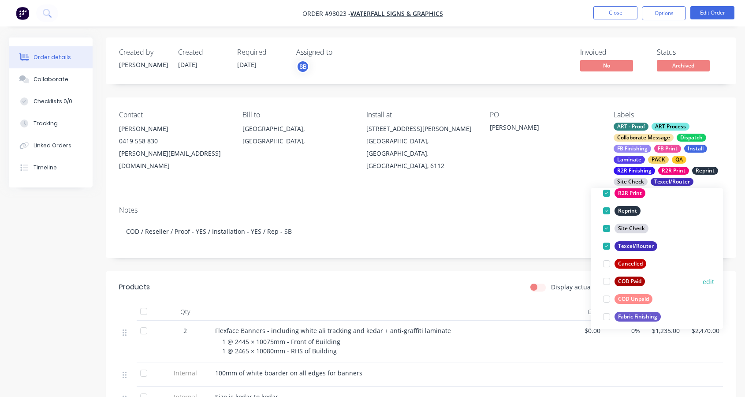
click at [607, 283] on div at bounding box center [607, 282] width 18 height 18
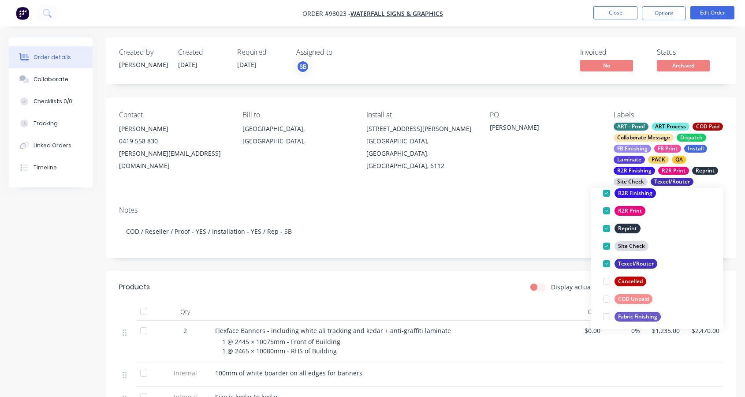
scroll to position [12, 0]
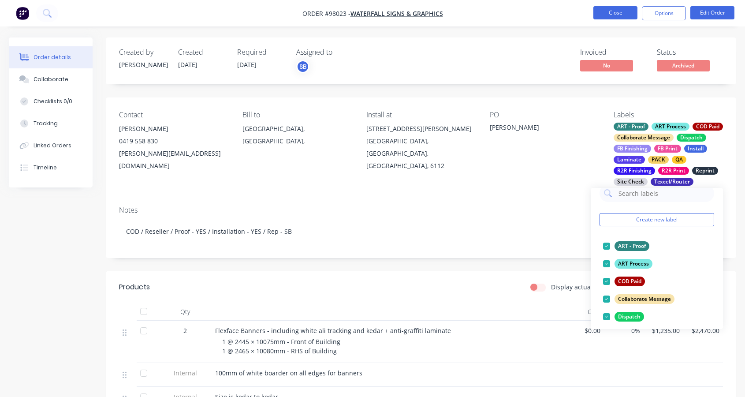
click at [600, 15] on button "Close" at bounding box center [616, 12] width 44 height 13
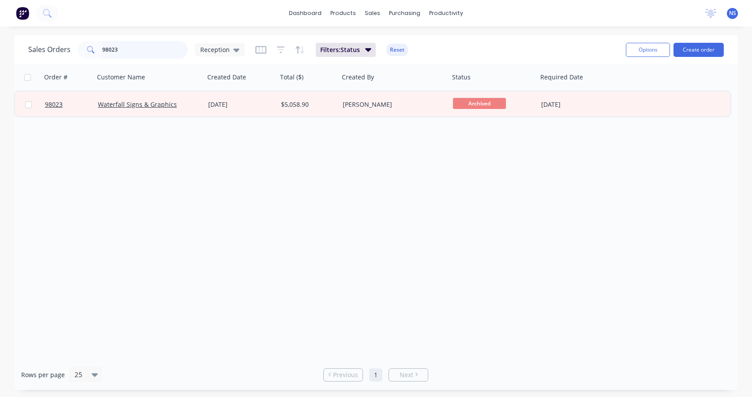
click at [151, 50] on input "98023" at bounding box center [145, 50] width 86 height 18
click at [129, 50] on input "98105" at bounding box center [145, 50] width 86 height 18
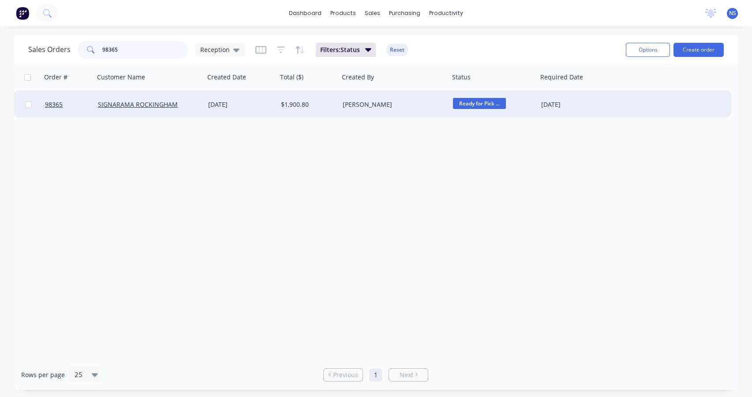
type input "98365"
click at [197, 107] on div "SIGNARAMA ROCKINGHAM" at bounding box center [149, 104] width 103 height 9
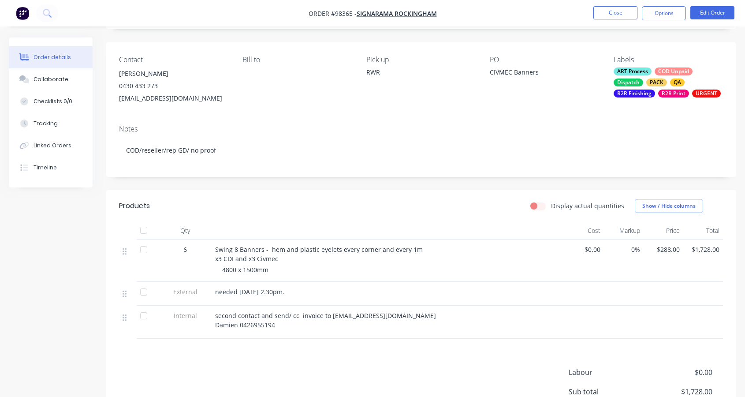
scroll to position [86, 0]
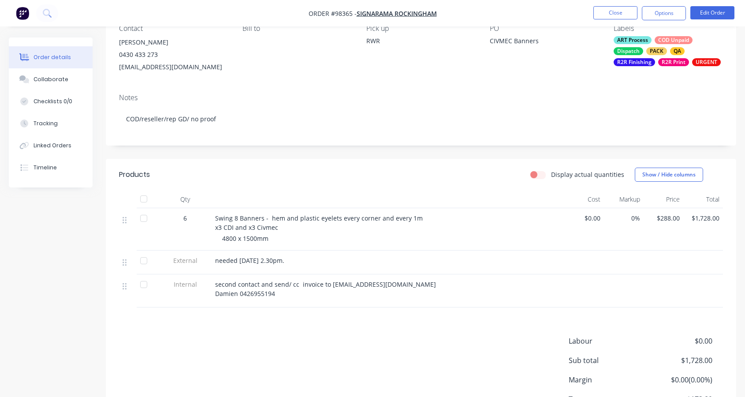
drag, startPoint x: 231, startPoint y: 67, endPoint x: 129, endPoint y: 66, distance: 101.9
click at [118, 63] on div "Contact [PERSON_NAME] [PHONE_NUMBER] [EMAIL_ADDRESS][DOMAIN_NAME] Bill to Pick …" at bounding box center [421, 48] width 631 height 75
copy div "[EMAIL_ADDRESS][DOMAIN_NAME]"
click at [45, 75] on div "Collaborate" at bounding box center [51, 79] width 35 height 8
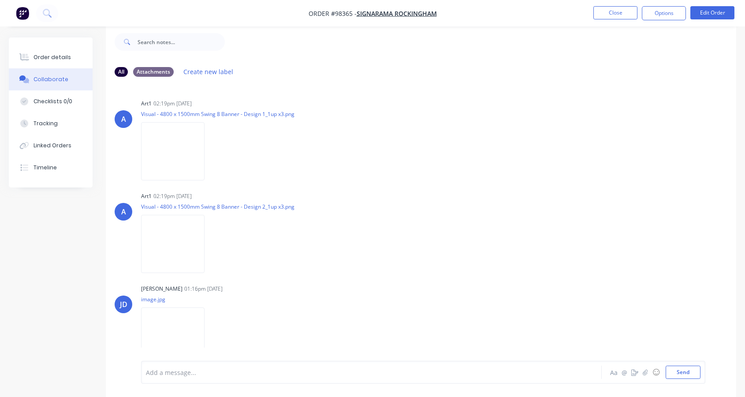
scroll to position [22, 0]
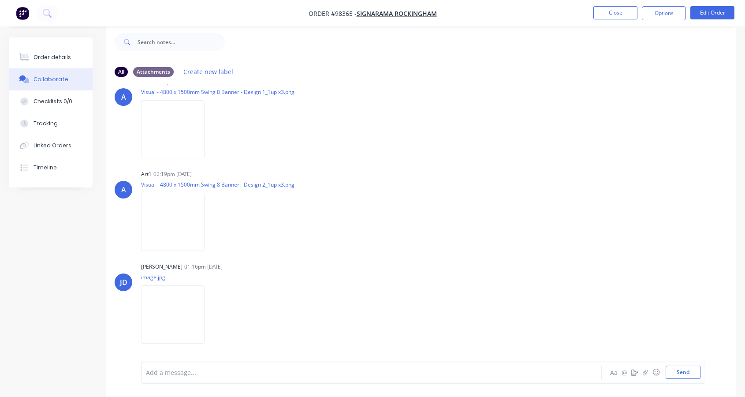
click at [345, 376] on div at bounding box center [354, 372] width 416 height 9
click at [50, 57] on div "Order details" at bounding box center [52, 57] width 37 height 8
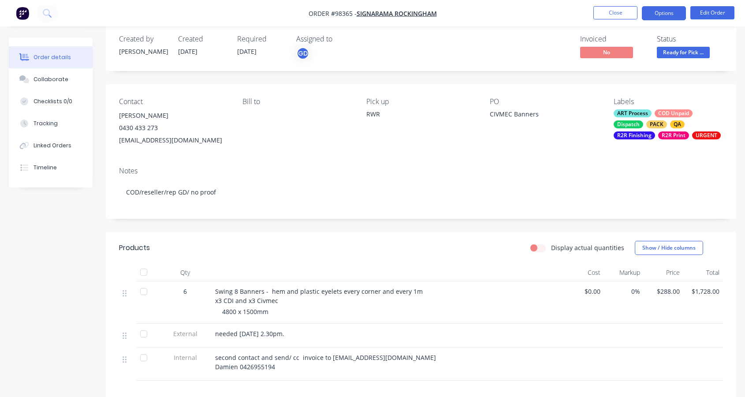
click at [658, 13] on button "Options" at bounding box center [664, 13] width 44 height 14
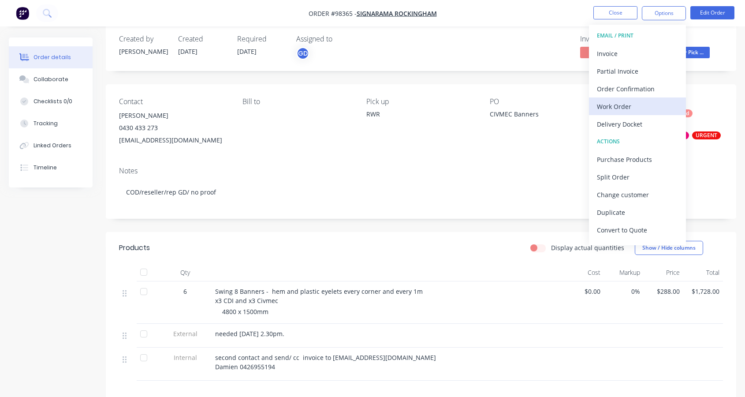
click at [620, 102] on div "Work Order" at bounding box center [637, 106] width 81 height 13
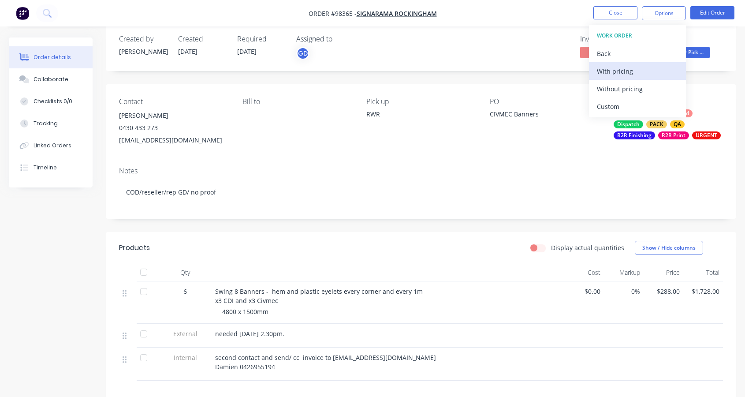
click at [604, 68] on div "With pricing" at bounding box center [637, 71] width 81 height 13
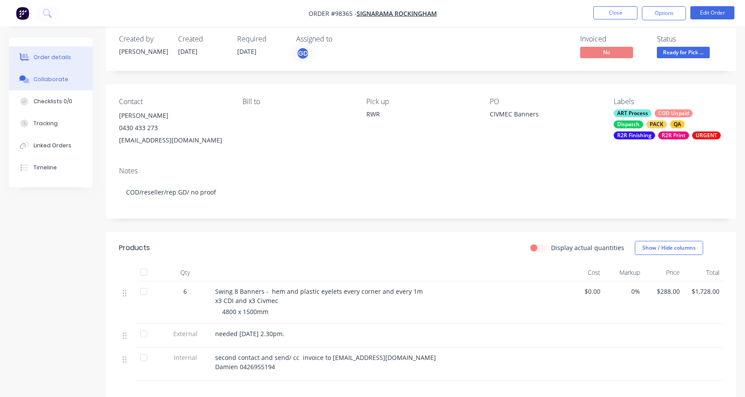
click at [63, 80] on div "Collaborate" at bounding box center [51, 79] width 35 height 8
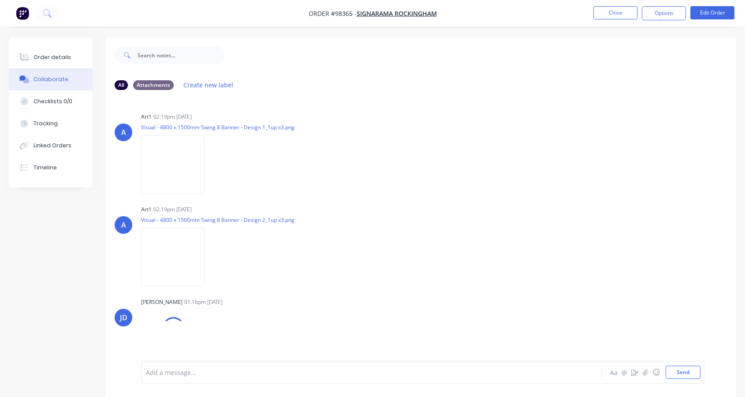
scroll to position [45, 0]
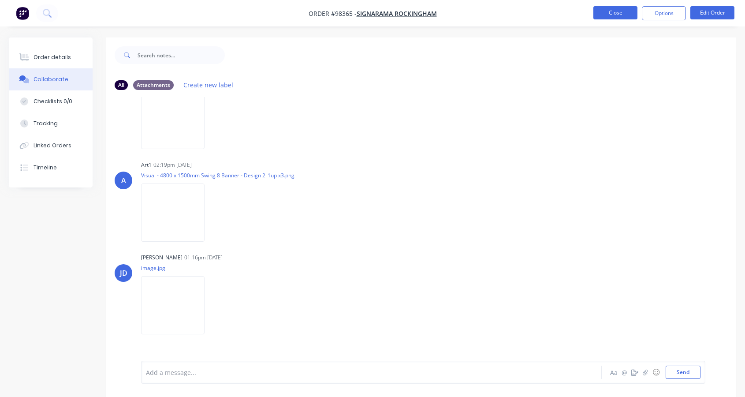
click at [617, 12] on button "Close" at bounding box center [616, 12] width 44 height 13
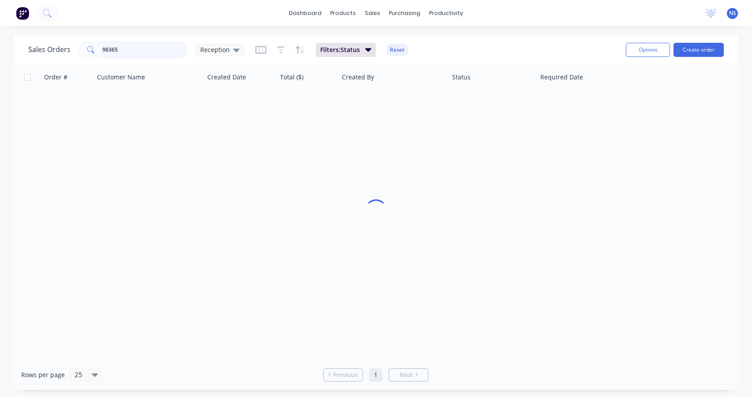
click at [134, 52] on input "98365" at bounding box center [145, 50] width 86 height 18
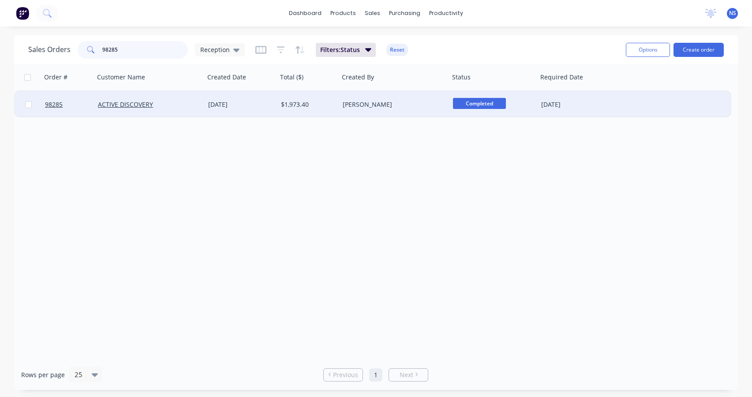
type input "98285"
click at [400, 105] on div "[PERSON_NAME]" at bounding box center [392, 104] width 98 height 9
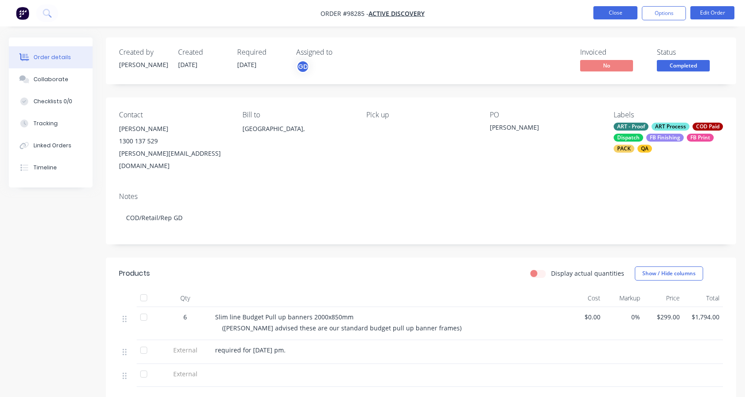
click at [614, 9] on button "Close" at bounding box center [616, 12] width 44 height 13
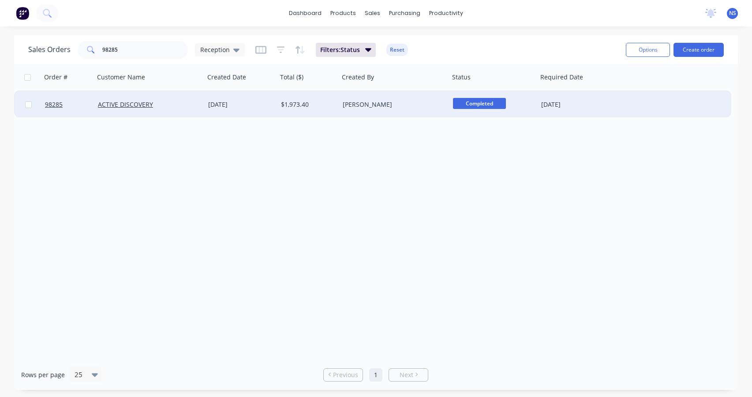
click at [598, 109] on div "[DATE]" at bounding box center [576, 104] width 77 height 26
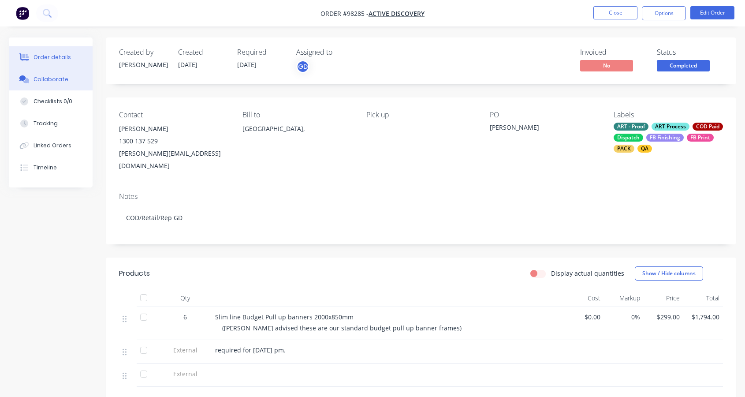
click at [71, 80] on button "Collaborate" at bounding box center [51, 79] width 84 height 22
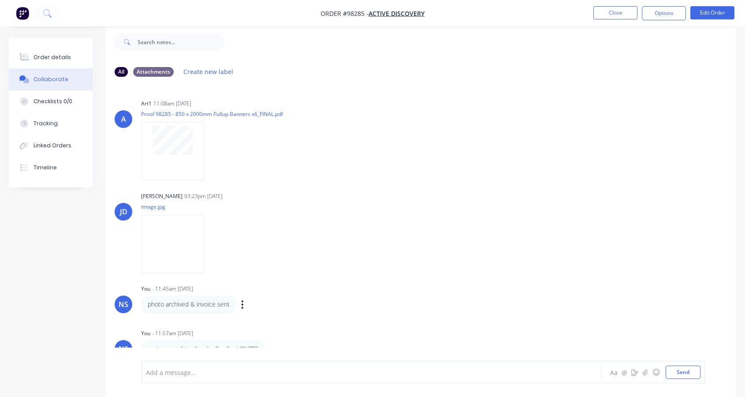
scroll to position [10, 0]
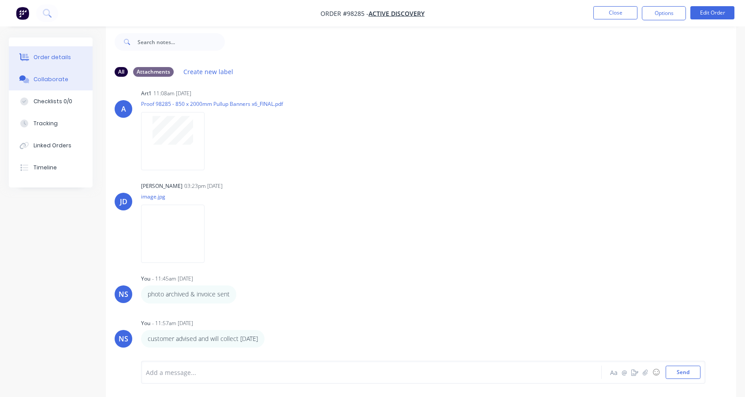
drag, startPoint x: 67, startPoint y: 58, endPoint x: 82, endPoint y: 56, distance: 14.2
click at [67, 58] on button "Order details" at bounding box center [51, 57] width 84 height 22
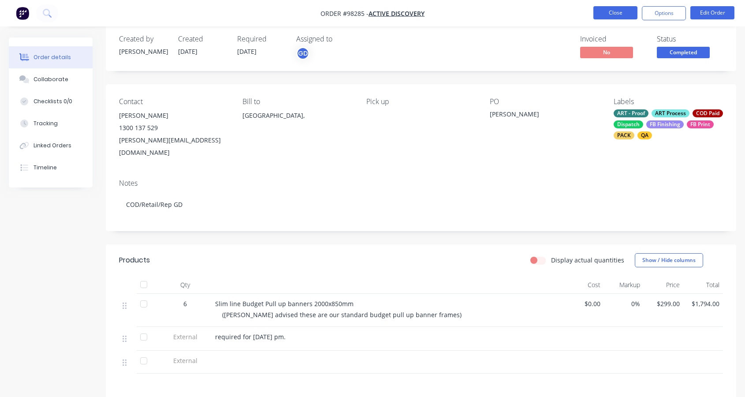
click at [611, 12] on button "Close" at bounding box center [616, 12] width 44 height 13
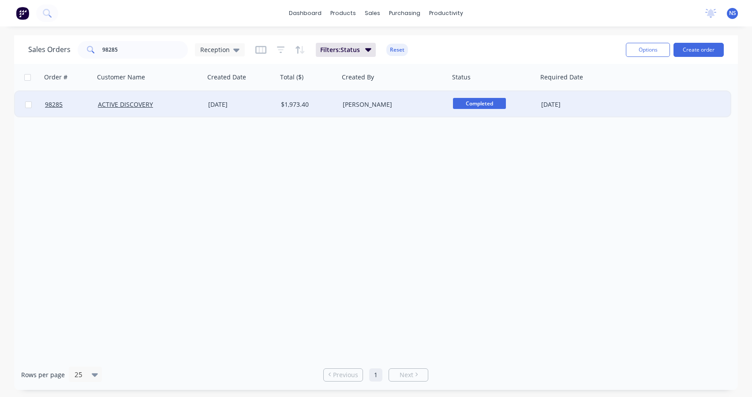
click at [163, 108] on div "ACTIVE DISCOVERY" at bounding box center [147, 104] width 98 height 9
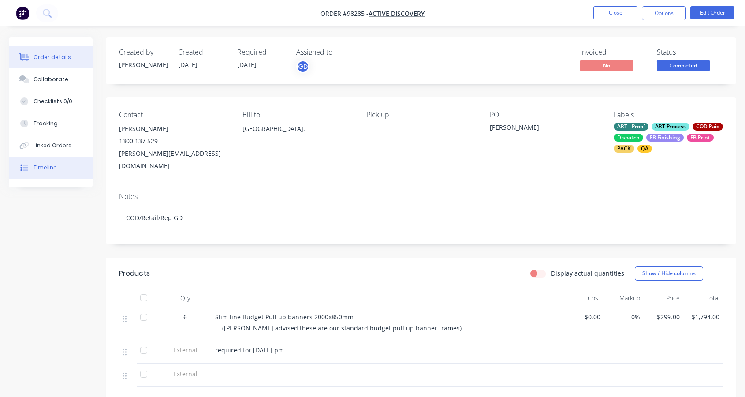
click at [61, 167] on button "Timeline" at bounding box center [51, 168] width 84 height 22
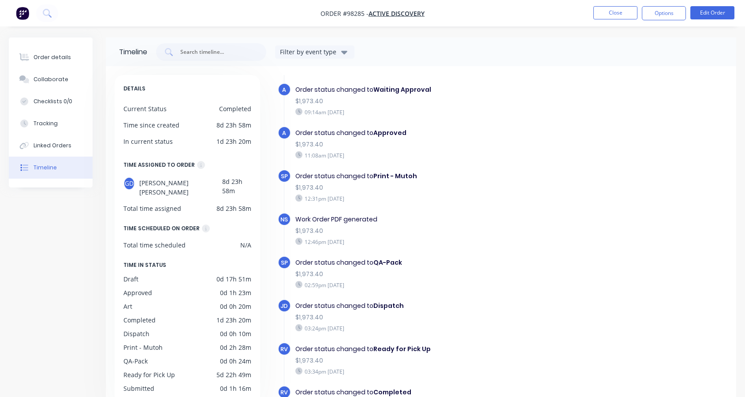
scroll to position [204, 0]
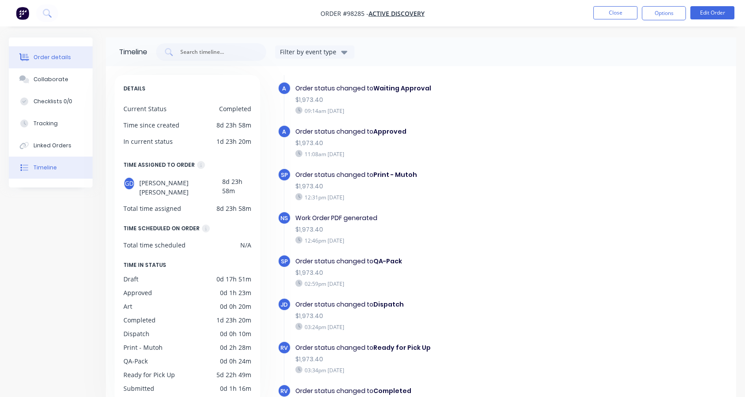
click at [51, 56] on div "Order details" at bounding box center [52, 57] width 37 height 8
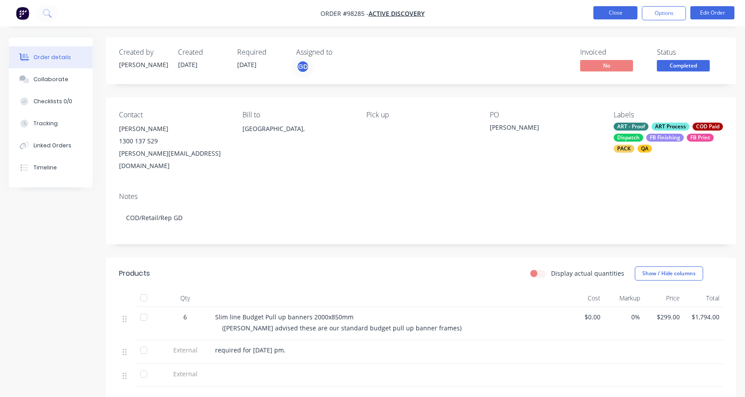
click at [613, 14] on button "Close" at bounding box center [616, 12] width 44 height 13
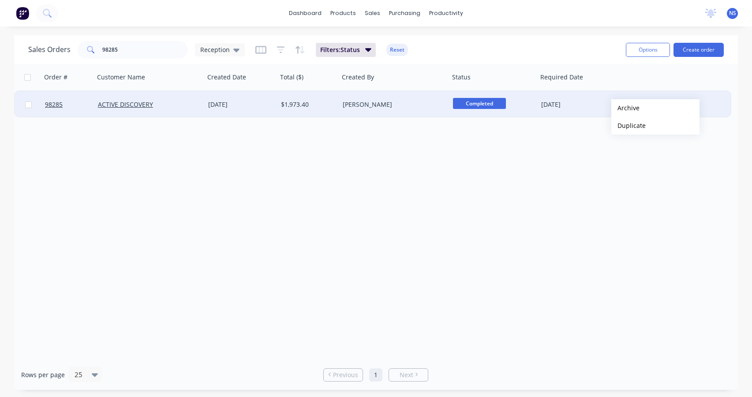
click at [625, 108] on button "Archive" at bounding box center [655, 108] width 88 height 18
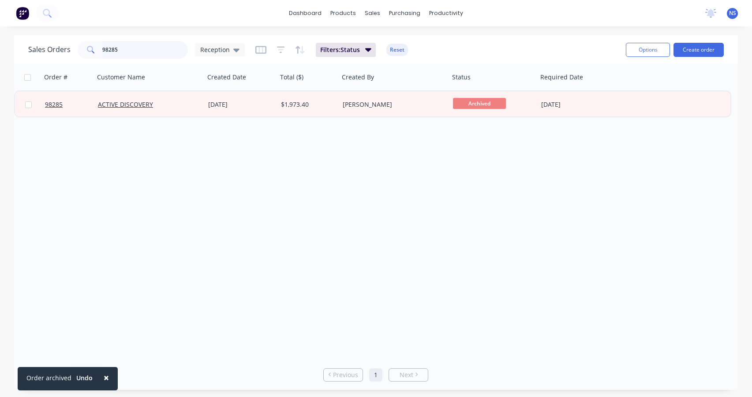
click at [137, 50] on input "98285" at bounding box center [145, 50] width 86 height 18
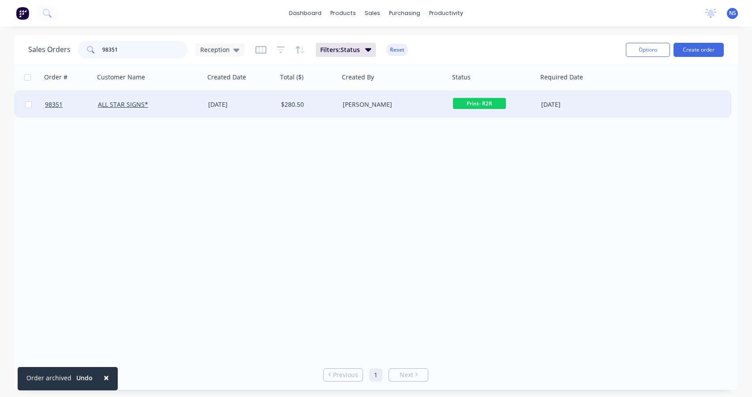
type input "98351"
click at [182, 97] on div "ALL STAR SIGNS*" at bounding box center [149, 104] width 110 height 26
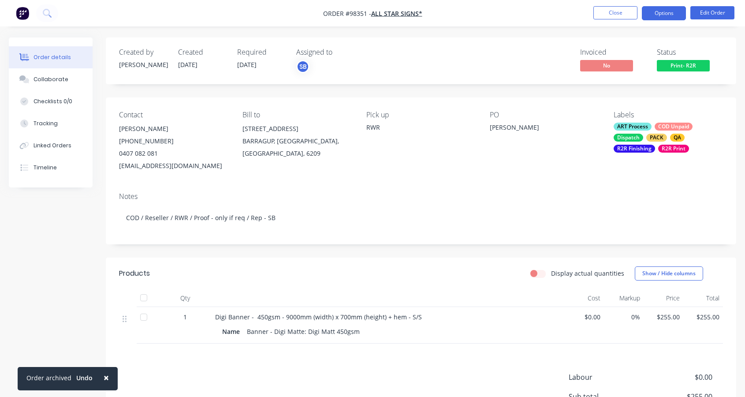
click at [667, 6] on button "Options" at bounding box center [664, 13] width 44 height 14
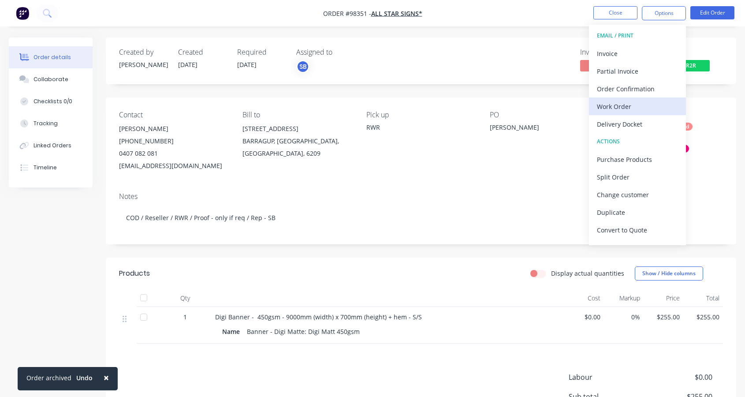
click at [620, 104] on div "Work Order" at bounding box center [637, 106] width 81 height 13
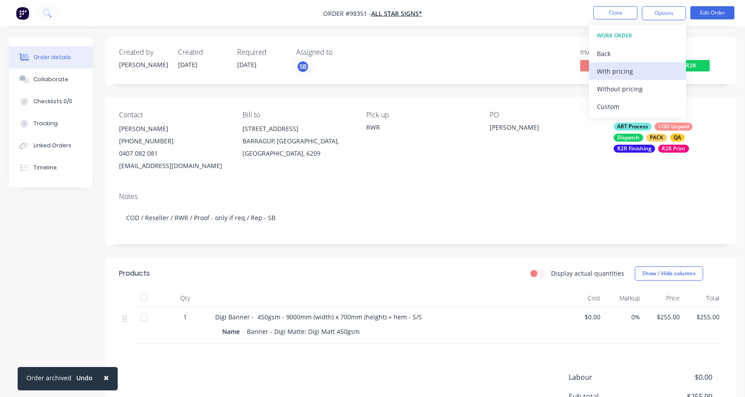
click at [612, 69] on div "With pricing" at bounding box center [637, 71] width 81 height 13
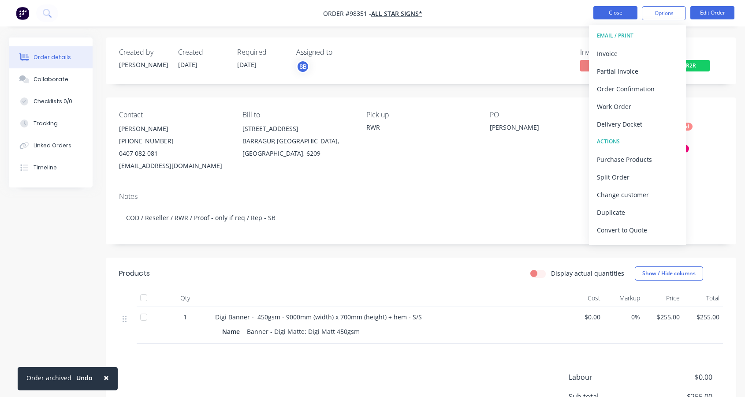
click at [612, 15] on button "Close" at bounding box center [616, 12] width 44 height 13
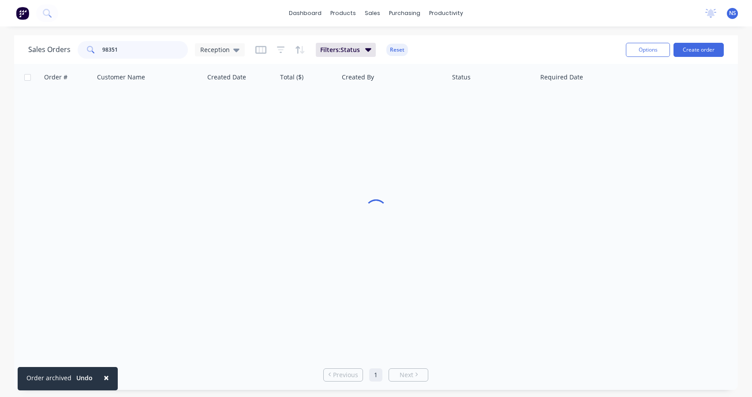
click at [128, 51] on input "98351" at bounding box center [145, 50] width 86 height 18
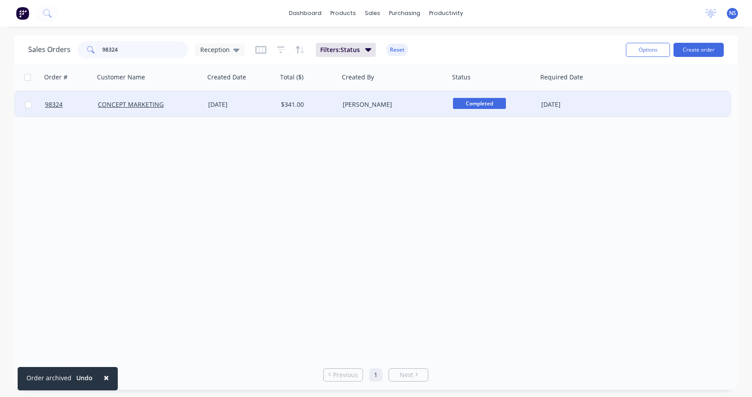
type input "98324"
click at [425, 111] on div "[PERSON_NAME]" at bounding box center [394, 104] width 110 height 26
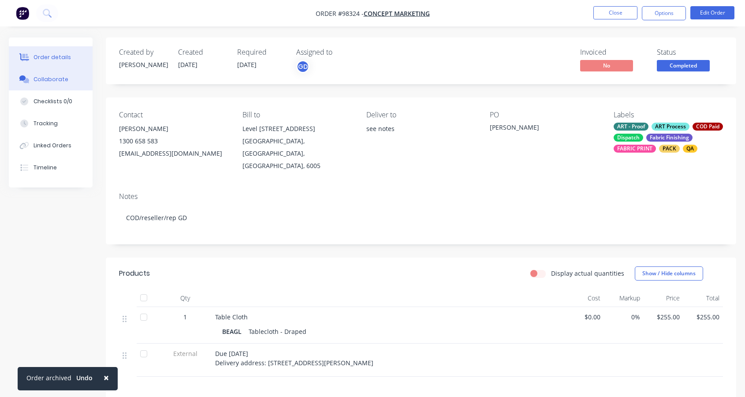
click at [42, 78] on div "Collaborate" at bounding box center [51, 79] width 35 height 8
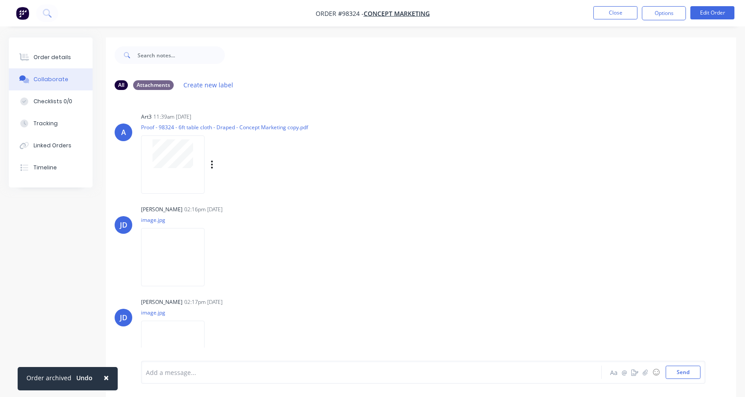
scroll to position [103, 0]
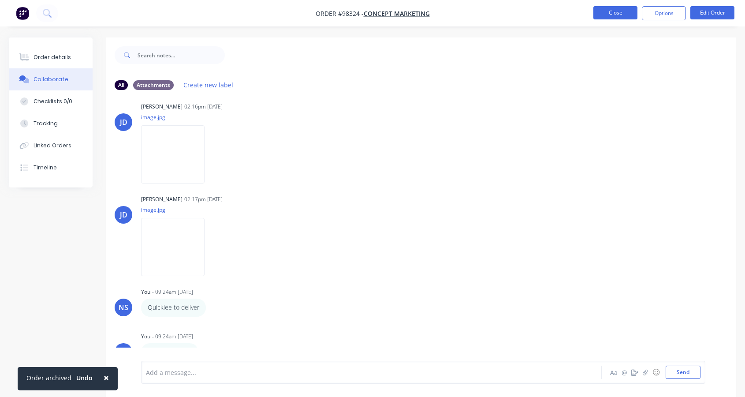
click at [615, 15] on button "Close" at bounding box center [616, 12] width 44 height 13
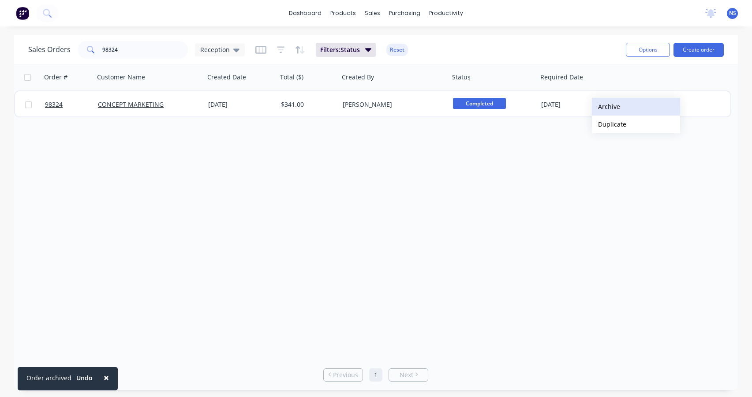
click at [606, 105] on button "Archive" at bounding box center [636, 107] width 88 height 18
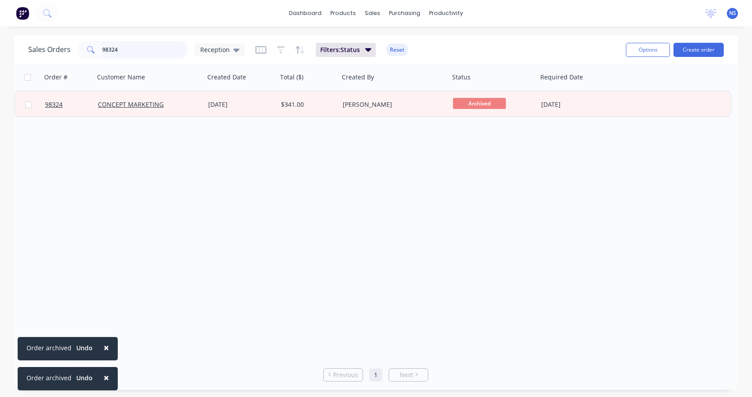
click at [141, 45] on input "98324" at bounding box center [145, 50] width 86 height 18
click at [154, 53] on input "98324" at bounding box center [145, 50] width 86 height 18
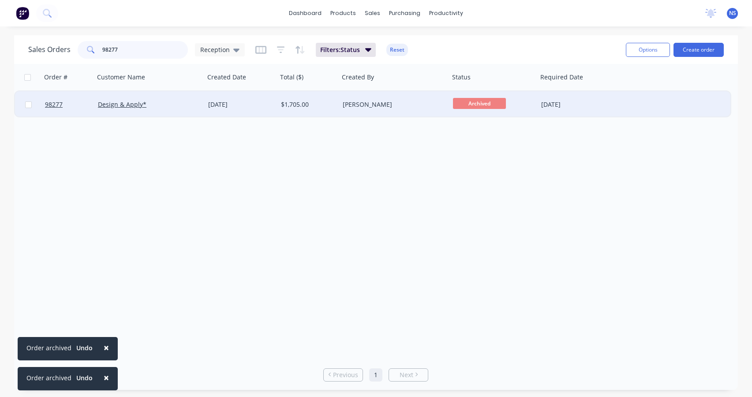
type input "98277"
click at [406, 109] on div "[PERSON_NAME]" at bounding box center [394, 104] width 110 height 26
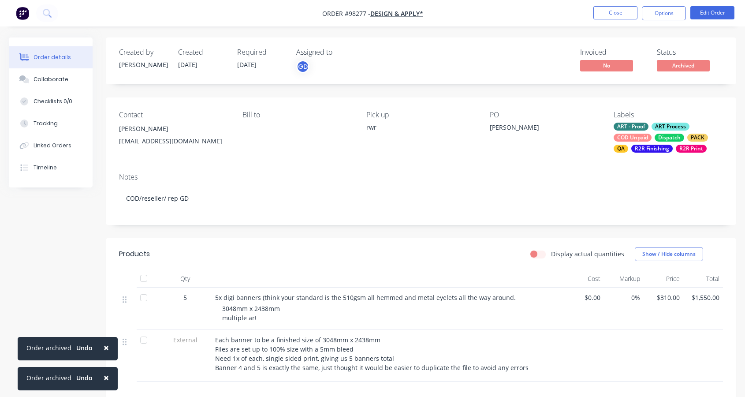
click at [654, 140] on div "ART - Proof ART Process COD Unpaid Dispatch PACK QA R2R Finishing R2R Print" at bounding box center [668, 138] width 109 height 30
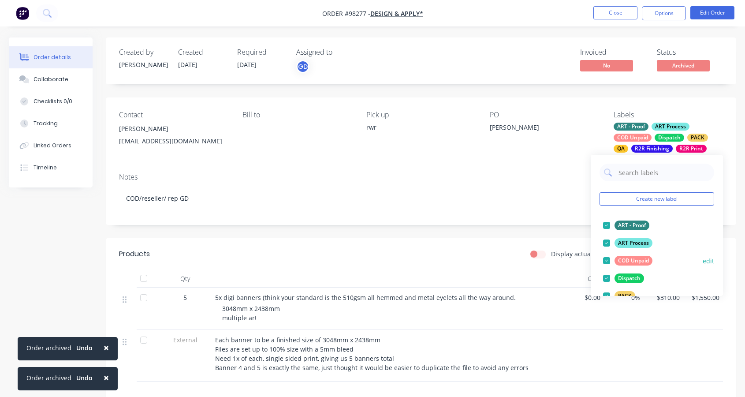
click at [606, 261] on div at bounding box center [607, 261] width 18 height 18
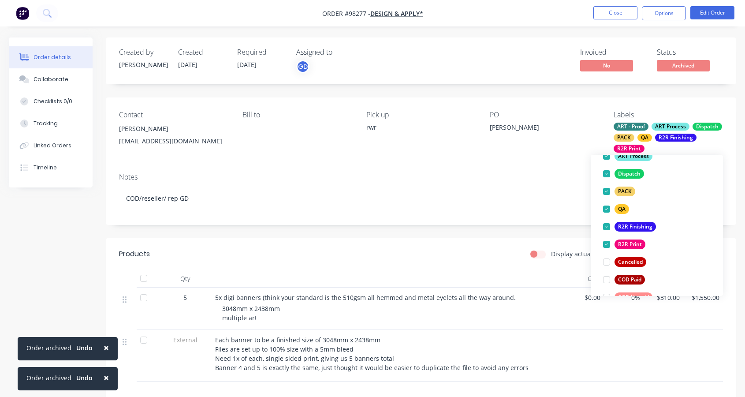
scroll to position [164, 0]
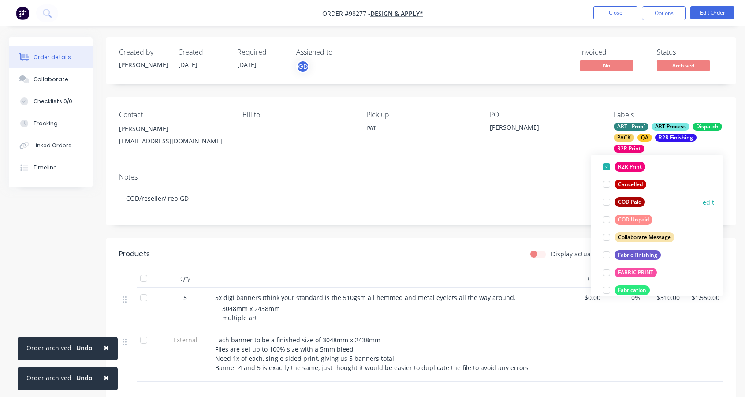
click at [606, 203] on div at bounding box center [607, 202] width 18 height 18
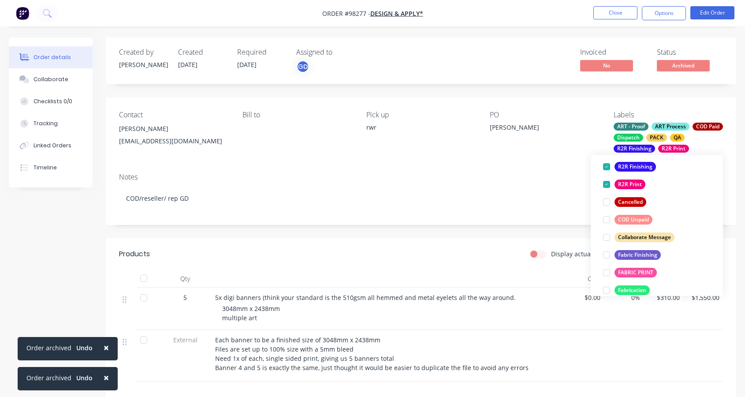
scroll to position [59, 0]
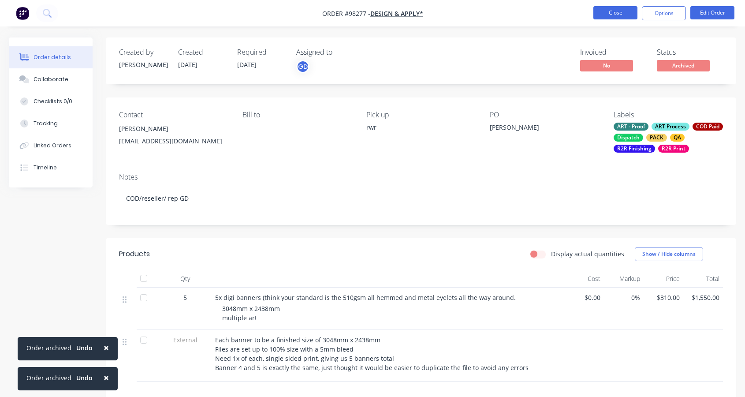
click at [606, 13] on button "Close" at bounding box center [616, 12] width 44 height 13
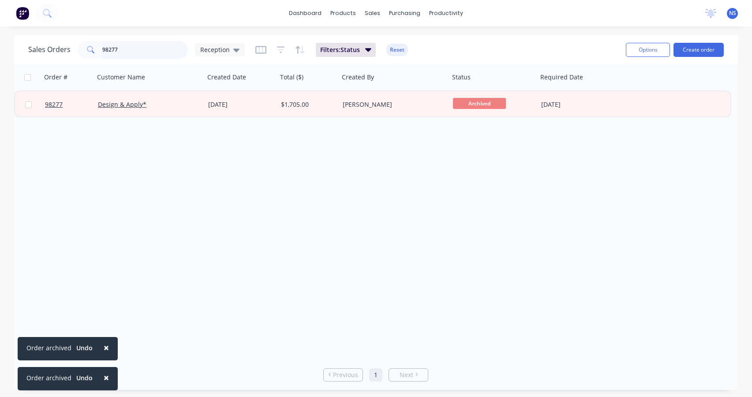
click at [157, 46] on input "98277" at bounding box center [145, 50] width 86 height 18
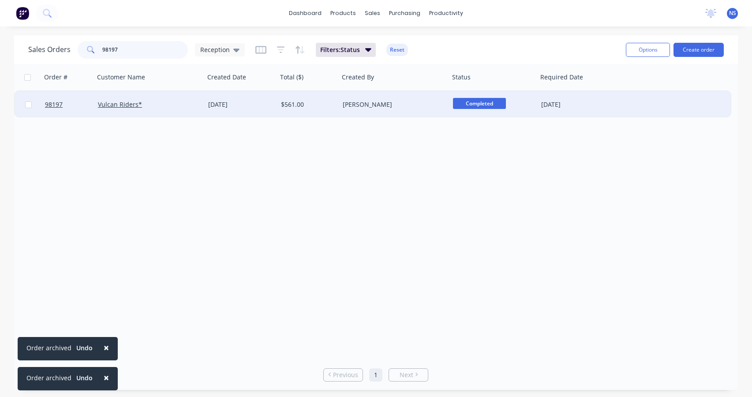
type input "98197"
click at [625, 107] on div "98197 Vulcan Riders* [DATE] $561.00 [PERSON_NAME] Completed [DATE]" at bounding box center [372, 104] width 715 height 27
click at [599, 105] on div "[DATE]" at bounding box center [576, 104] width 70 height 9
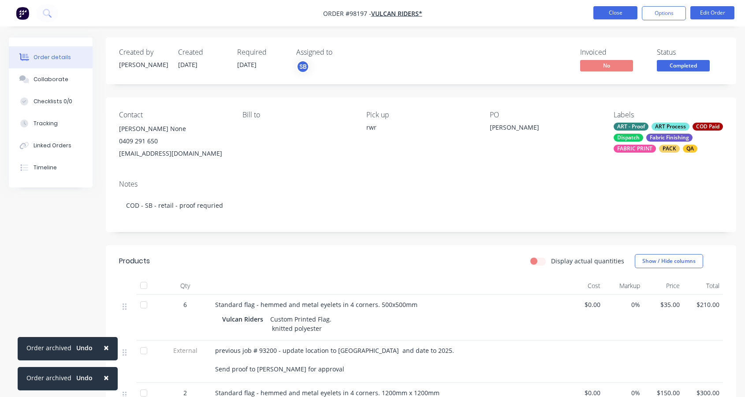
click at [616, 15] on button "Close" at bounding box center [616, 12] width 44 height 13
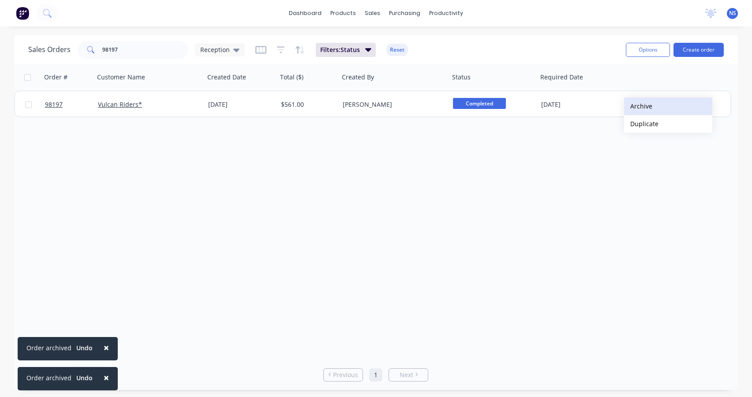
click at [640, 105] on button "Archive" at bounding box center [668, 106] width 88 height 18
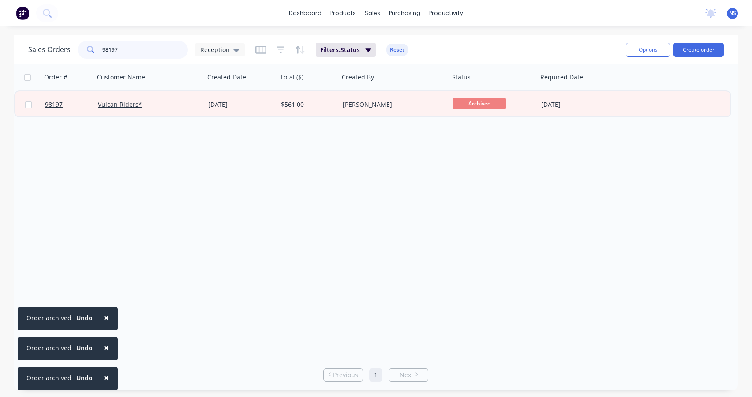
click at [150, 51] on input "98197" at bounding box center [145, 50] width 86 height 18
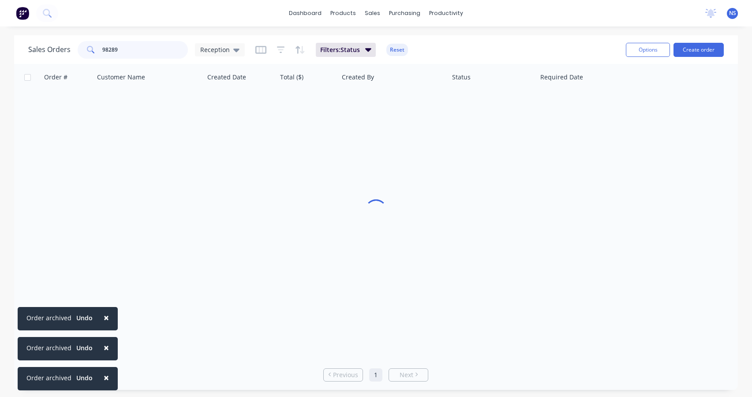
type input "98289"
click at [104, 317] on span "×" at bounding box center [106, 317] width 5 height 12
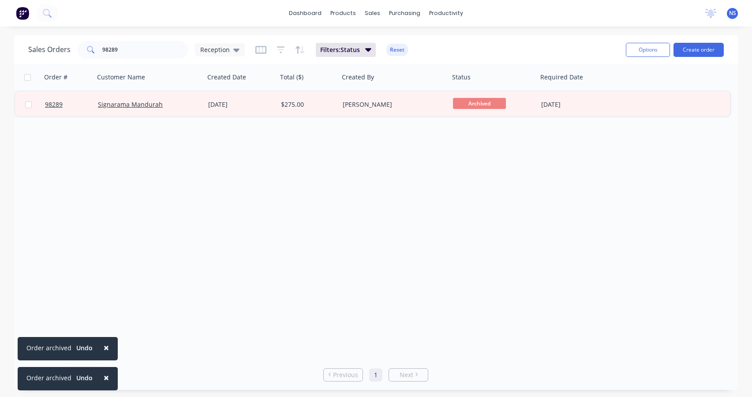
click at [104, 343] on span "×" at bounding box center [106, 347] width 5 height 12
click at [106, 375] on span "×" at bounding box center [106, 377] width 5 height 12
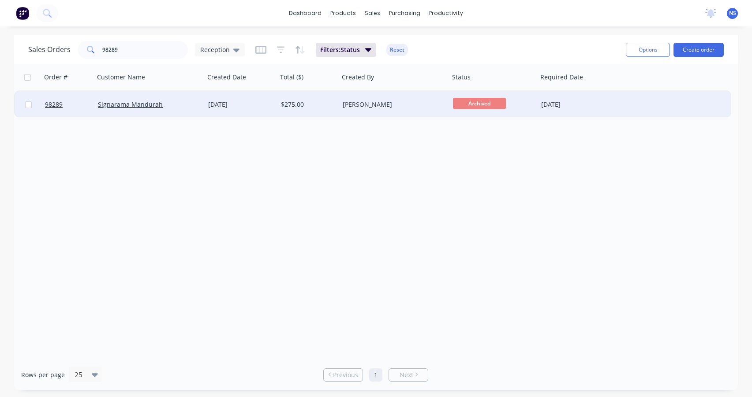
click at [257, 104] on div "[DATE]" at bounding box center [241, 104] width 66 height 9
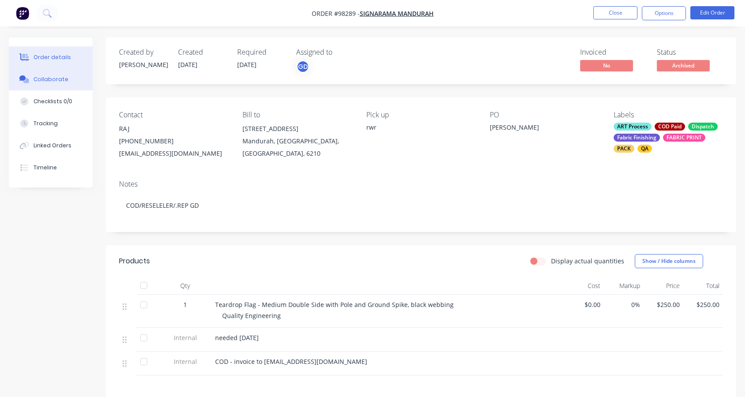
click at [60, 80] on div "Collaborate" at bounding box center [51, 79] width 35 height 8
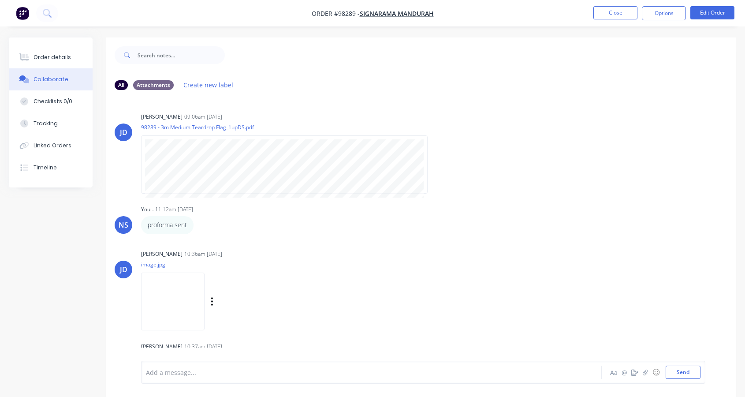
scroll to position [66, 0]
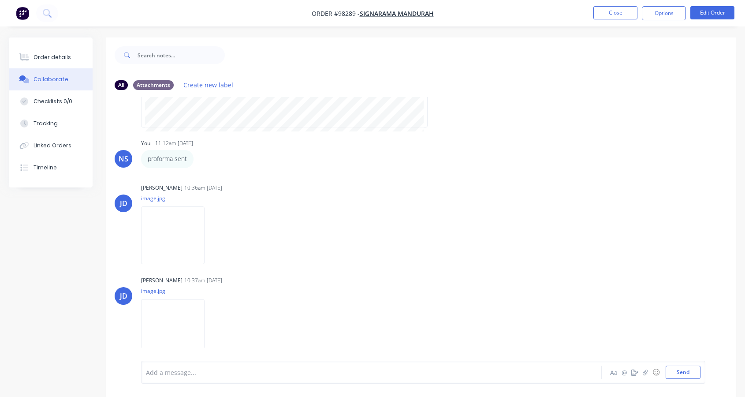
click at [206, 370] on div at bounding box center [354, 372] width 416 height 9
click at [683, 371] on button "Send" at bounding box center [683, 372] width 35 height 13
click at [52, 56] on div "Order details" at bounding box center [52, 57] width 37 height 8
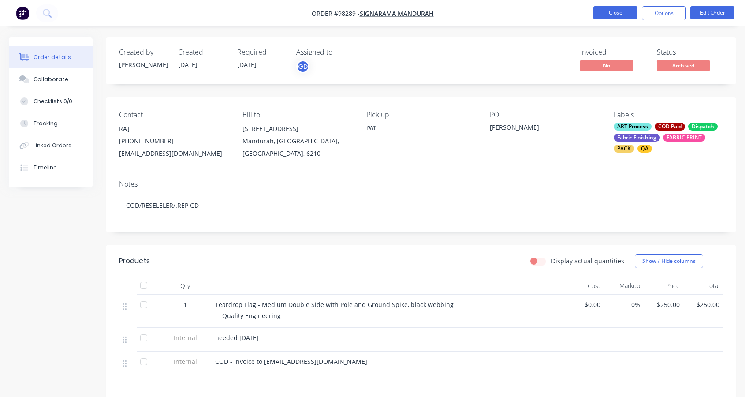
click at [620, 14] on button "Close" at bounding box center [616, 12] width 44 height 13
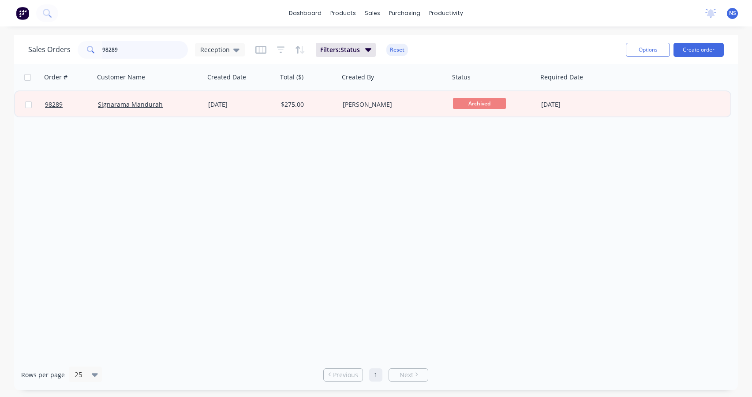
click at [156, 45] on input "98289" at bounding box center [145, 50] width 86 height 18
click at [157, 49] on input "98289" at bounding box center [145, 50] width 86 height 18
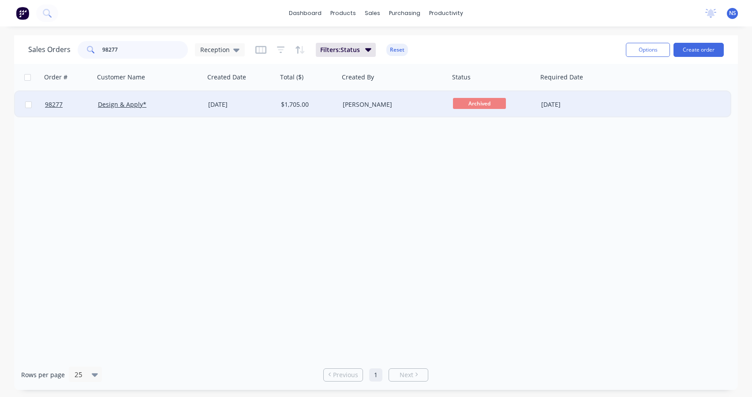
type input "98277"
click at [426, 107] on div "[PERSON_NAME]" at bounding box center [392, 104] width 98 height 9
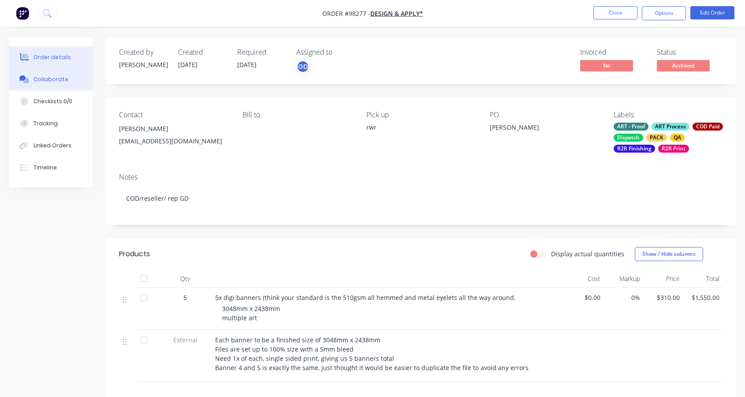
click at [41, 79] on div "Collaborate" at bounding box center [51, 79] width 35 height 8
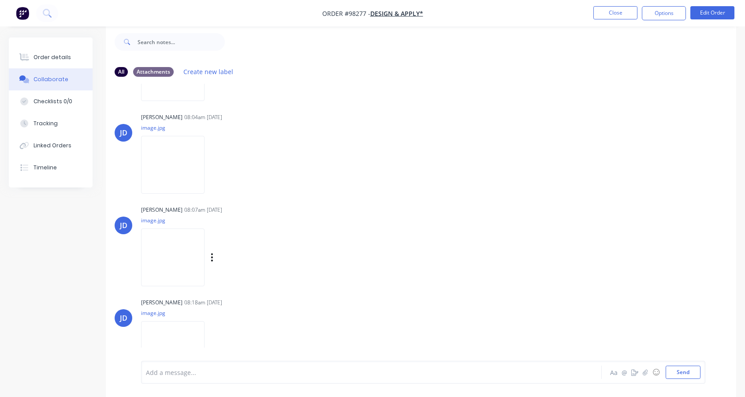
scroll to position [316, 0]
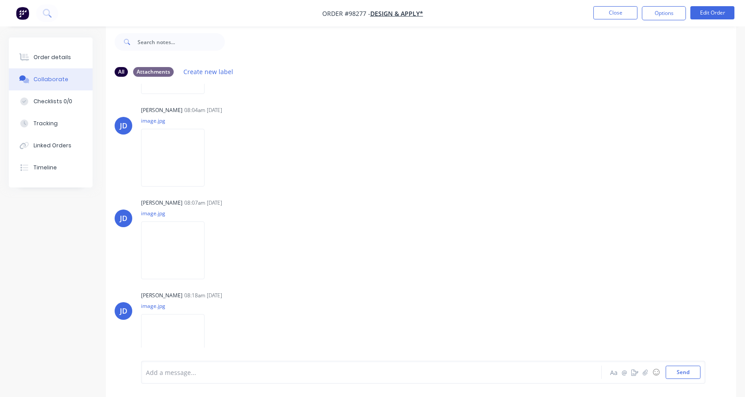
click at [190, 372] on div at bounding box center [354, 372] width 416 height 9
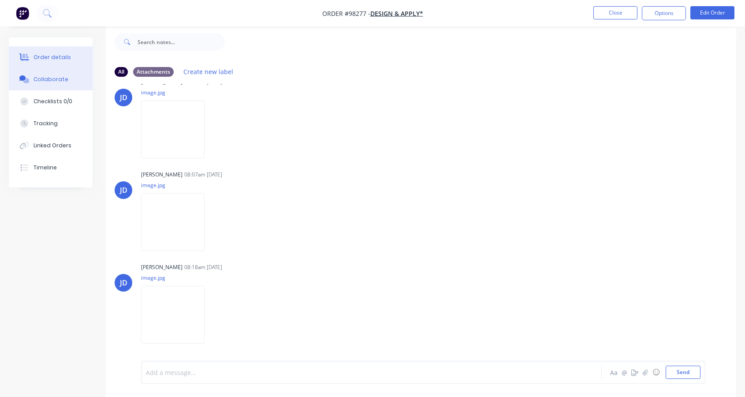
click at [45, 57] on div "Order details" at bounding box center [52, 57] width 37 height 8
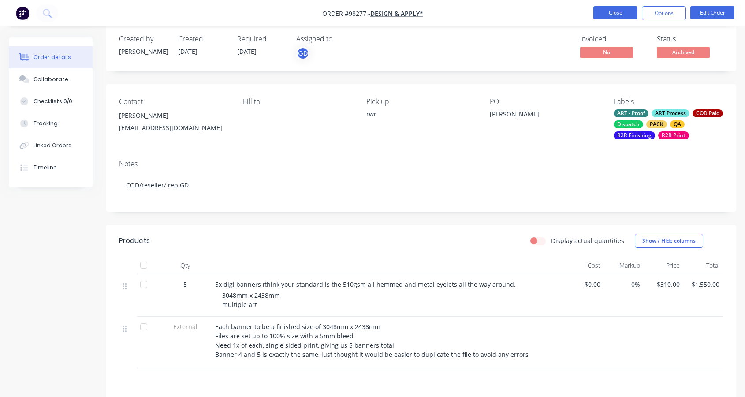
click at [620, 16] on button "Close" at bounding box center [616, 12] width 44 height 13
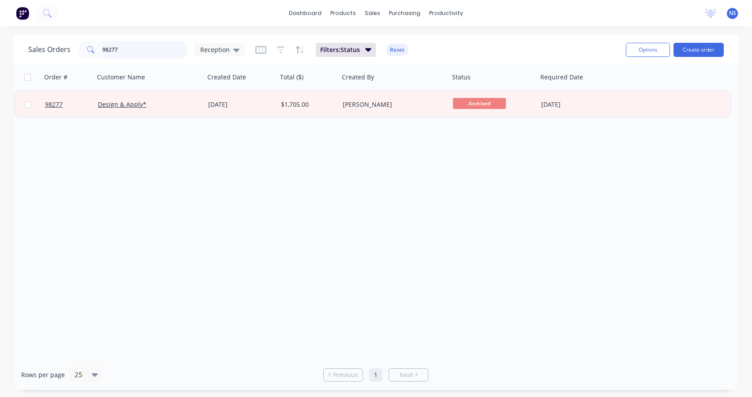
click at [136, 47] on input "98277" at bounding box center [145, 50] width 86 height 18
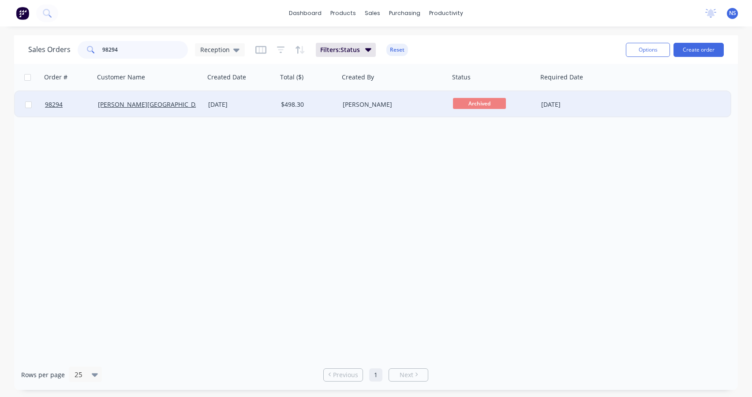
type input "98294"
click at [266, 102] on div "[DATE]" at bounding box center [241, 104] width 66 height 9
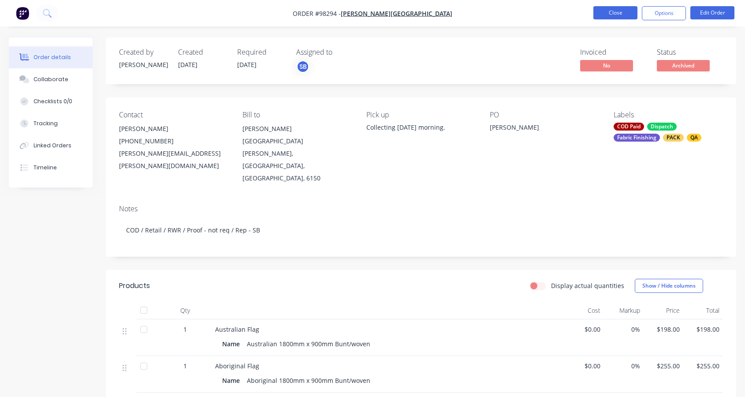
click at [612, 15] on button "Close" at bounding box center [616, 12] width 44 height 13
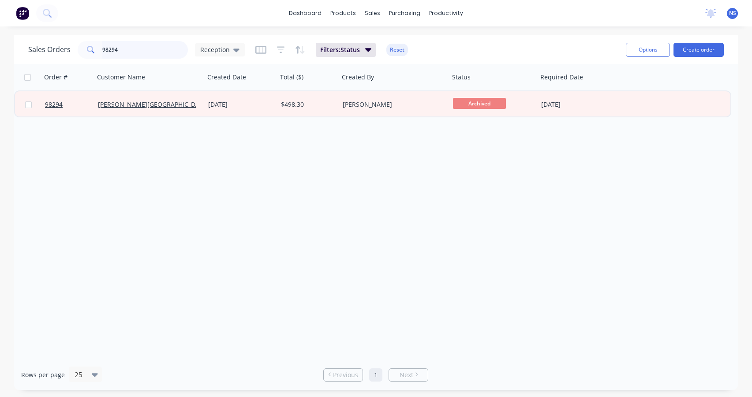
click at [130, 47] on input "98294" at bounding box center [145, 50] width 86 height 18
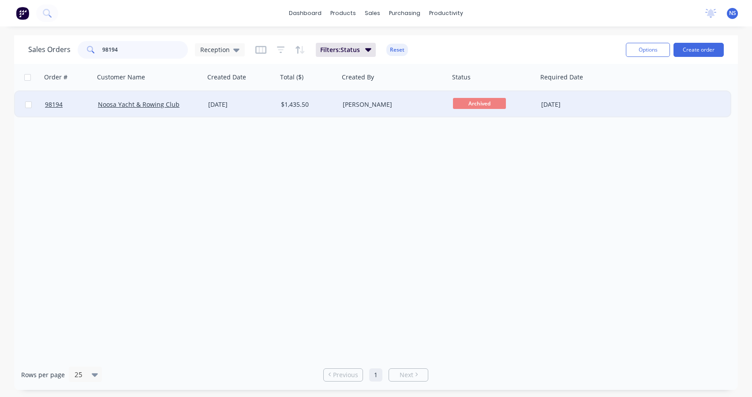
type input "98194"
click at [191, 99] on div "Noosa Yacht & Rowing Club" at bounding box center [149, 104] width 110 height 26
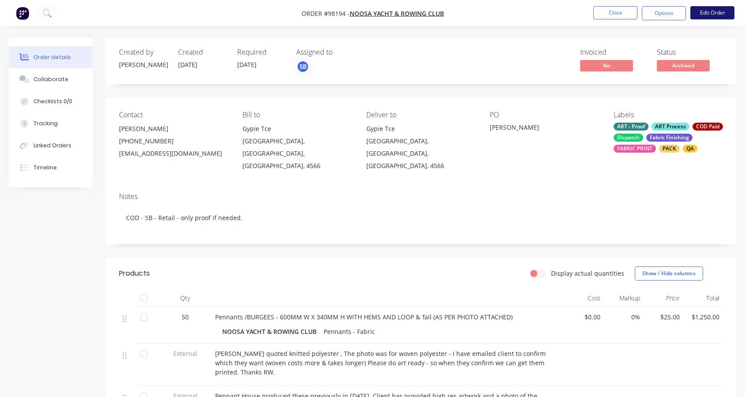
click at [707, 12] on button "Edit Order" at bounding box center [713, 12] width 44 height 13
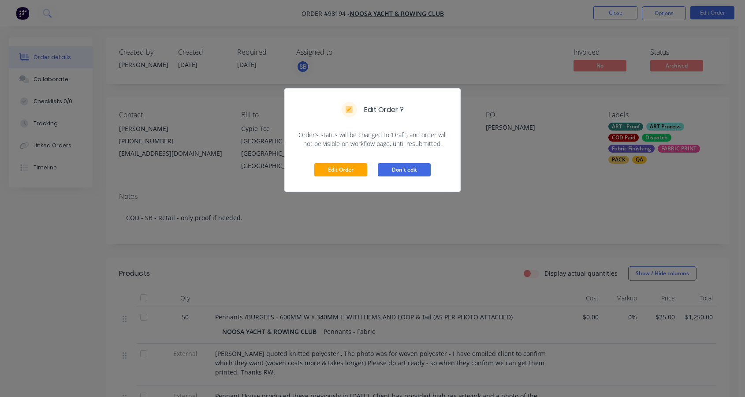
click at [413, 172] on button "Don't edit" at bounding box center [404, 169] width 53 height 13
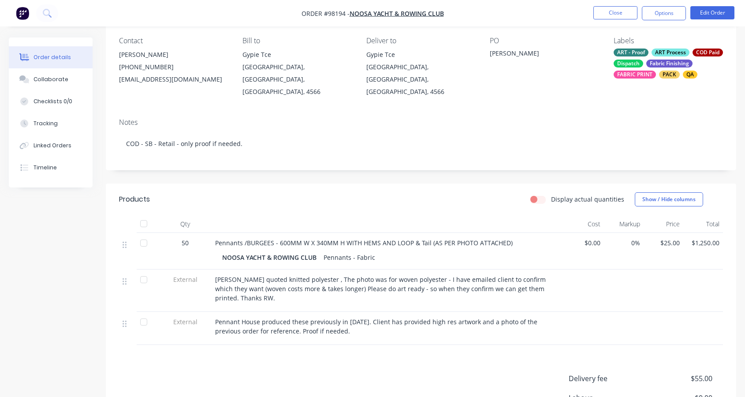
scroll to position [75, 0]
click at [619, 11] on button "Close" at bounding box center [616, 12] width 44 height 13
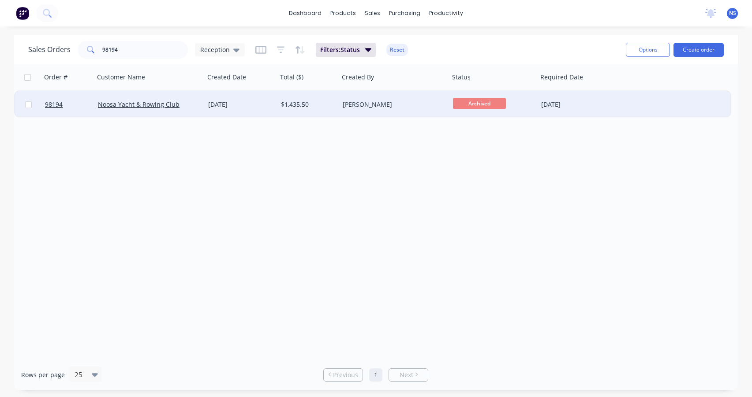
click at [621, 101] on div "98194 Noosa Yacht & Rowing Club [DATE] $1,435.50 [PERSON_NAME] Archived [DATE]" at bounding box center [372, 104] width 715 height 27
click at [333, 102] on div "$1,435.50" at bounding box center [308, 104] width 55 height 9
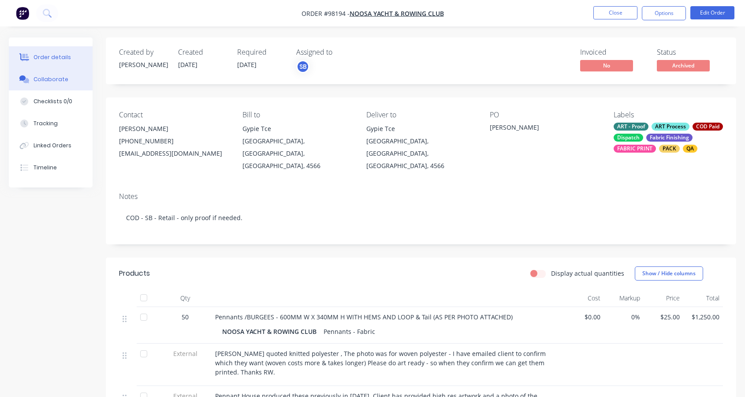
click at [52, 82] on div "Collaborate" at bounding box center [51, 79] width 35 height 8
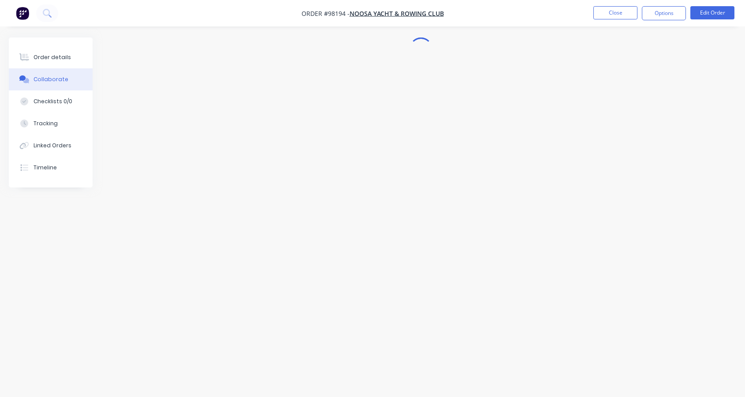
click at [52, 82] on div "Collaborate" at bounding box center [51, 79] width 35 height 8
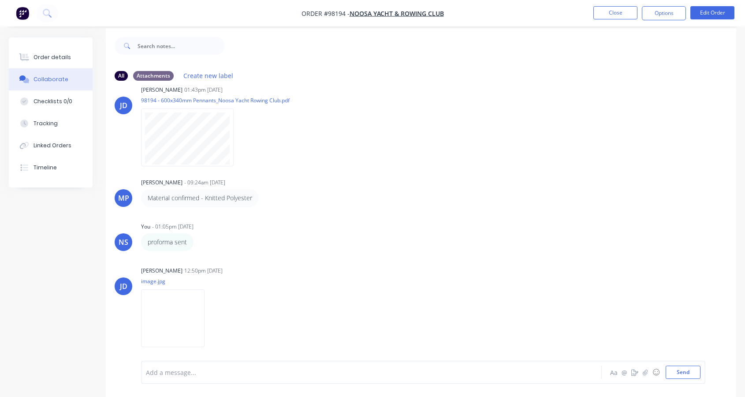
scroll to position [13, 0]
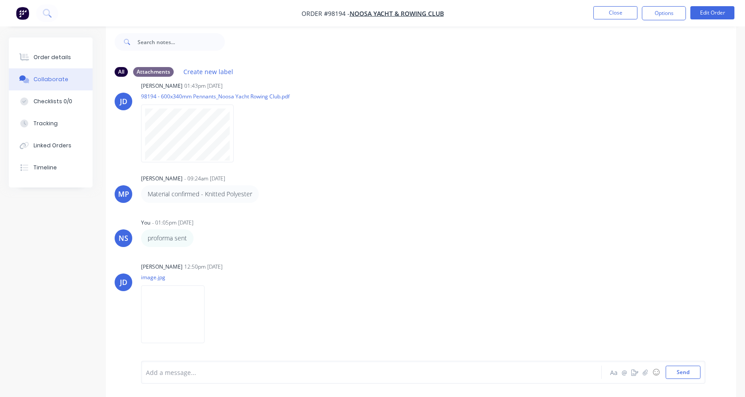
click at [164, 366] on div "Add a message..." at bounding box center [354, 372] width 416 height 13
click at [620, 16] on button "Close" at bounding box center [616, 12] width 44 height 13
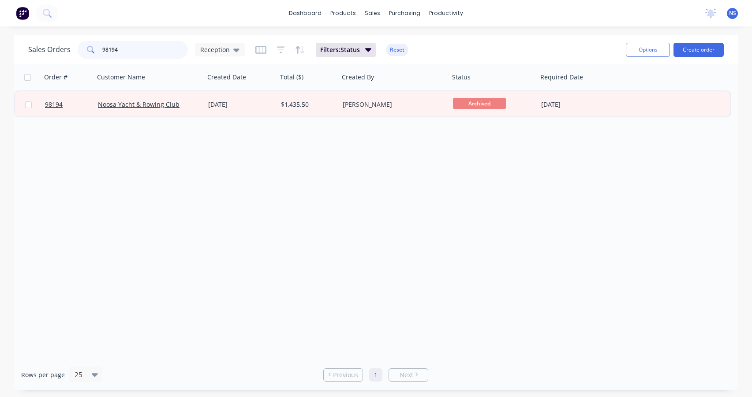
click at [136, 51] on input "98194" at bounding box center [145, 50] width 86 height 18
click at [157, 49] on input "98194" at bounding box center [145, 50] width 86 height 18
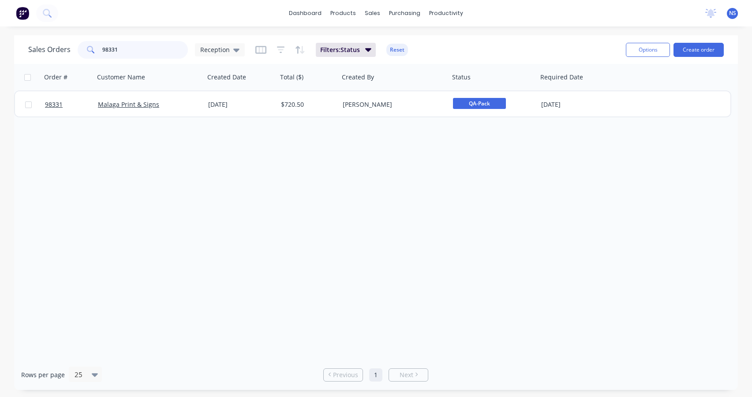
click at [136, 48] on input "98331" at bounding box center [145, 50] width 86 height 18
click at [116, 49] on input "98331" at bounding box center [145, 50] width 86 height 18
drag, startPoint x: 118, startPoint y: 49, endPoint x: 96, endPoint y: 44, distance: 22.7
click at [96, 44] on div "98331" at bounding box center [133, 50] width 110 height 18
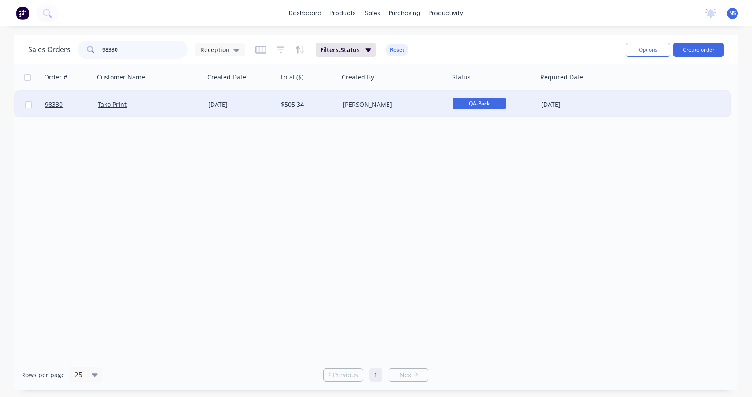
type input "98330"
click at [165, 104] on div "Tako Print" at bounding box center [147, 104] width 98 height 9
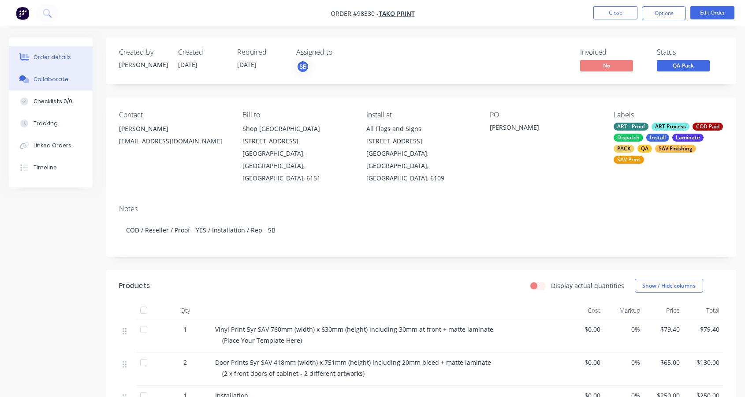
click at [57, 77] on div "Collaborate" at bounding box center [51, 79] width 35 height 8
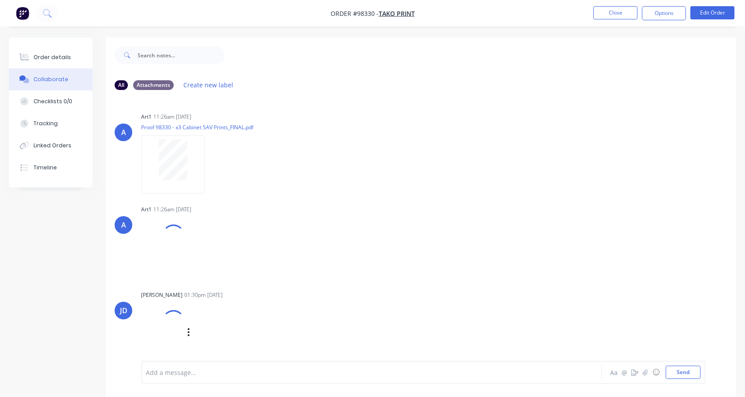
scroll to position [13, 0]
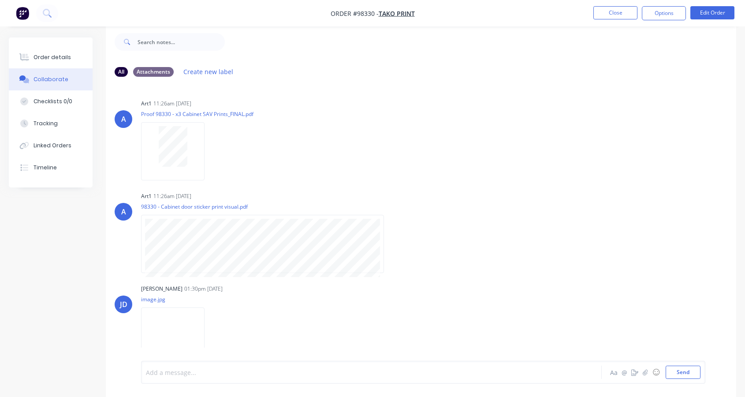
click at [286, 369] on div at bounding box center [354, 372] width 416 height 9
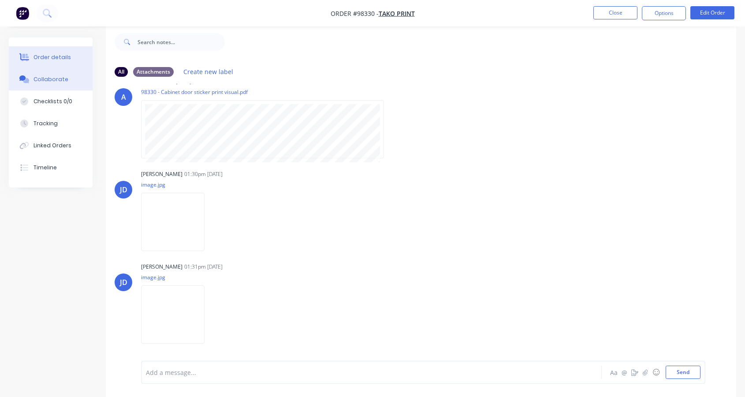
click at [64, 57] on div "Order details" at bounding box center [52, 57] width 37 height 8
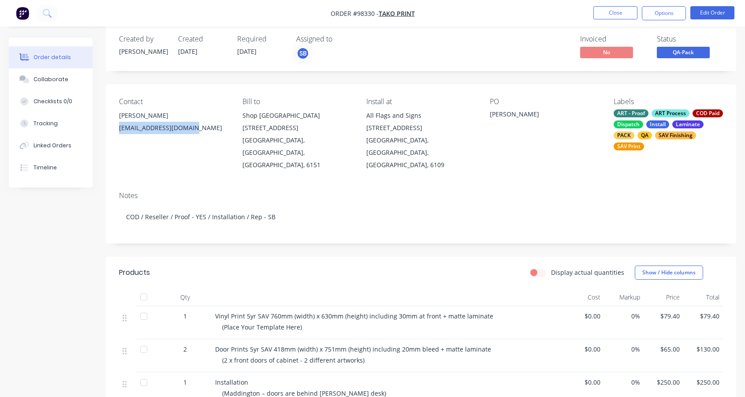
drag, startPoint x: 116, startPoint y: 127, endPoint x: 171, endPoint y: 129, distance: 54.7
click at [182, 126] on div "Contact [PERSON_NAME] [EMAIL_ADDRESS][DOMAIN_NAME] Bill to Shop [GEOGRAPHIC_DAT…" at bounding box center [421, 134] width 631 height 100
click at [191, 126] on div "[EMAIL_ADDRESS][DOMAIN_NAME]" at bounding box center [173, 128] width 109 height 12
drag, startPoint x: 190, startPoint y: 128, endPoint x: 122, endPoint y: 127, distance: 68.8
click at [114, 125] on div "Contact [PERSON_NAME] [EMAIL_ADDRESS][DOMAIN_NAME] Bill to Shop [GEOGRAPHIC_DAT…" at bounding box center [421, 134] width 631 height 100
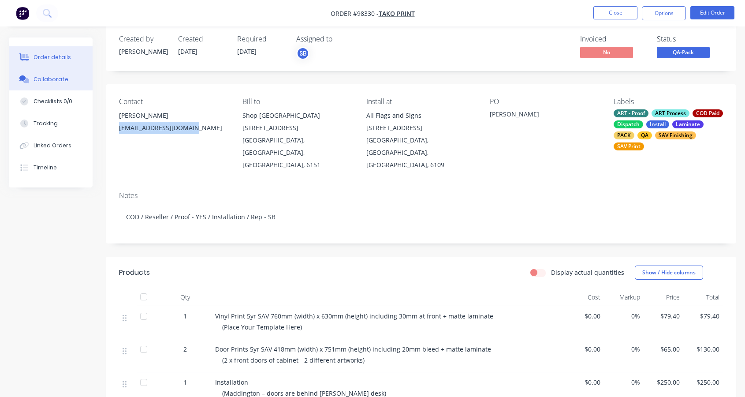
click at [67, 86] on button "Collaborate" at bounding box center [51, 79] width 84 height 22
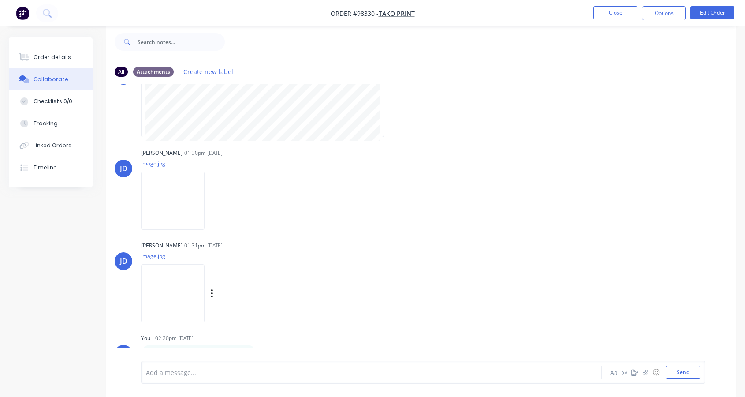
scroll to position [151, 0]
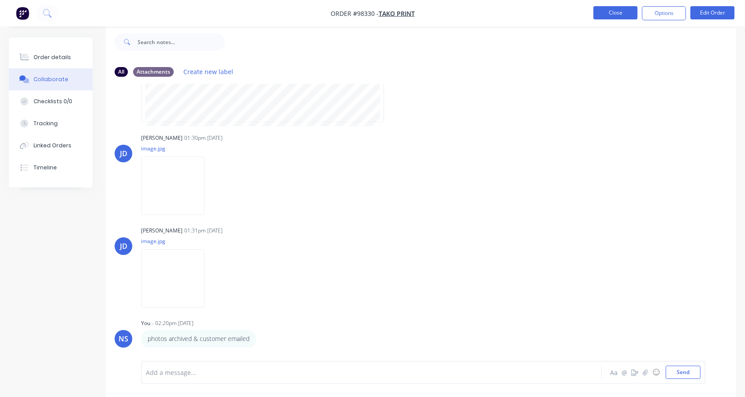
click at [613, 12] on button "Close" at bounding box center [616, 12] width 44 height 13
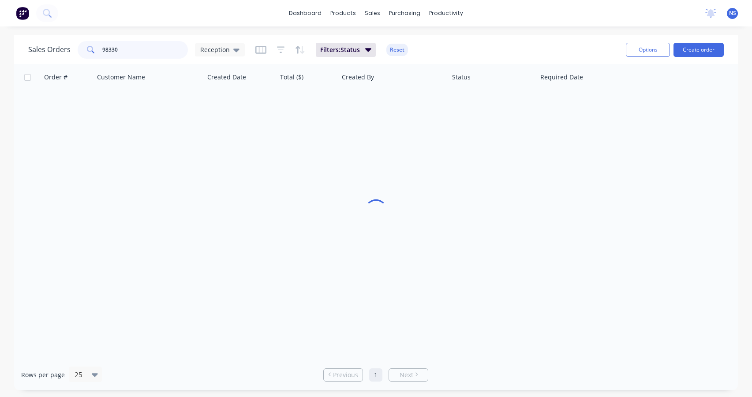
click at [146, 49] on input "98330" at bounding box center [145, 50] width 86 height 18
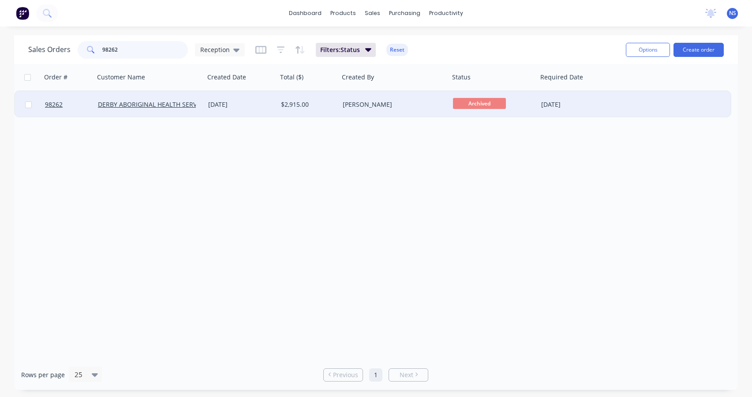
type input "98262"
click at [410, 111] on div "[PERSON_NAME]" at bounding box center [394, 104] width 110 height 26
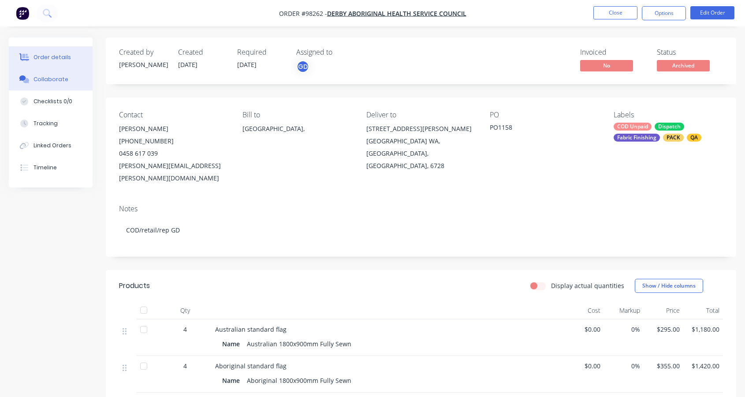
click at [54, 79] on div "Collaborate" at bounding box center [51, 79] width 35 height 8
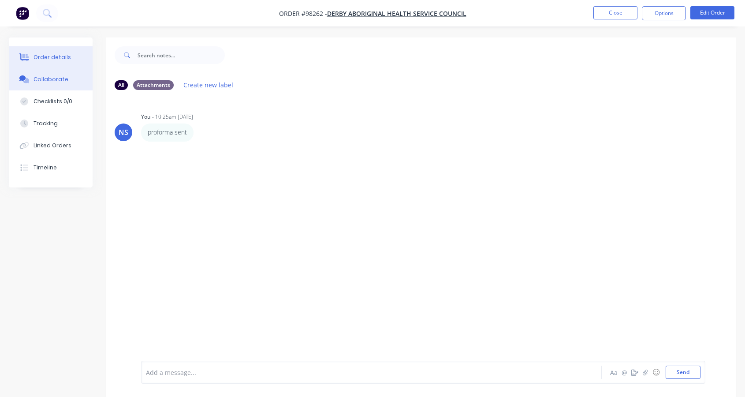
click at [55, 56] on div "Order details" at bounding box center [52, 57] width 37 height 8
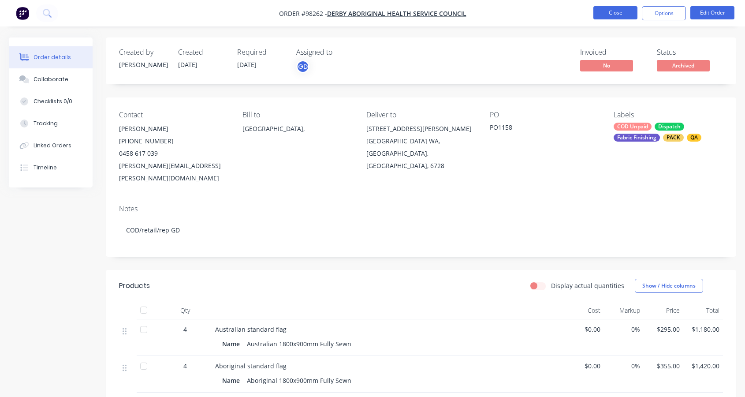
click at [618, 10] on button "Close" at bounding box center [616, 12] width 44 height 13
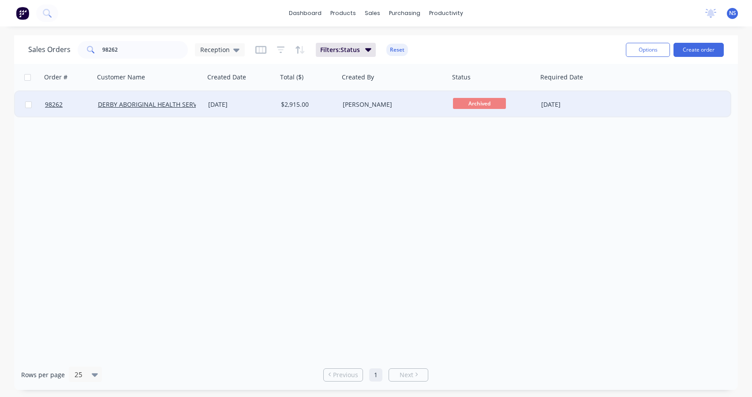
click at [268, 108] on div "[DATE]" at bounding box center [241, 104] width 66 height 9
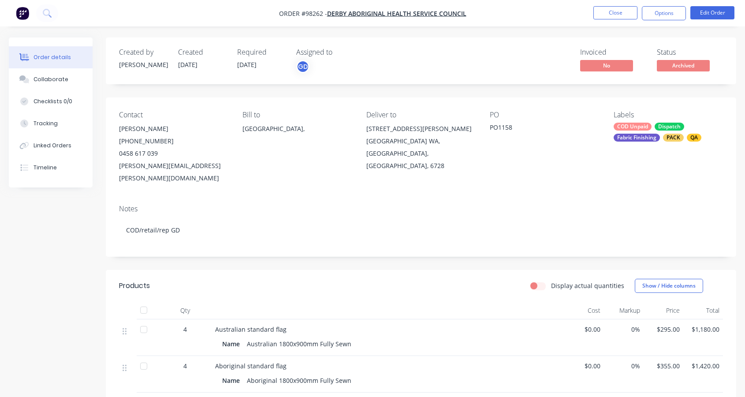
click at [648, 130] on div "COD Unpaid" at bounding box center [633, 127] width 38 height 8
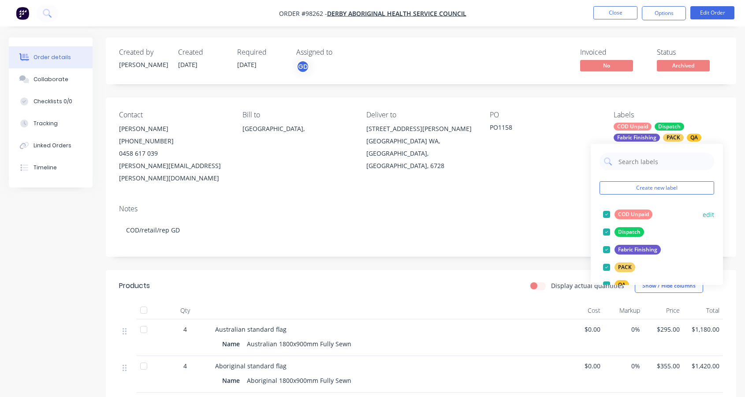
click at [606, 215] on div at bounding box center [607, 214] width 18 height 18
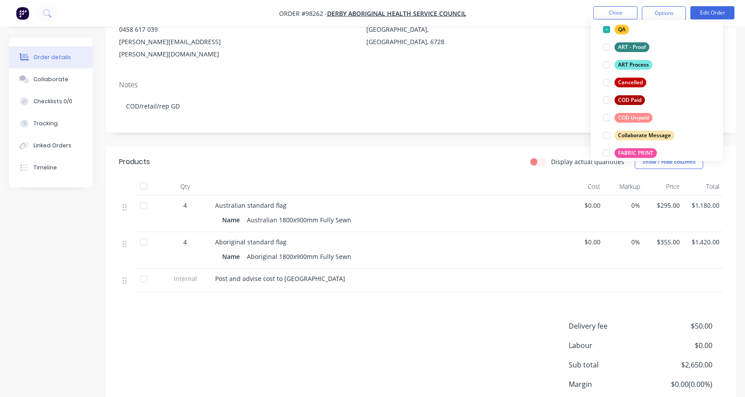
scroll to position [179, 0]
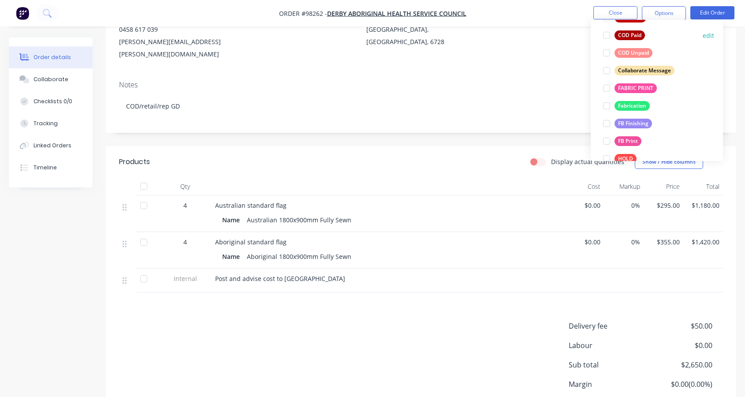
click at [605, 36] on div at bounding box center [607, 35] width 18 height 18
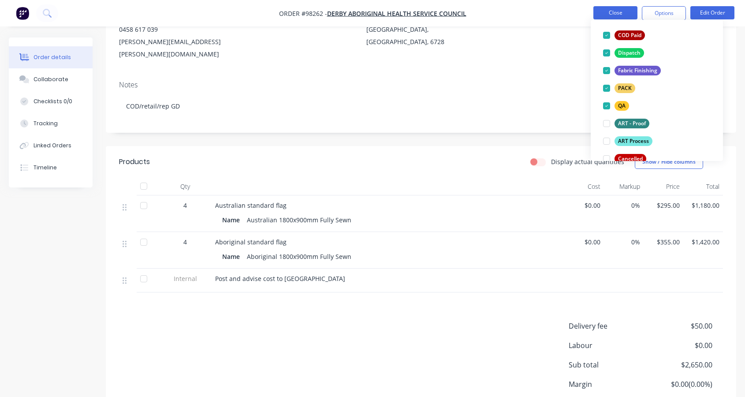
click at [616, 12] on button "Close" at bounding box center [616, 12] width 44 height 13
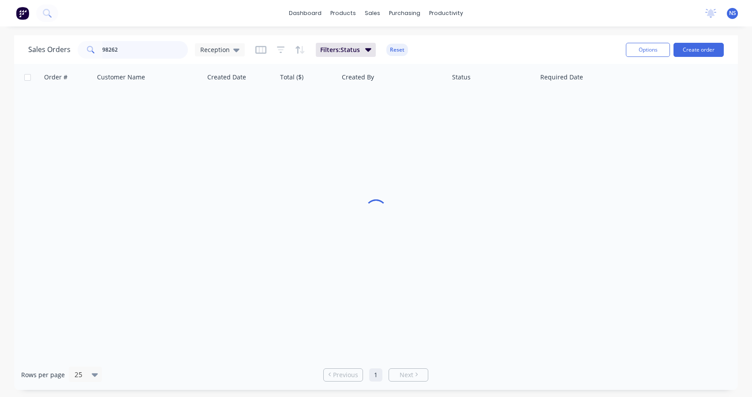
click at [129, 46] on input "98262" at bounding box center [145, 50] width 86 height 18
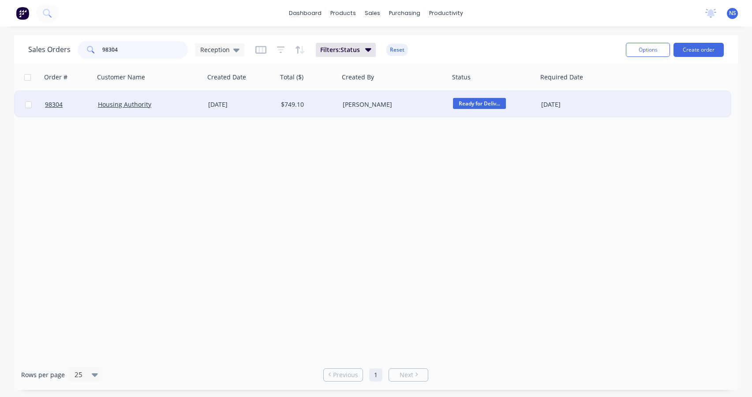
type input "98304"
click at [181, 108] on div "Housing Authority" at bounding box center [147, 104] width 98 height 9
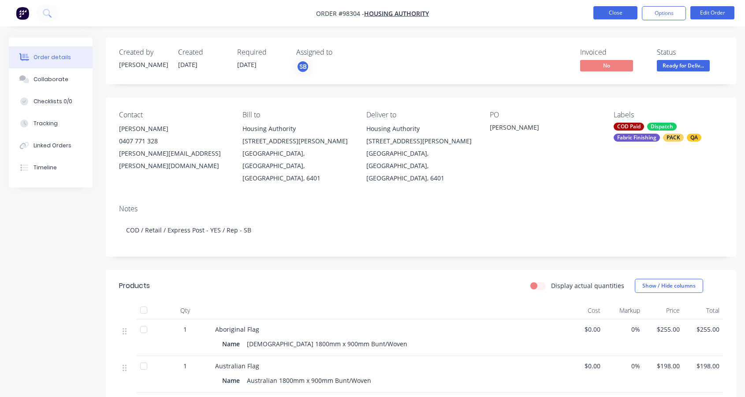
click at [629, 8] on button "Close" at bounding box center [616, 12] width 44 height 13
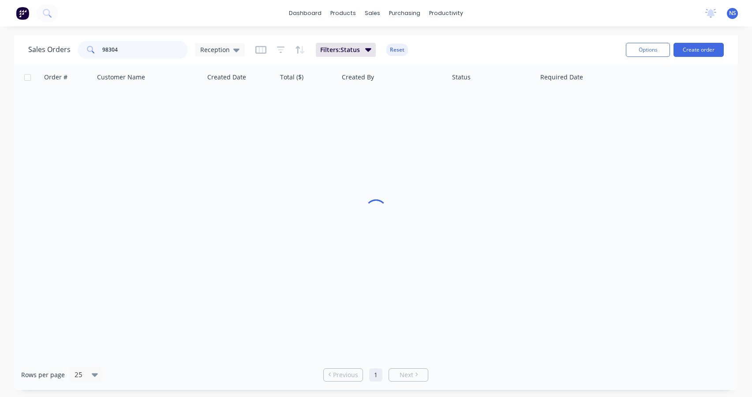
click at [123, 51] on input "98304" at bounding box center [145, 50] width 86 height 18
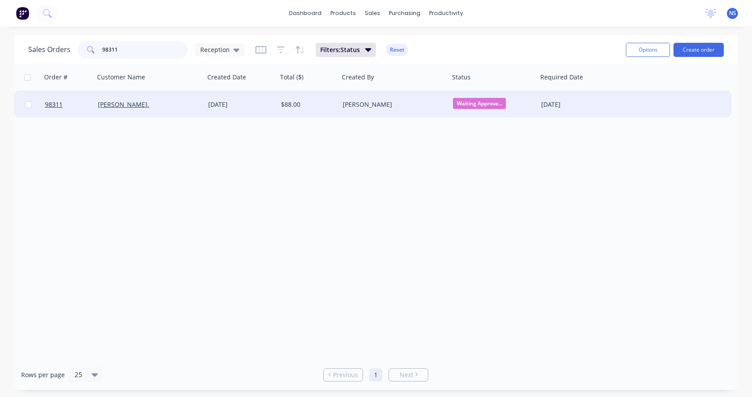
type input "98311"
click at [196, 109] on div "[PERSON_NAME]." at bounding box center [149, 104] width 110 height 26
